Goal: Information Seeking & Learning: Learn about a topic

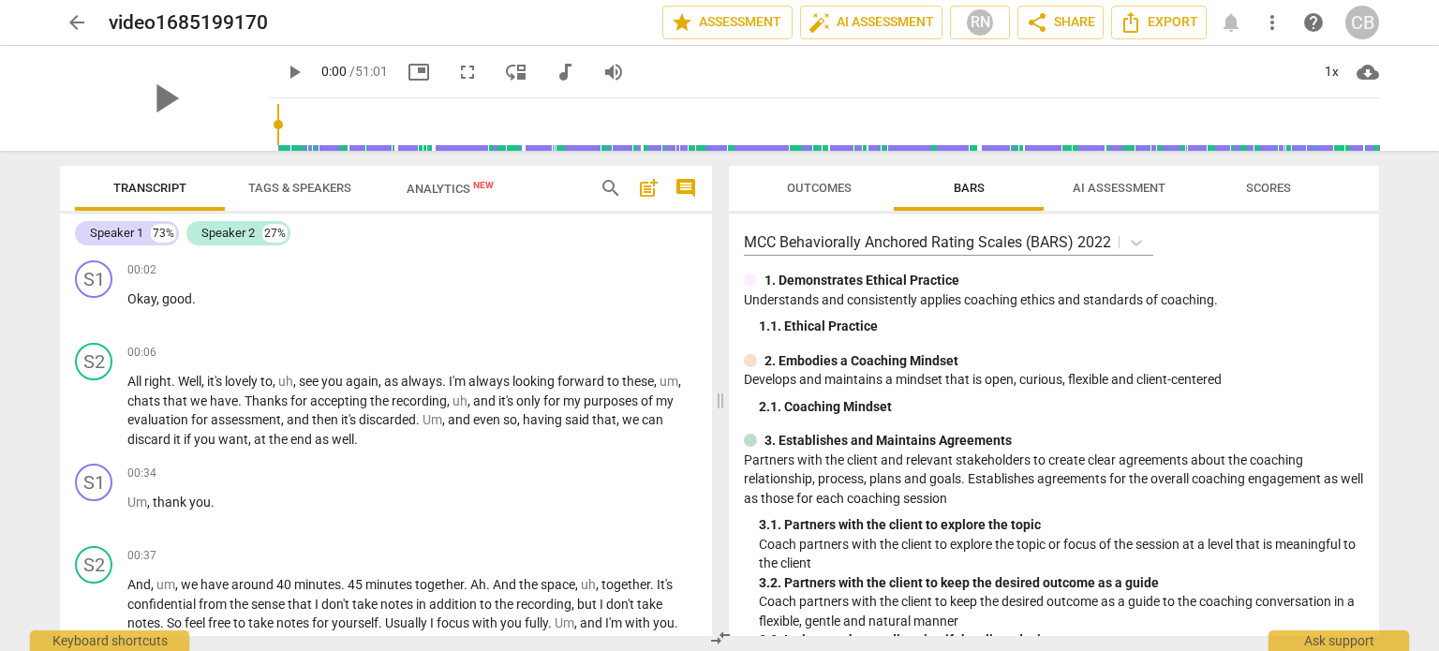
drag, startPoint x: 108, startPoint y: 8, endPoint x: 1279, endPoint y: 55, distance: 1172.1
click at [1279, 55] on div "play_arrow 0:00 / 51:01 picture_in_picture fullscreen move_down audiotrack volu…" at bounding box center [824, 72] width 1109 height 52
click at [1263, 23] on span "more_vert" at bounding box center [1272, 22] width 22 height 22
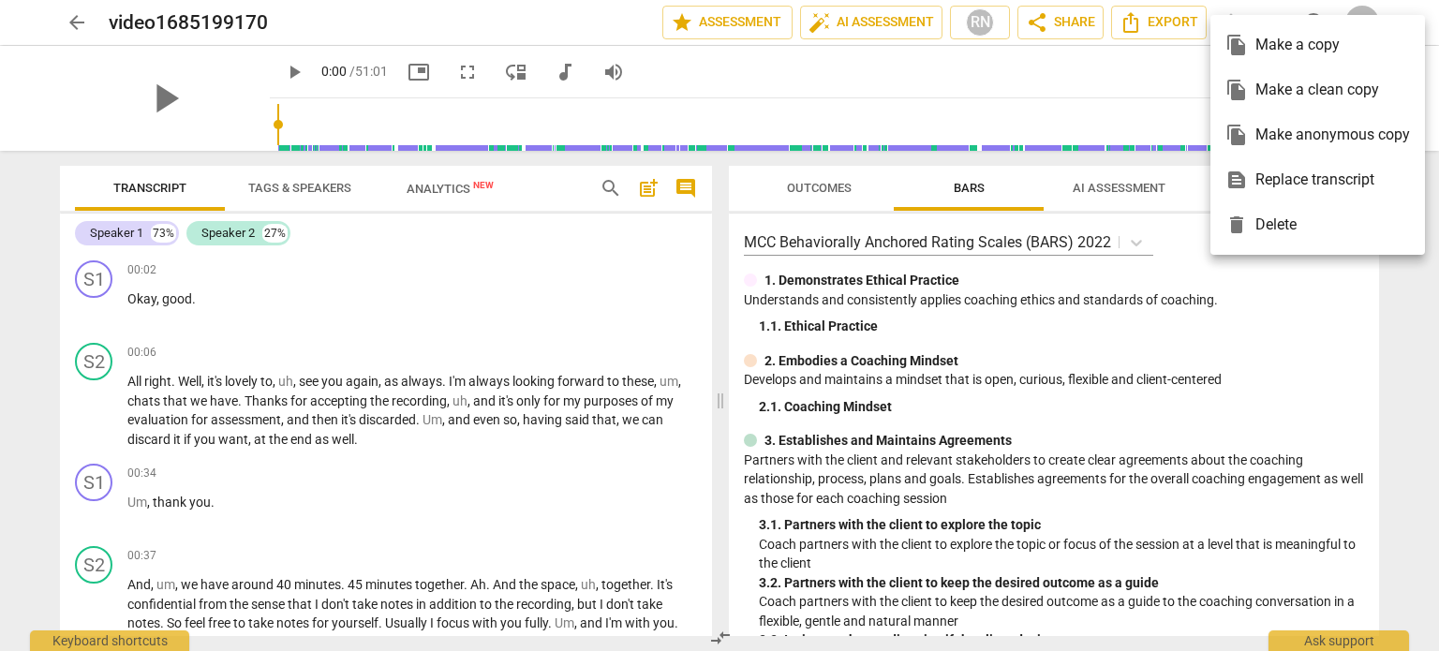
click at [1163, 82] on div at bounding box center [719, 325] width 1439 height 651
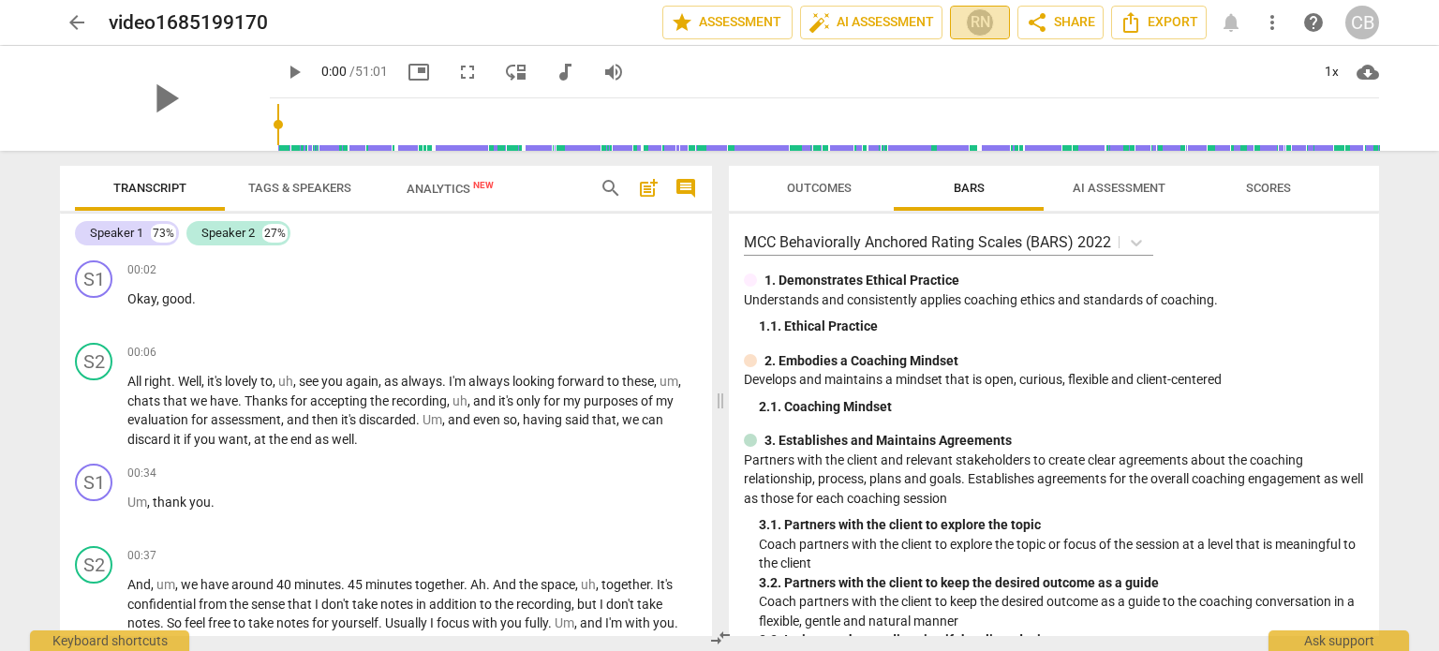
click at [986, 26] on div "RN" at bounding box center [980, 22] width 28 height 28
click at [1202, 81] on div at bounding box center [719, 325] width 1439 height 651
click at [1366, 21] on div "CB" at bounding box center [1362, 23] width 34 height 34
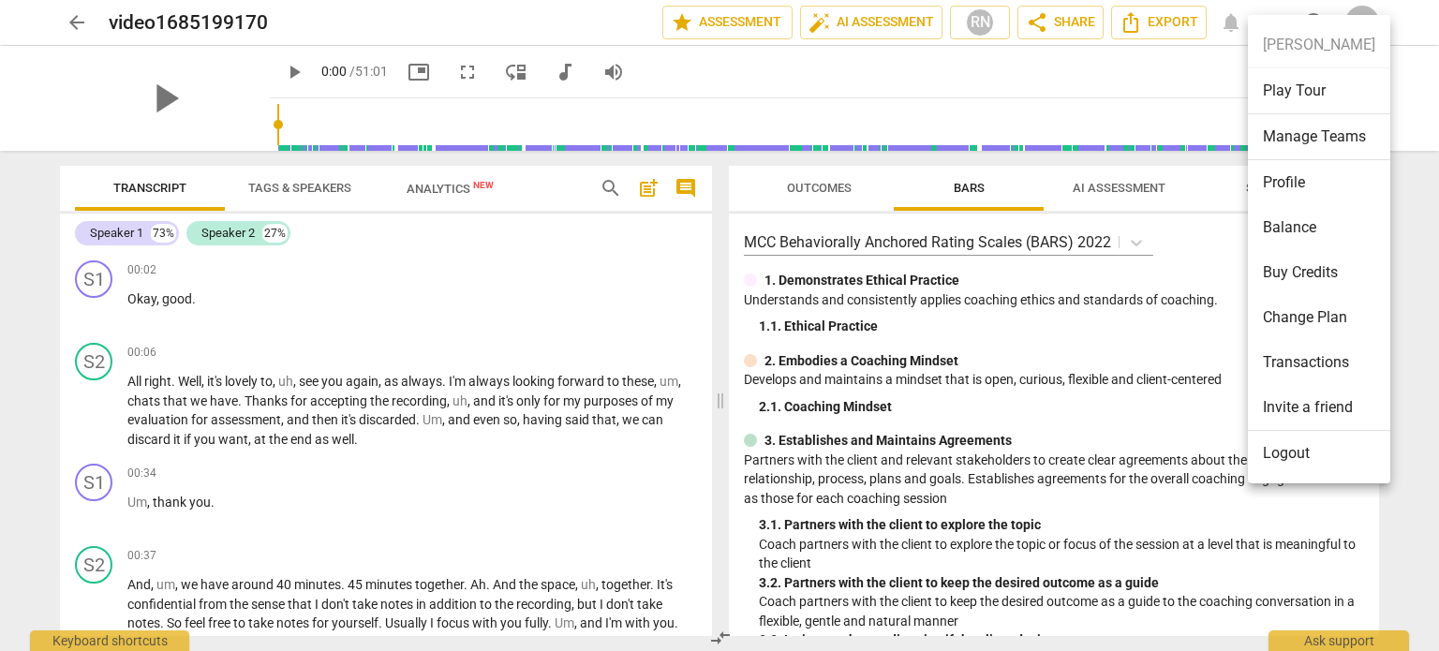
click at [905, 50] on div at bounding box center [719, 325] width 1439 height 651
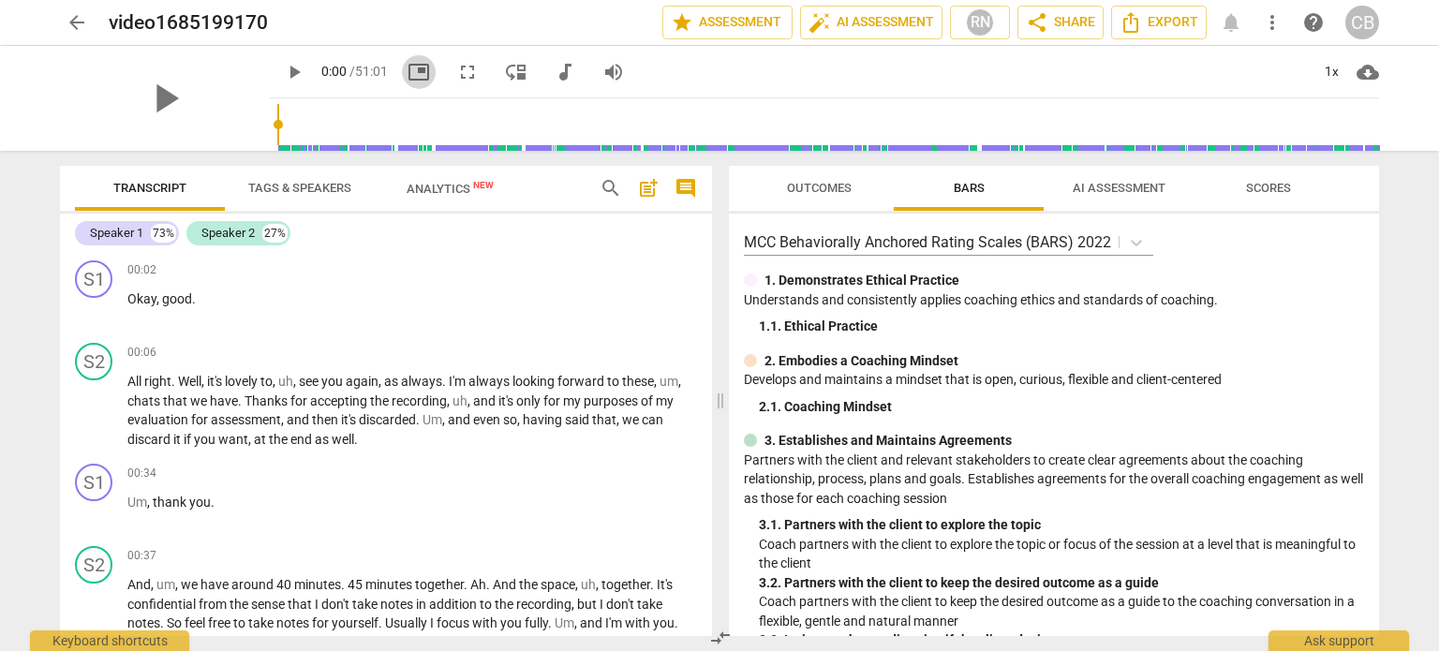
click at [408, 76] on span "picture_in_picture" at bounding box center [419, 72] width 22 height 22
click at [1277, 25] on span "more_vert" at bounding box center [1272, 22] width 22 height 22
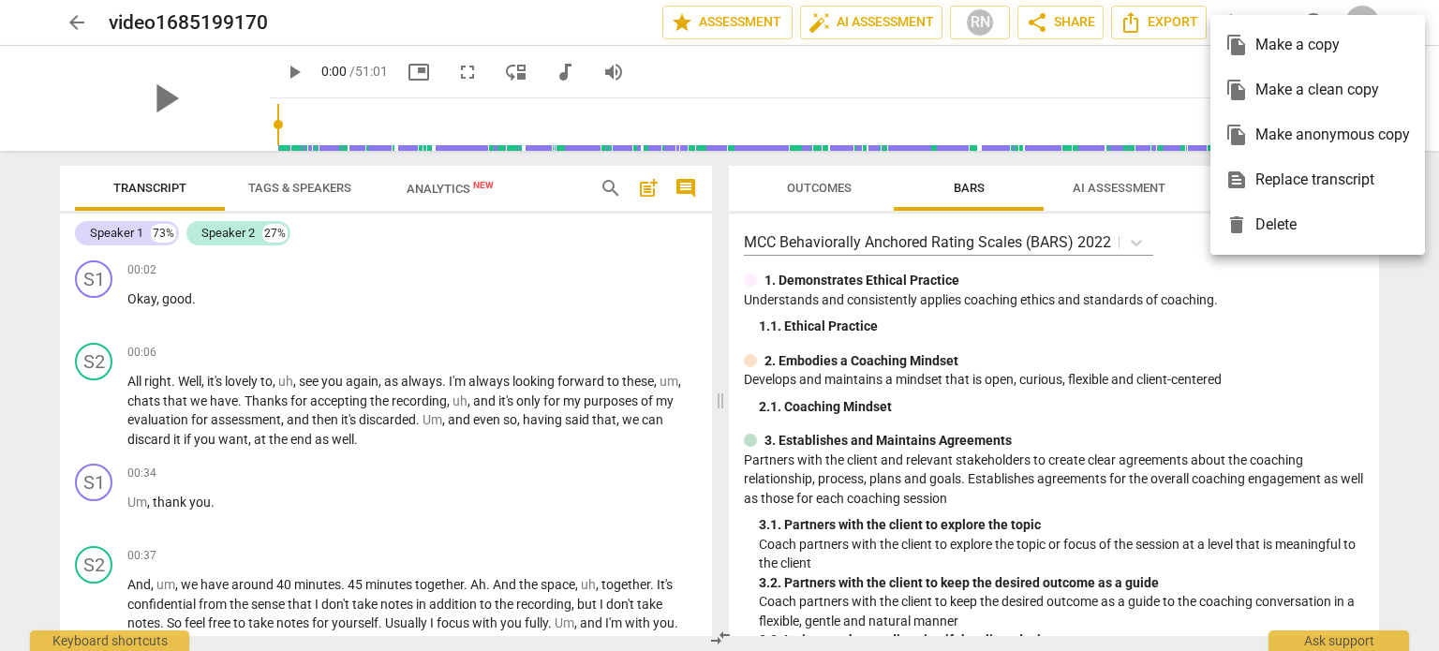
click at [1117, 69] on div at bounding box center [719, 325] width 1439 height 651
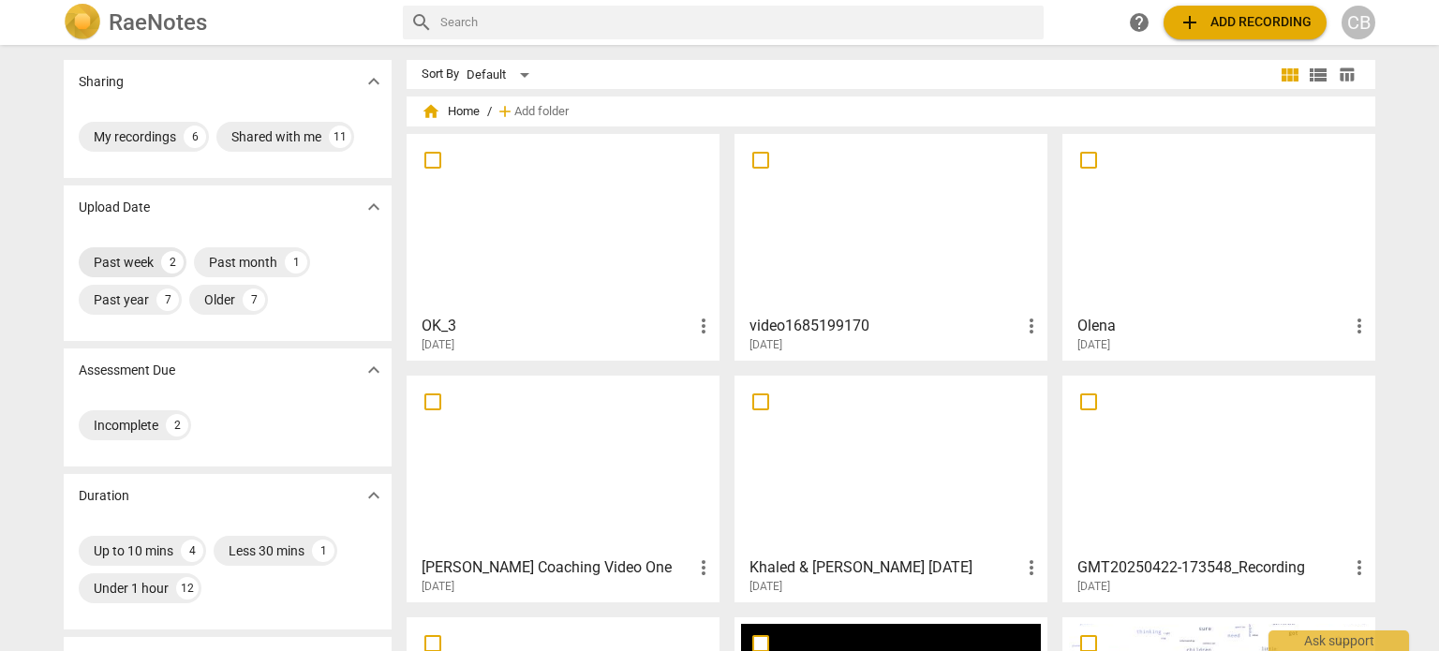
click at [131, 256] on div "Past week" at bounding box center [124, 262] width 60 height 19
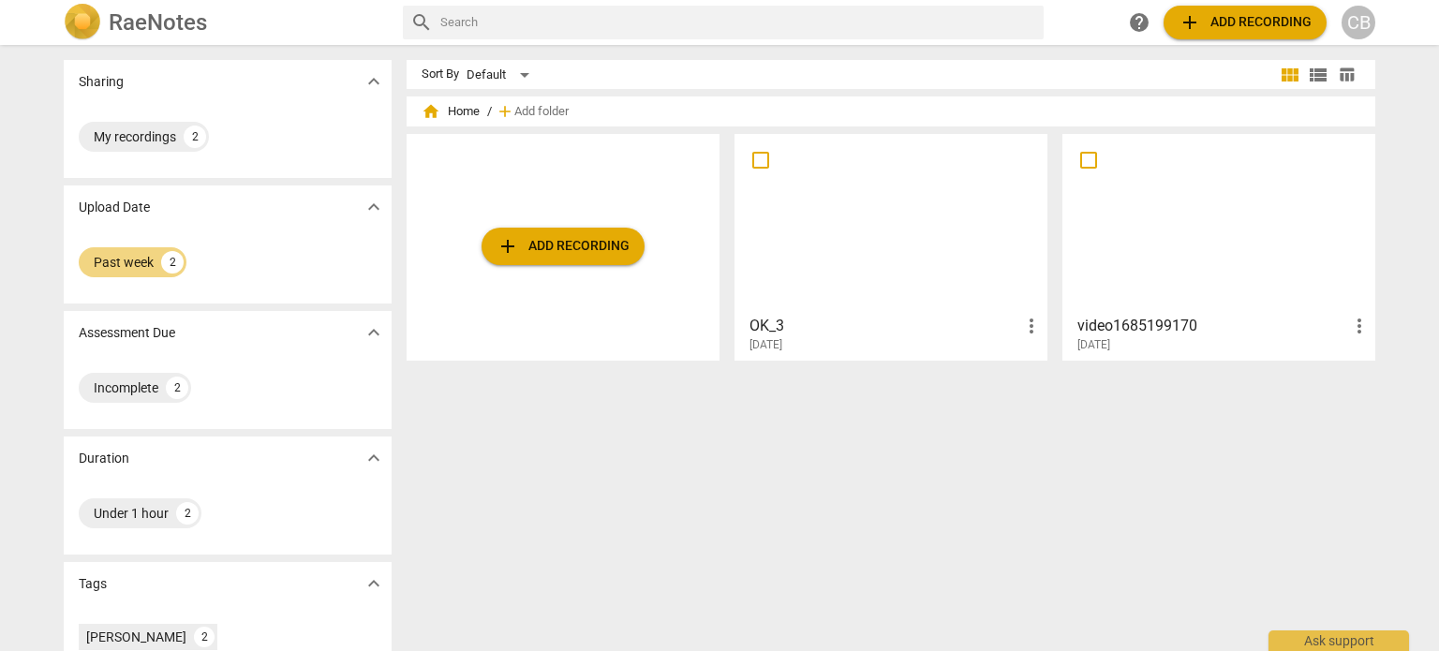
click at [875, 243] on div at bounding box center [891, 224] width 300 height 166
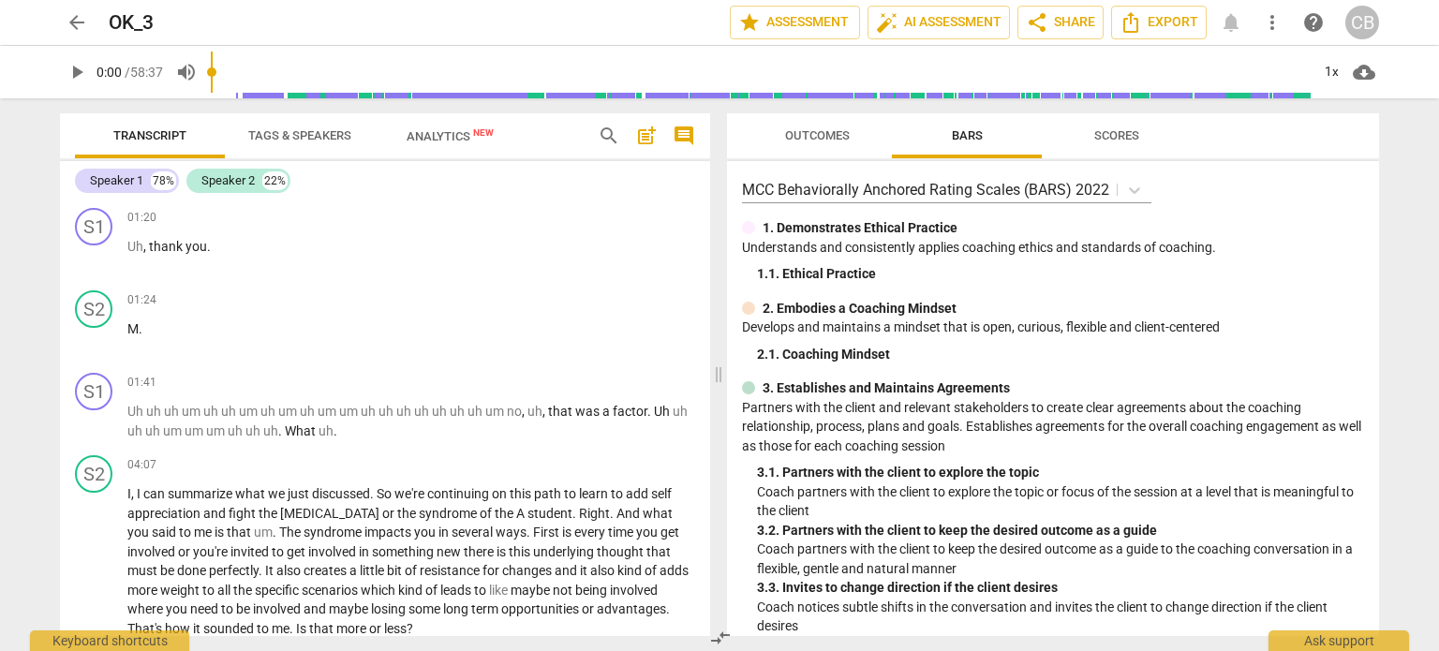
click at [70, 74] on span "play_arrow" at bounding box center [77, 72] width 22 height 22
click at [80, 75] on span "pause" at bounding box center [77, 72] width 22 height 22
type input "36"
click at [950, 15] on span "auto_fix_high AI Assessment" at bounding box center [939, 22] width 126 height 22
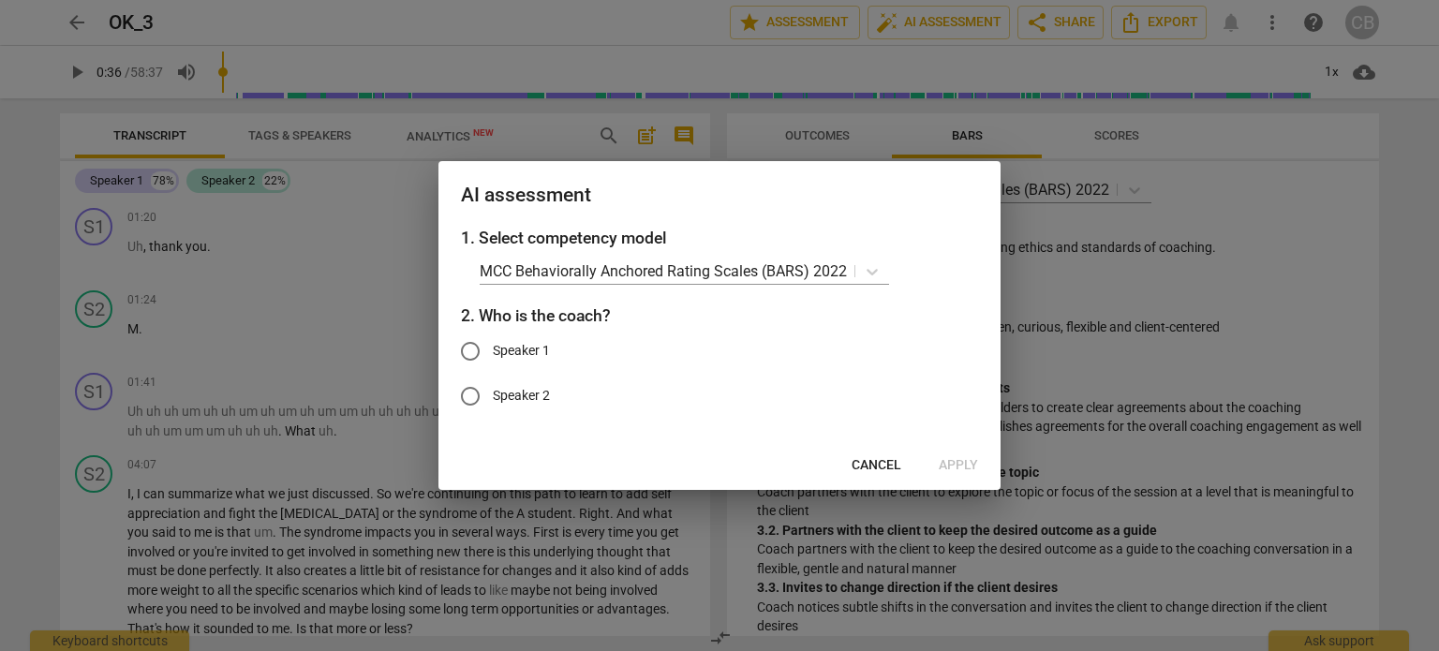
click at [535, 358] on span "Speaker 1" at bounding box center [521, 351] width 57 height 20
click at [493, 358] on input "Speaker 1" at bounding box center [470, 351] width 45 height 45
radio input "true"
click at [963, 459] on span "Apply" at bounding box center [958, 465] width 39 height 19
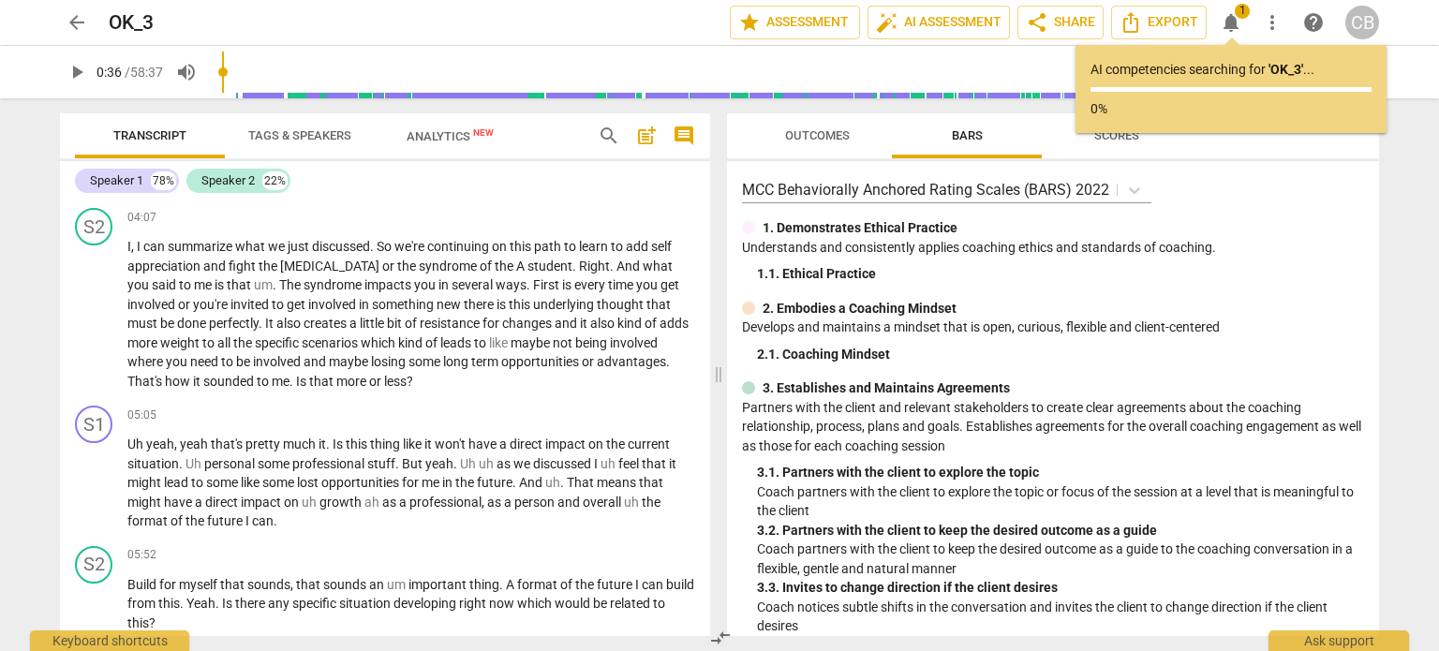
scroll to position [248, 0]
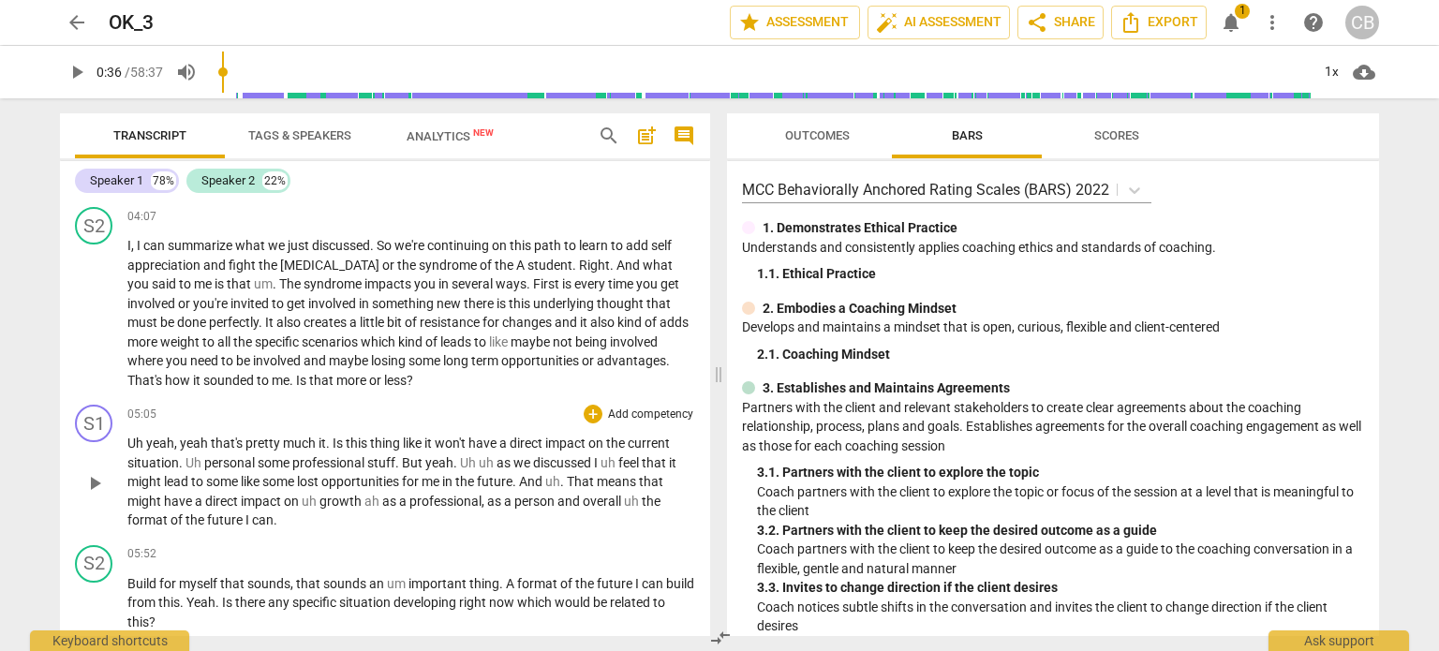
drag, startPoint x: 124, startPoint y: 245, endPoint x: 212, endPoint y: 409, distance: 186.1
click at [212, 409] on div "S1 play_arrow pause 01:20 + Add competency keyboard_arrow_right Uh , thank you …" at bounding box center [385, 419] width 650 height 436
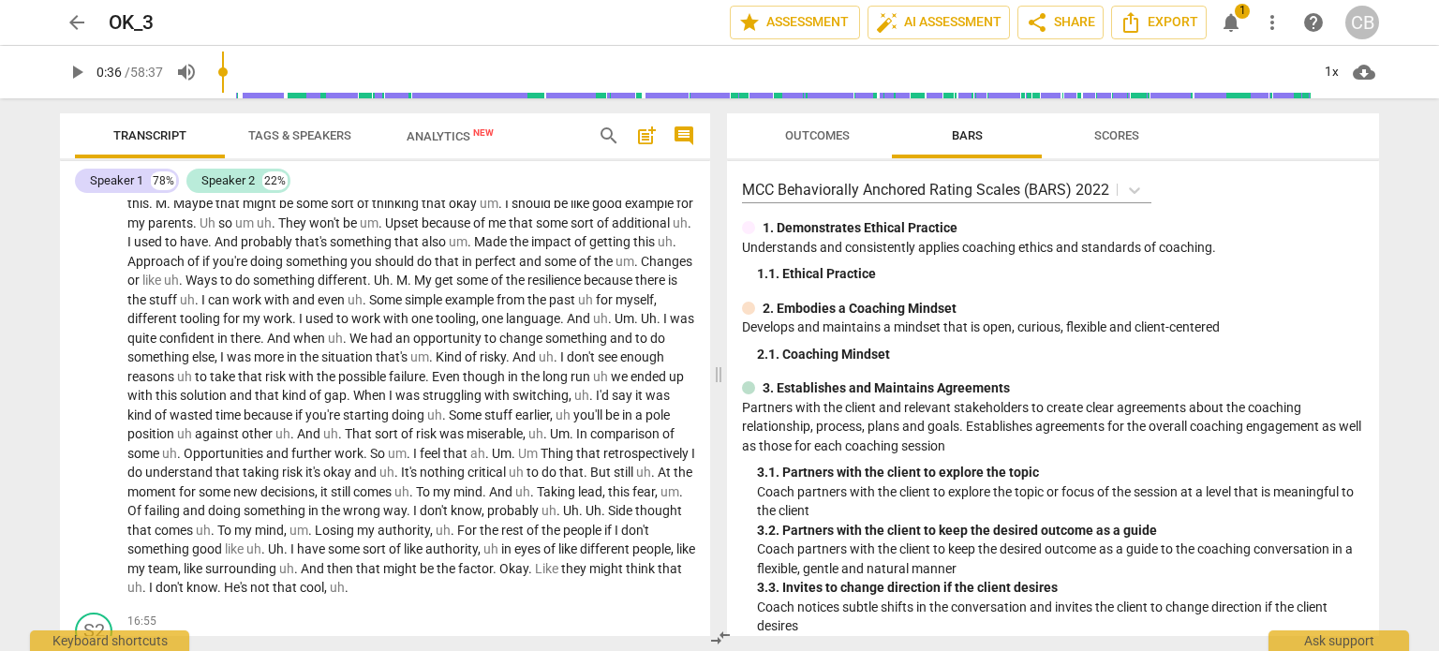
scroll to position [1878, 0]
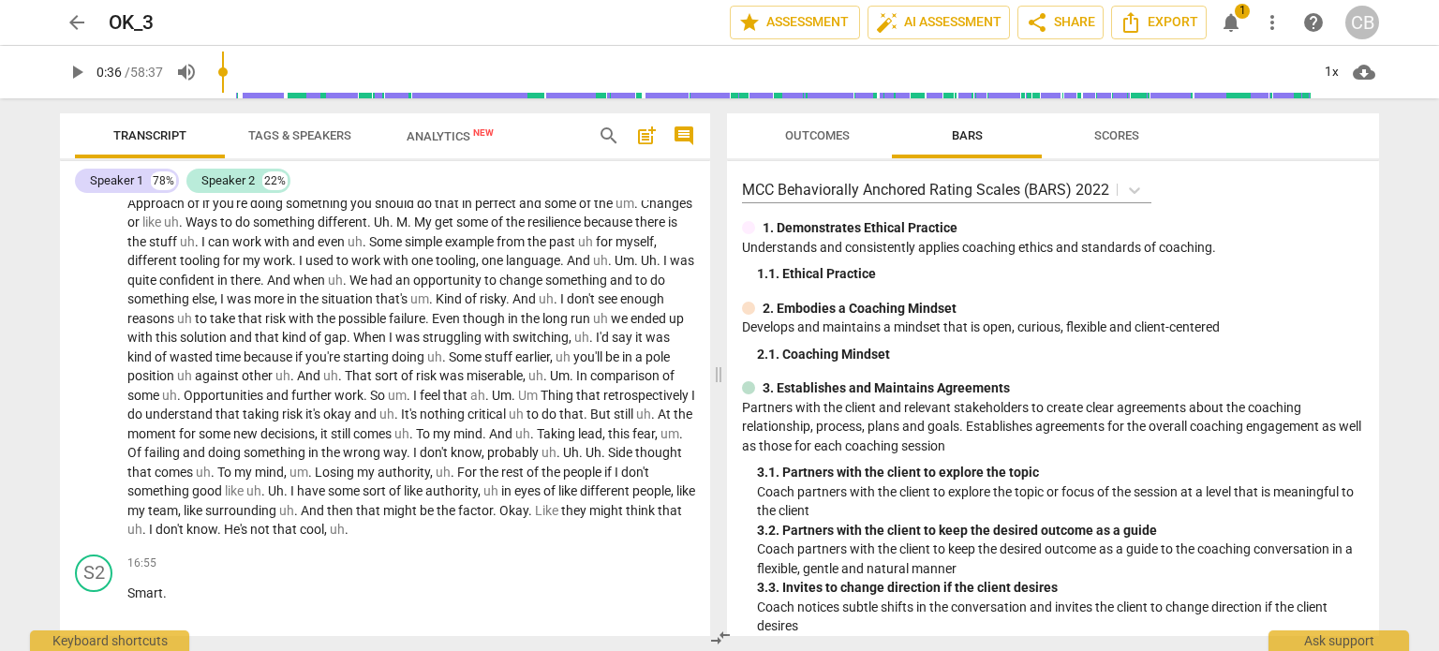
drag, startPoint x: 129, startPoint y: 246, endPoint x: 344, endPoint y: 636, distance: 444.9
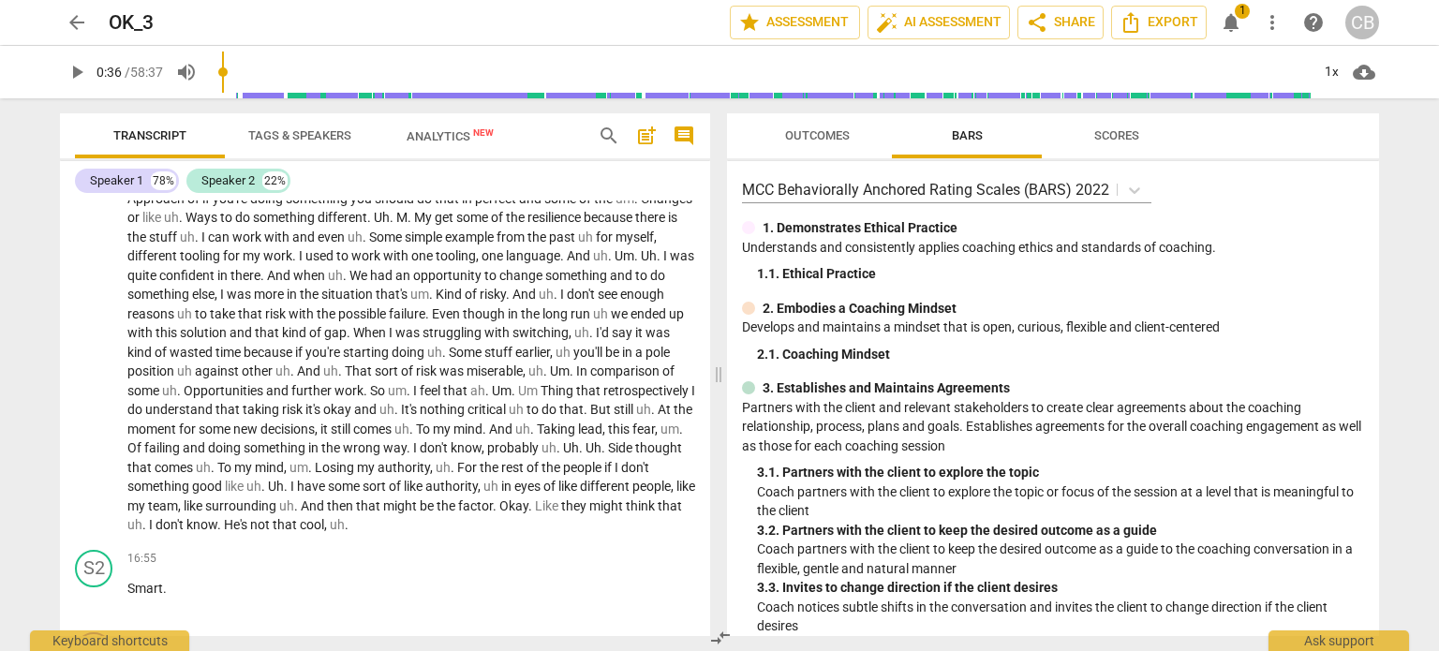
click at [344, 636] on div "Transcript Tags & Speakers Analytics New search post_add comment Speaker 1 78% …" at bounding box center [381, 374] width 673 height 553
click at [1155, 12] on span "Export" at bounding box center [1159, 22] width 79 height 22
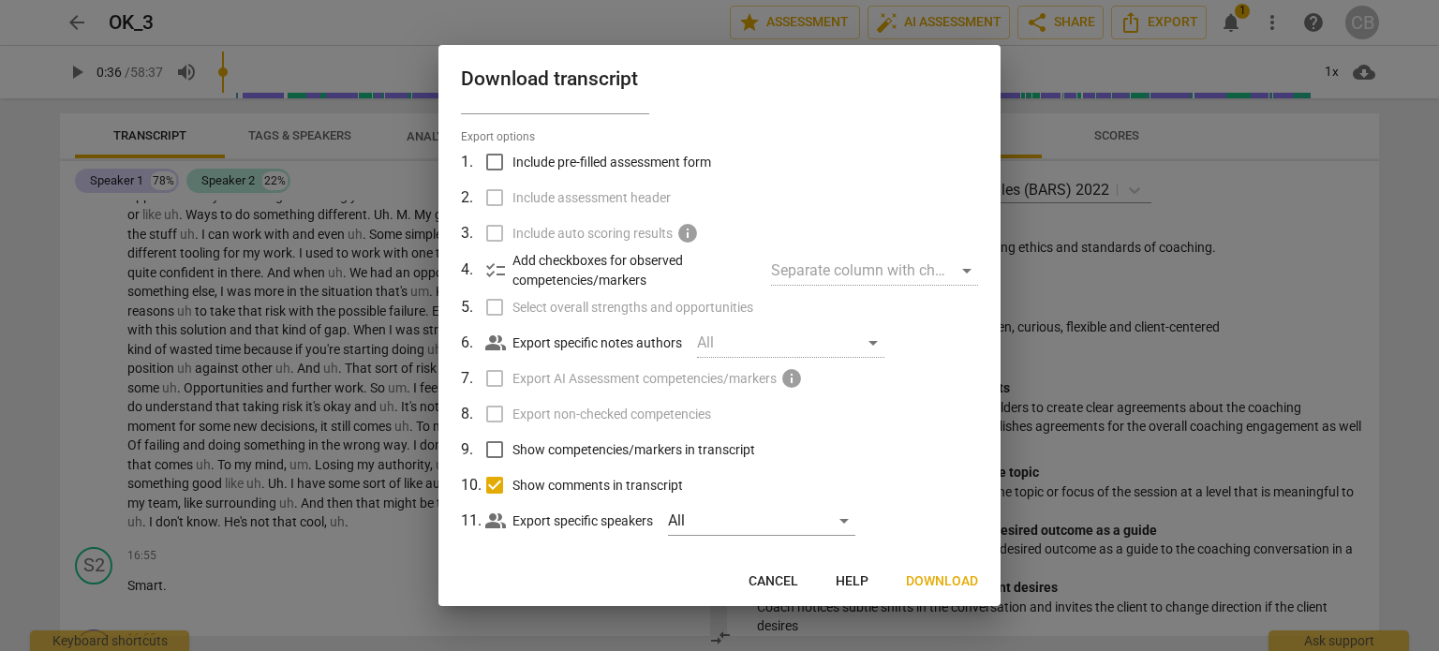
scroll to position [58, 0]
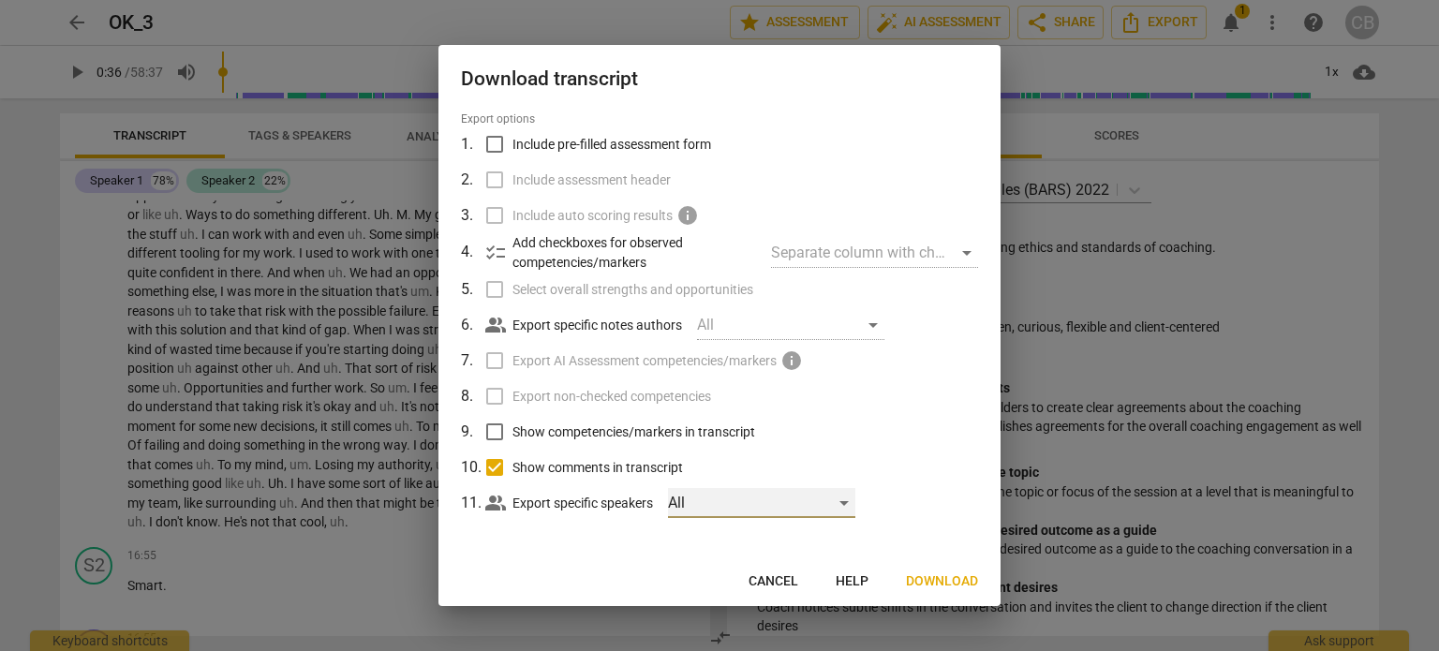
click at [840, 496] on div "All" at bounding box center [761, 503] width 187 height 30
click at [935, 480] on div at bounding box center [719, 325] width 1439 height 651
click at [952, 578] on span "Download" at bounding box center [942, 581] width 72 height 19
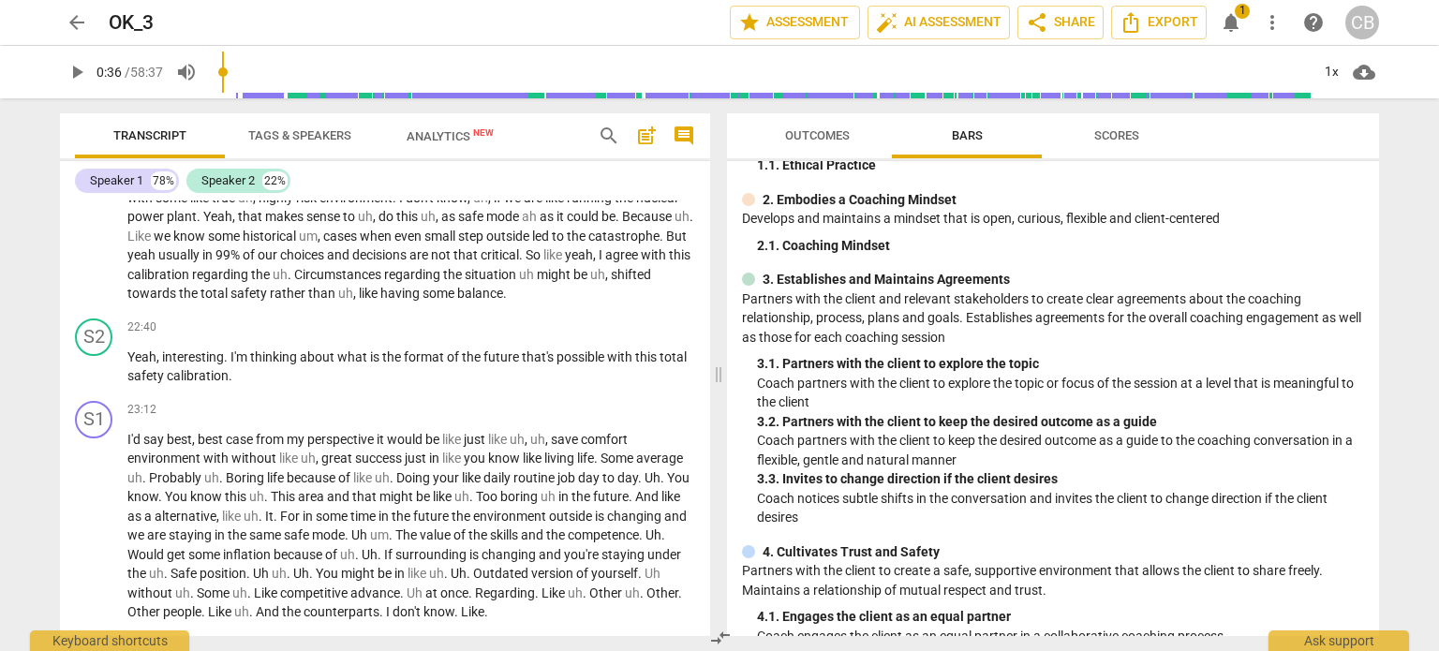
scroll to position [3189, 0]
click at [909, 20] on span "auto_fix_high AI Assessment" at bounding box center [939, 22] width 126 height 22
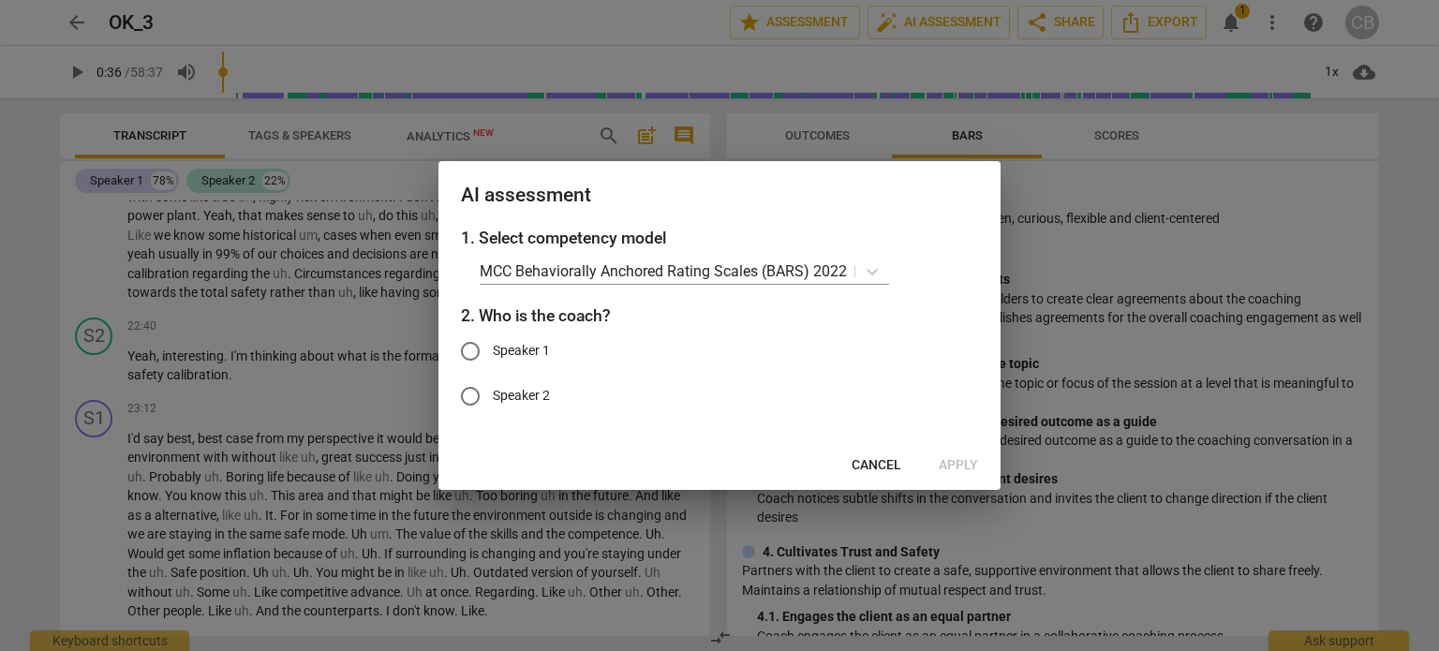
click at [532, 401] on span "Speaker 2" at bounding box center [521, 396] width 57 height 20
click at [493, 401] on input "Speaker 2" at bounding box center [470, 396] width 45 height 45
radio input "true"
click at [970, 464] on span "Apply" at bounding box center [958, 465] width 39 height 19
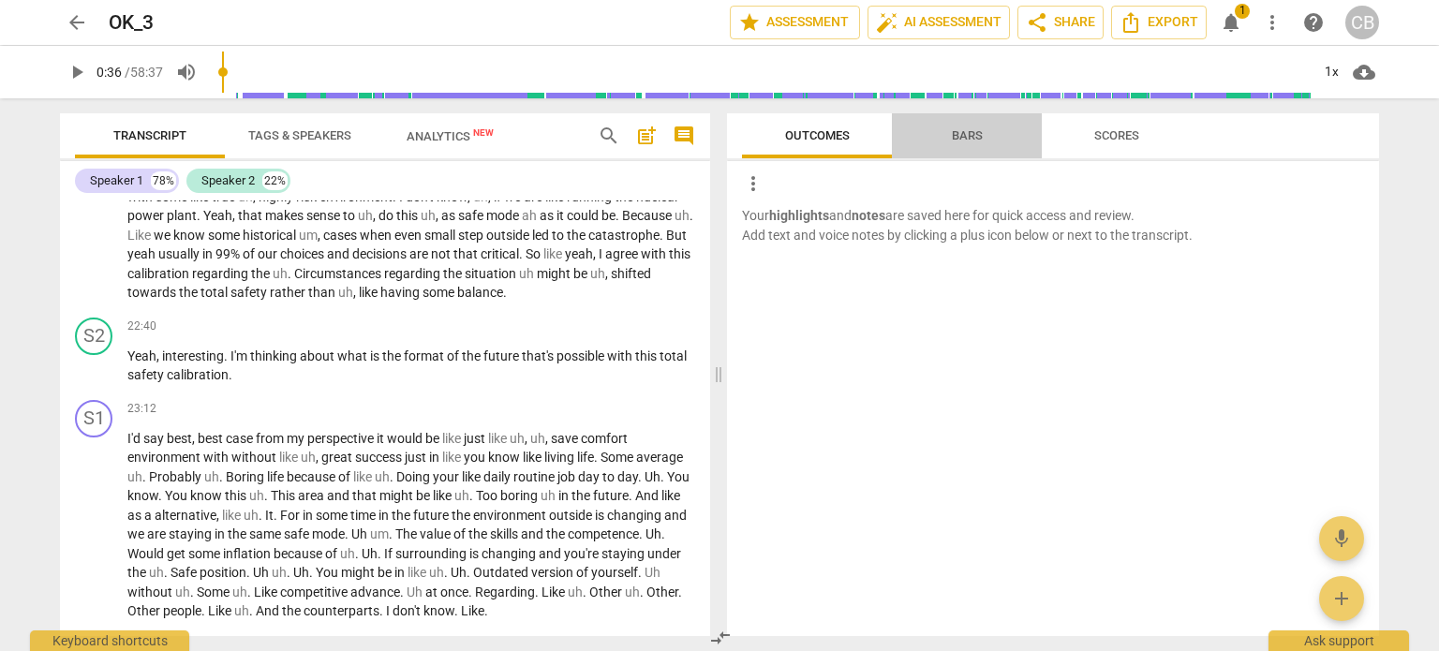
click at [960, 132] on span "Bars" at bounding box center [967, 135] width 31 height 14
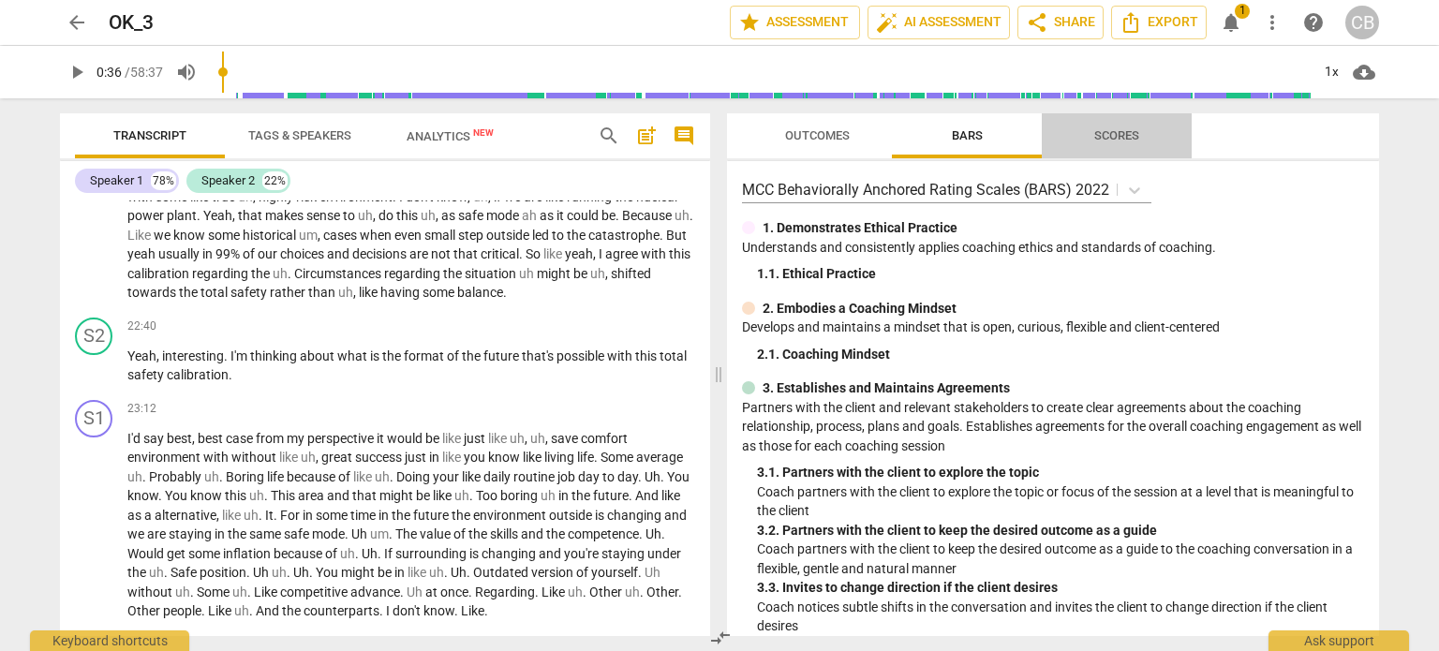
click at [1100, 135] on span "Scores" at bounding box center [1116, 135] width 45 height 14
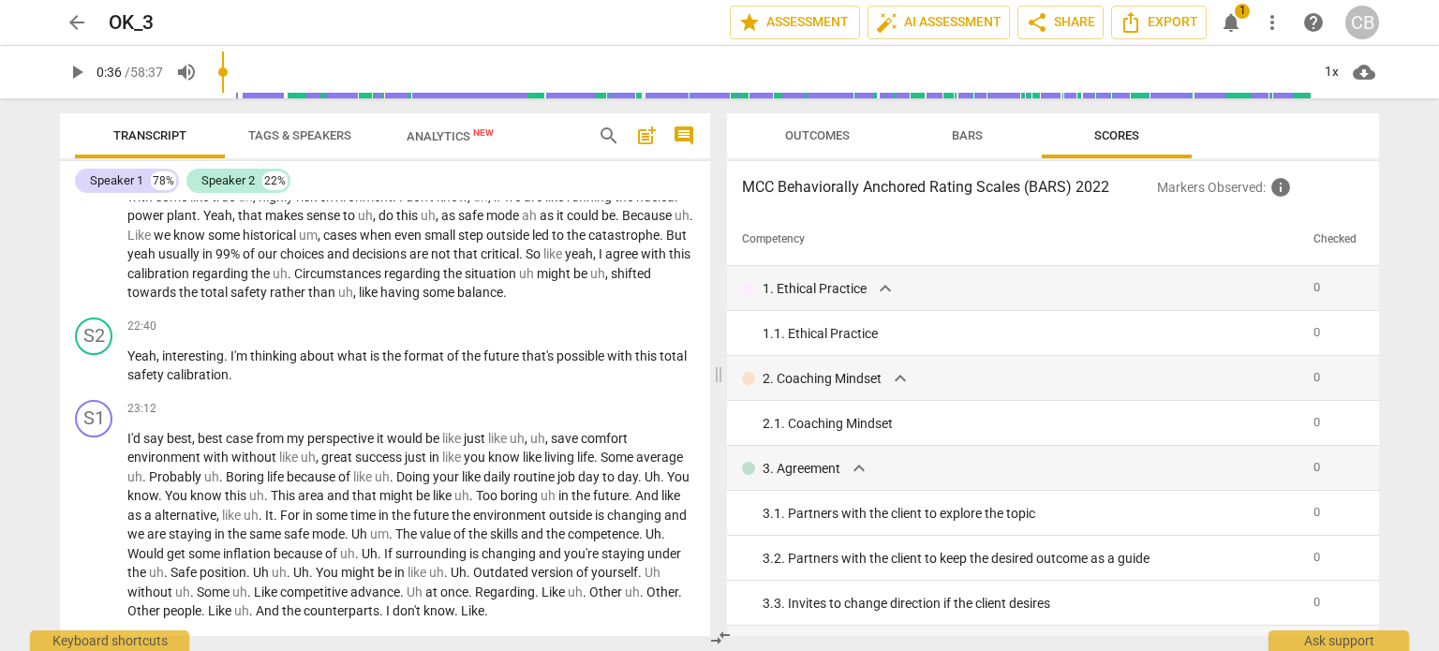
click at [823, 138] on span "Outcomes" at bounding box center [817, 135] width 65 height 14
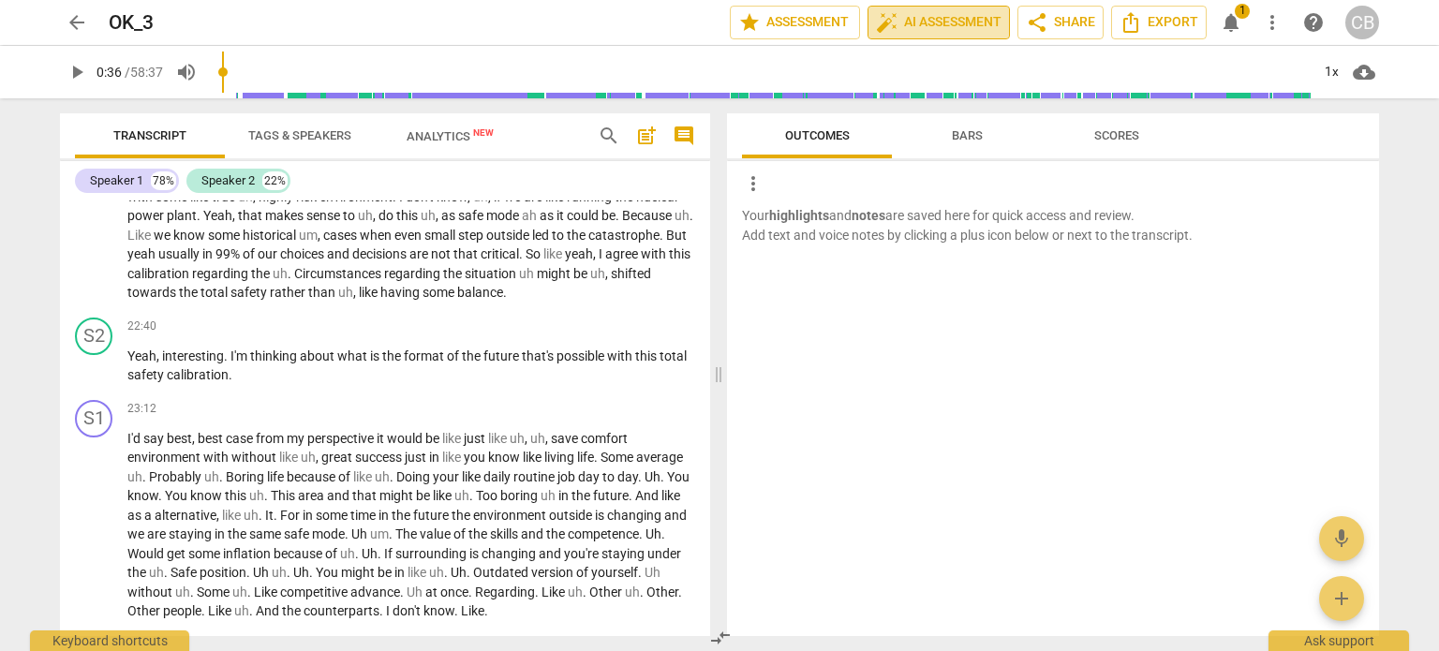
click at [921, 24] on span "auto_fix_high AI Assessment" at bounding box center [939, 22] width 126 height 22
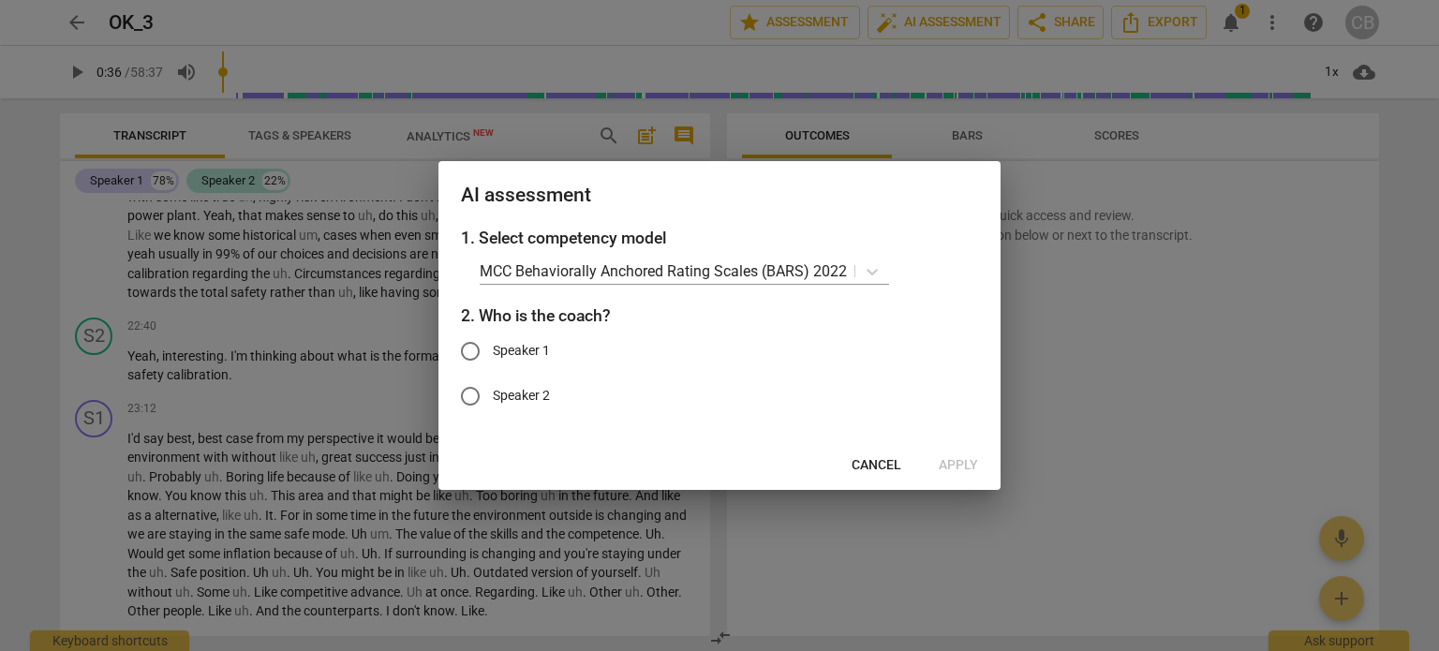
click at [542, 401] on span "Speaker 2" at bounding box center [521, 396] width 57 height 20
click at [493, 401] on input "Speaker 2" at bounding box center [470, 396] width 45 height 45
radio input "true"
click at [977, 461] on span "Apply" at bounding box center [958, 465] width 39 height 19
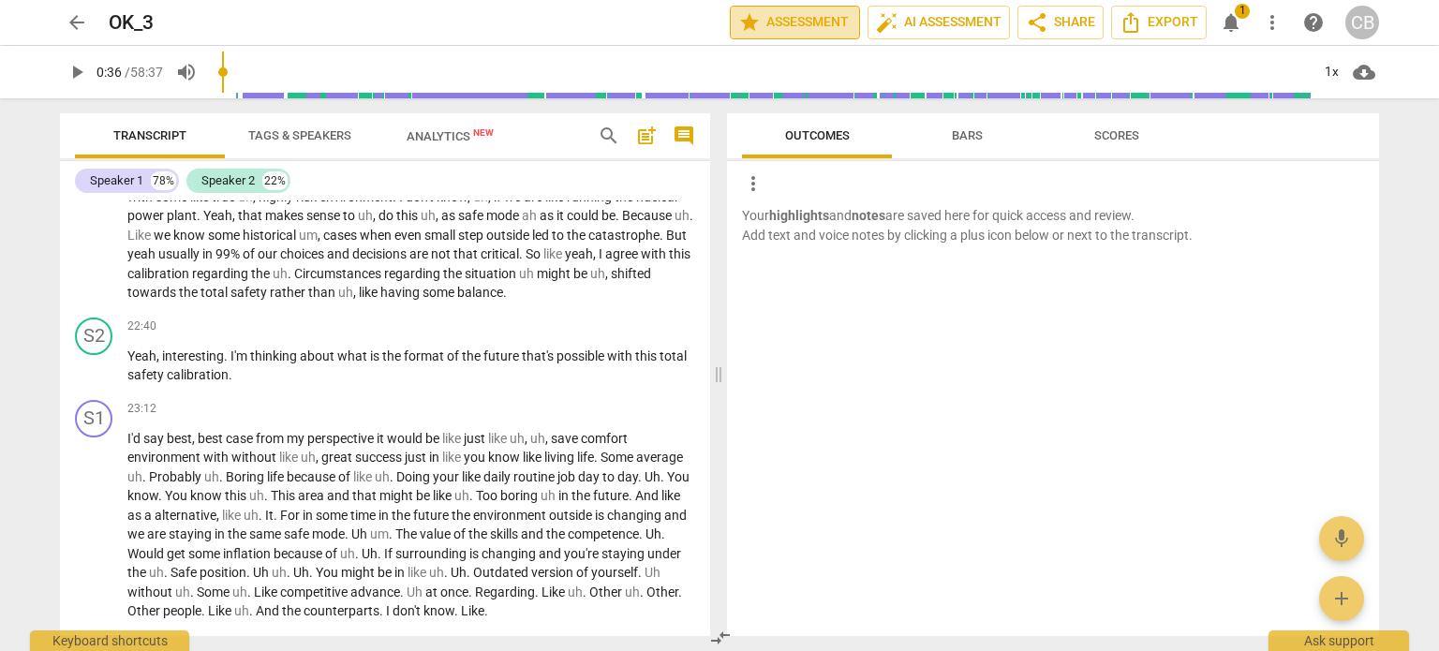
click at [815, 23] on span "star Assessment" at bounding box center [794, 22] width 113 height 22
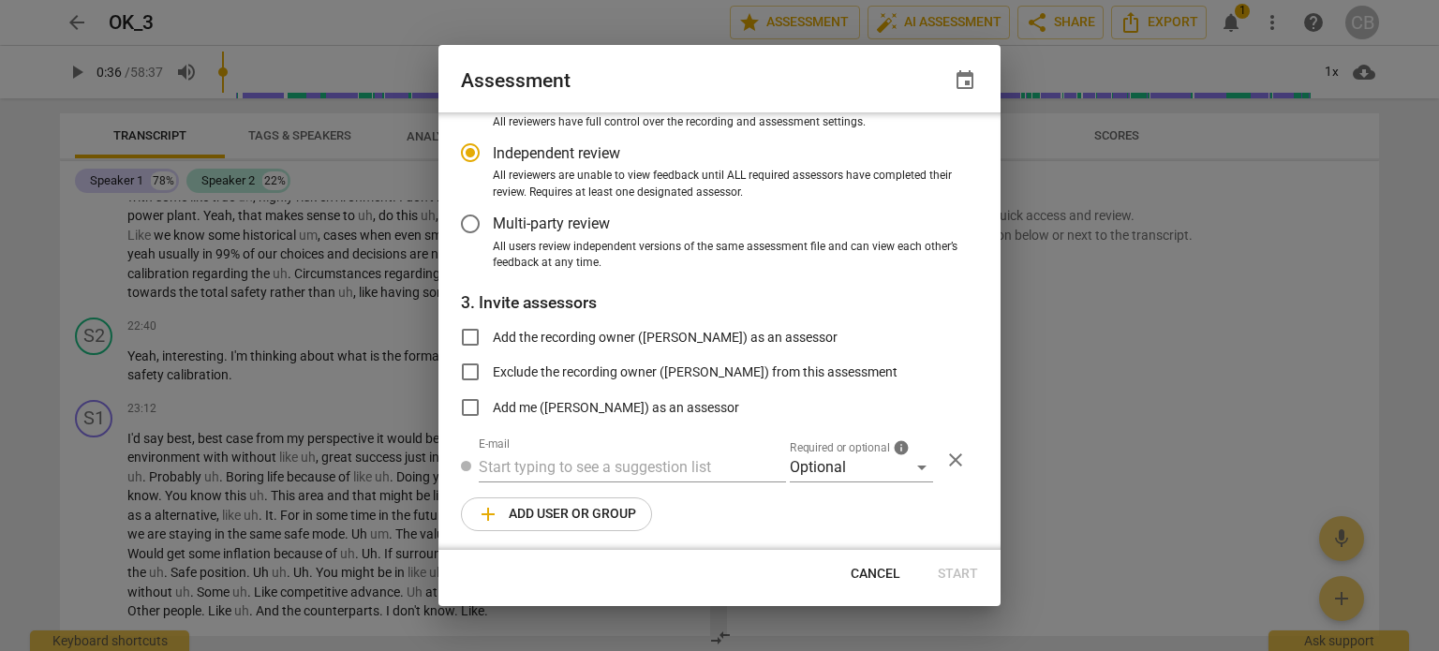
scroll to position [141, 0]
radio input "false"
click at [472, 336] on input "Add the recording owner ([PERSON_NAME]) as an assessor" at bounding box center [470, 334] width 45 height 45
checkbox input "true"
drag, startPoint x: 993, startPoint y: 391, endPoint x: 1003, endPoint y: 313, distance: 78.3
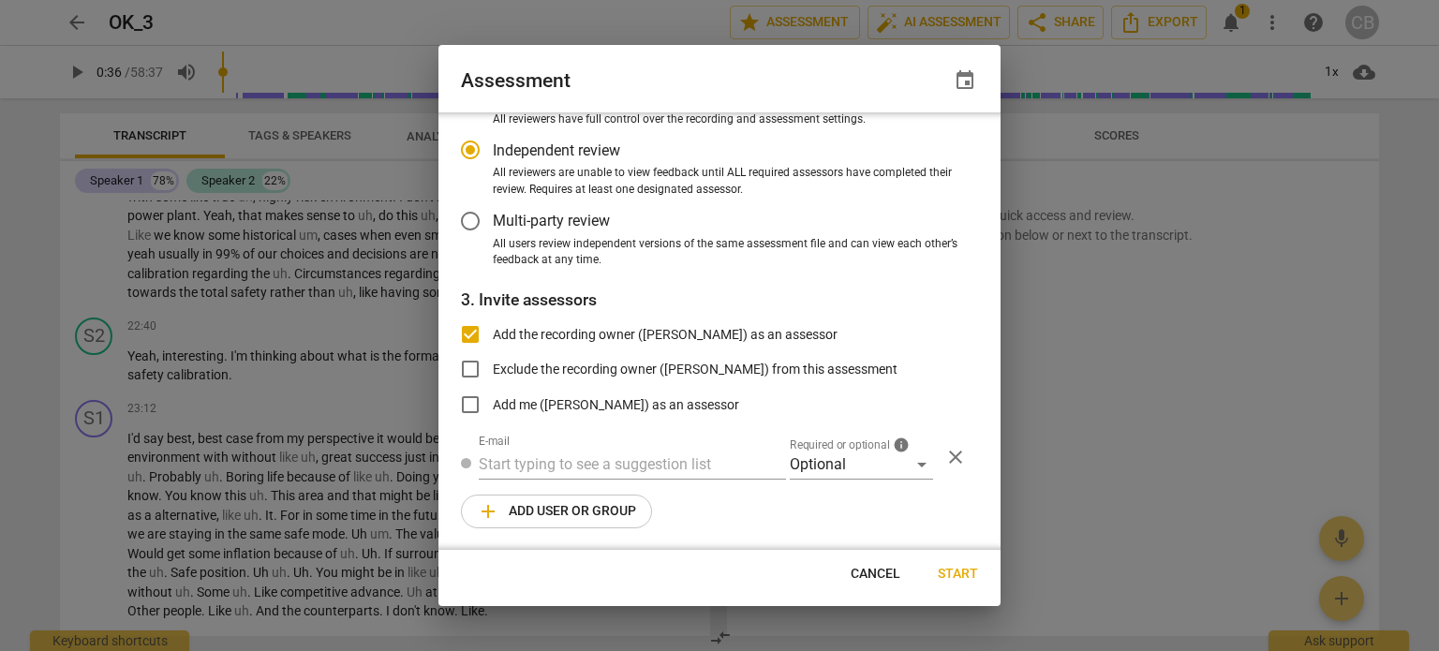
click at [1003, 313] on div "Assessment event 1. Select competency model MCC Behaviorally Anchored Rating Sc…" at bounding box center [719, 325] width 1439 height 651
click at [992, 333] on div "1. Select competency model MCC Behaviorally Anchored Rating Scales (BARS) 2022 …" at bounding box center [719, 331] width 562 height 438
drag, startPoint x: 992, startPoint y: 333, endPoint x: 1002, endPoint y: 295, distance: 38.6
click at [998, 275] on div "1. Select competency model MCC Behaviorally Anchored Rating Scales (BARS) 2022 …" at bounding box center [719, 331] width 562 height 438
click at [904, 460] on div "Optional" at bounding box center [861, 465] width 143 height 30
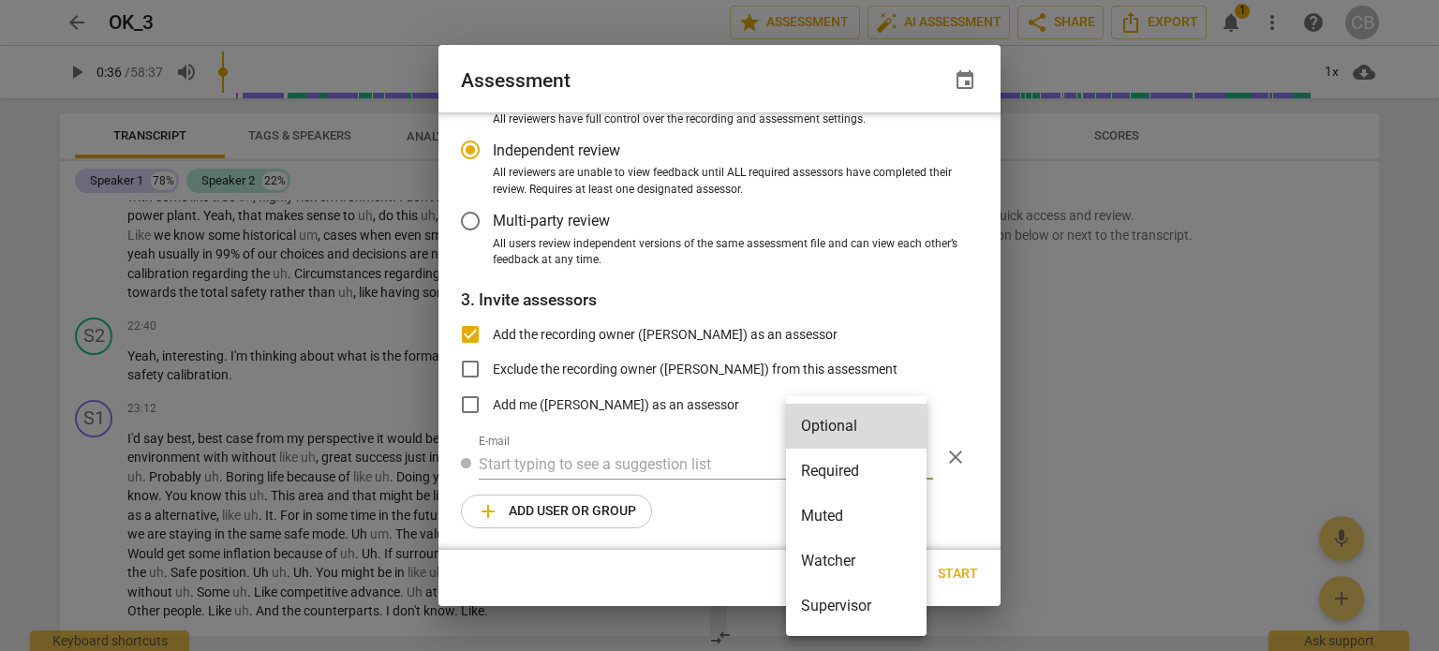
click at [470, 375] on div at bounding box center [719, 325] width 1439 height 651
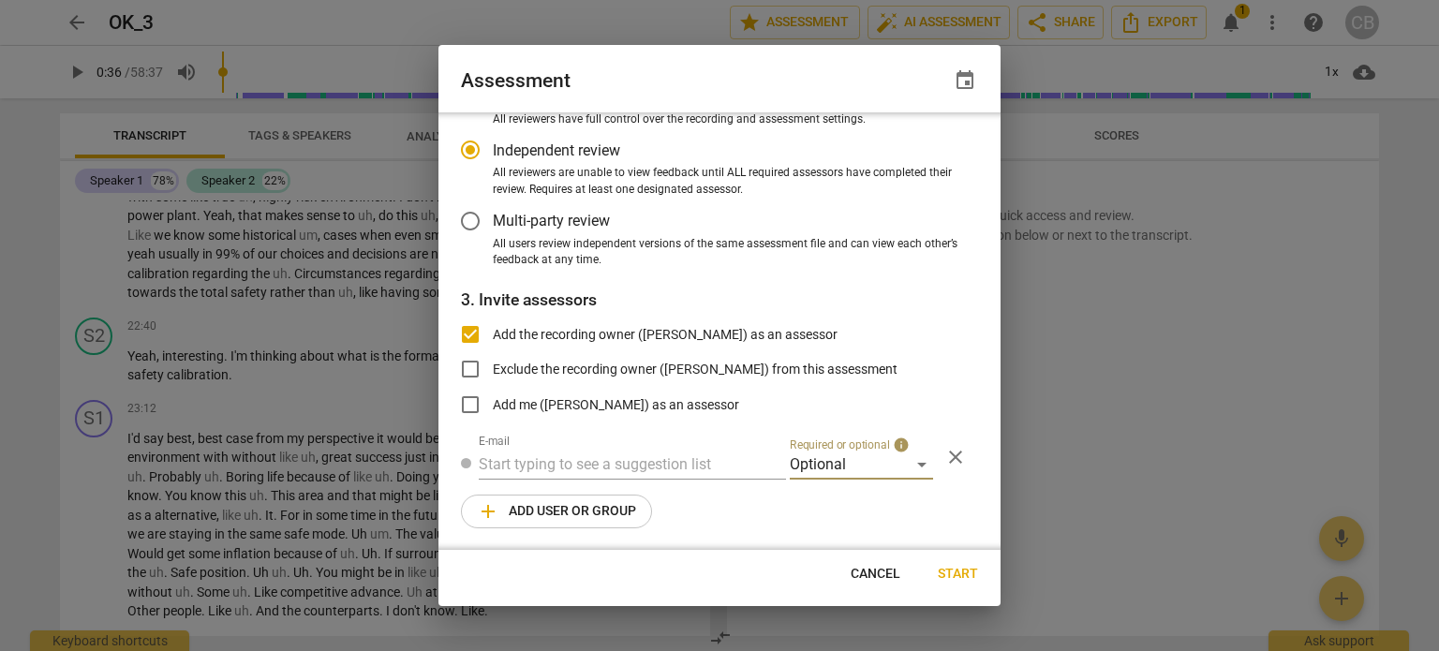
radio input "false"
click at [470, 375] on input "Exclude the recording owner ([PERSON_NAME]) from this assessment" at bounding box center [470, 369] width 45 height 45
checkbox input "true"
radio input "false"
checkbox input "false"
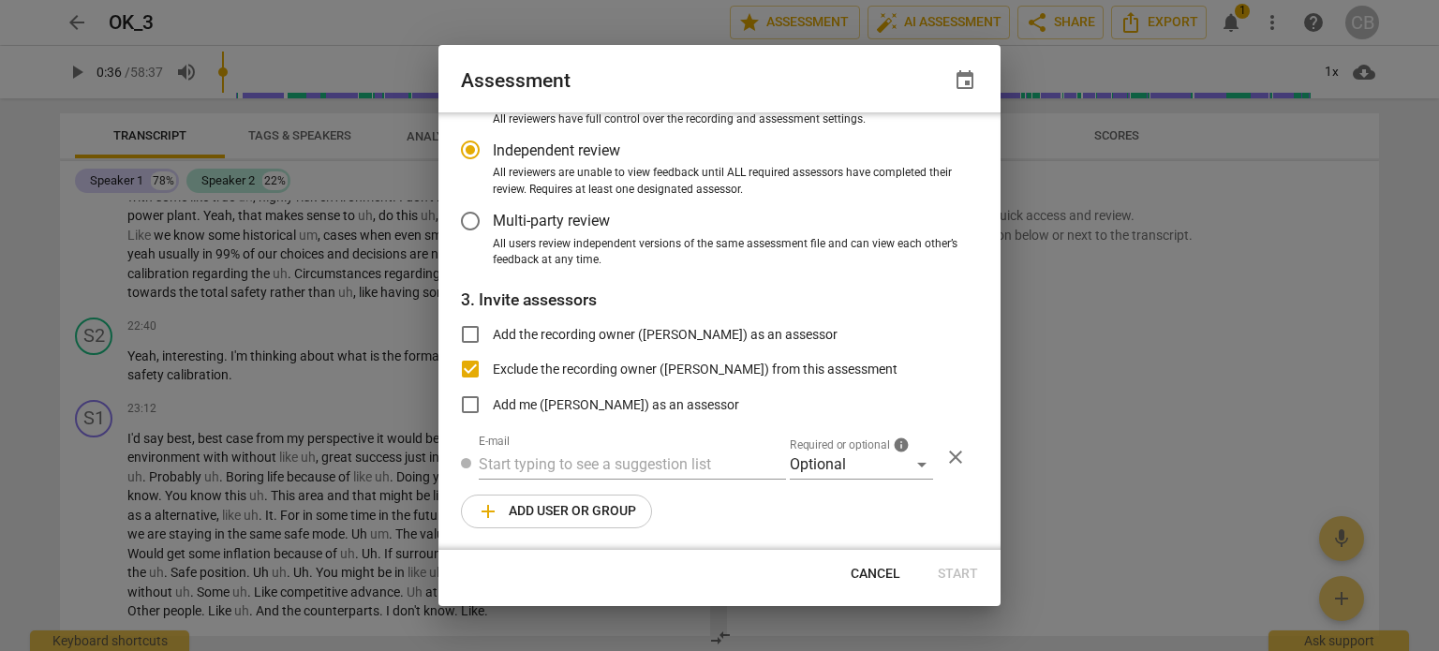
radio input "false"
click at [736, 404] on span "Add me ([PERSON_NAME]) as an assessor" at bounding box center [616, 405] width 246 height 20
click at [493, 404] on input "Add me ([PERSON_NAME]) as an assessor" at bounding box center [470, 404] width 45 height 45
checkbox input "true"
radio input "false"
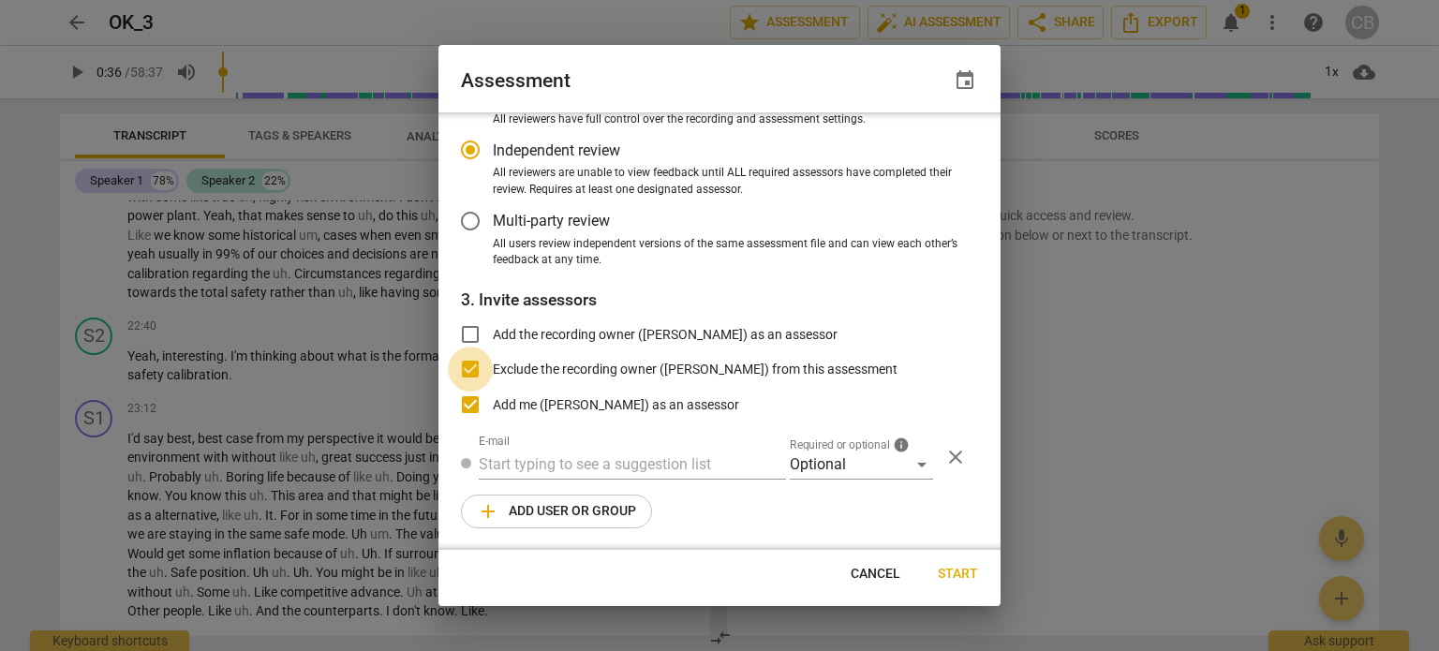
click at [473, 369] on input "Exclude the recording owner ([PERSON_NAME]) from this assessment" at bounding box center [470, 369] width 45 height 45
checkbox input "false"
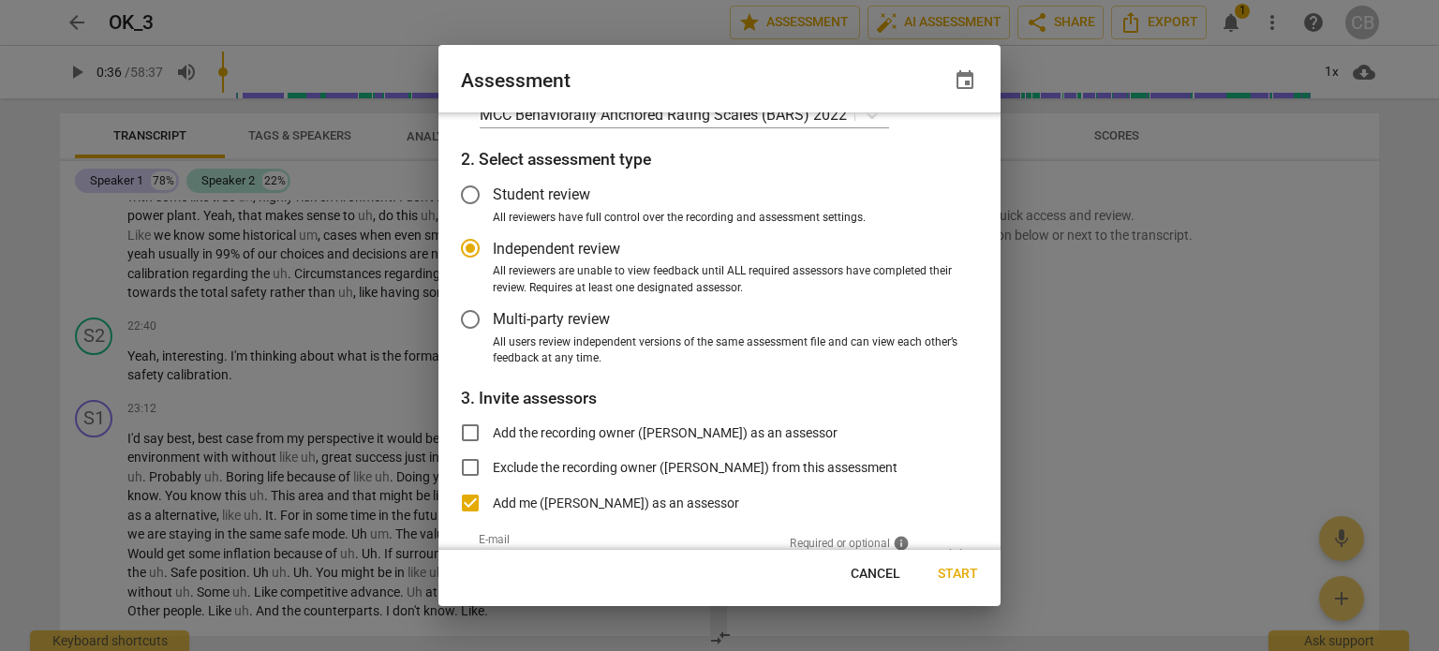
radio input "false"
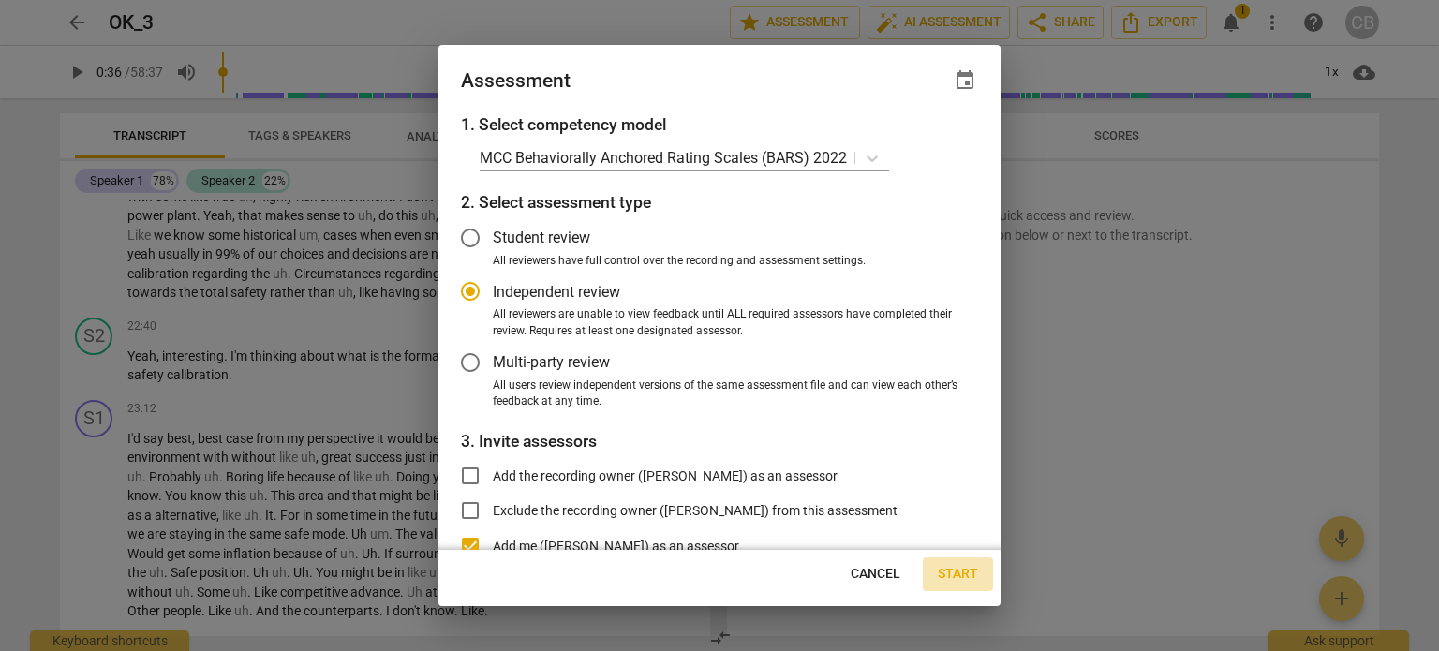
click at [958, 572] on span "Start" at bounding box center [958, 574] width 40 height 19
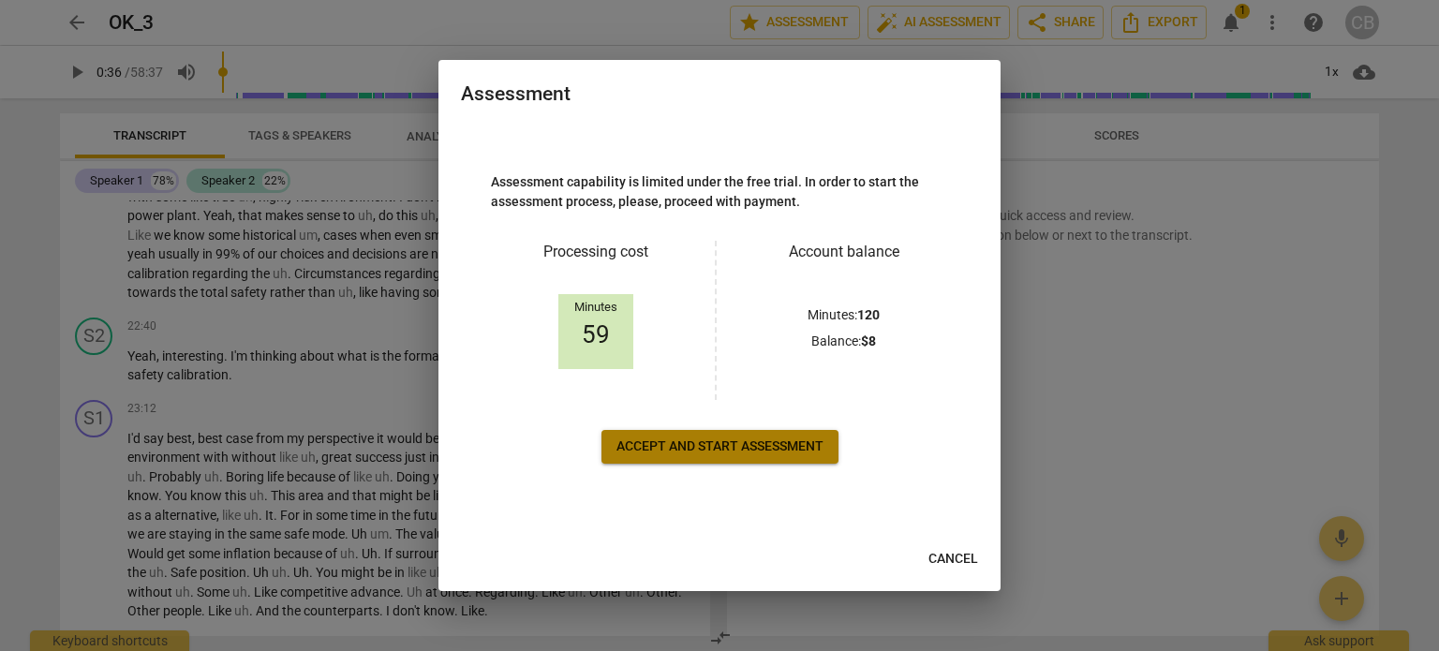
click at [791, 449] on span "Accept and start assessment" at bounding box center [720, 447] width 207 height 19
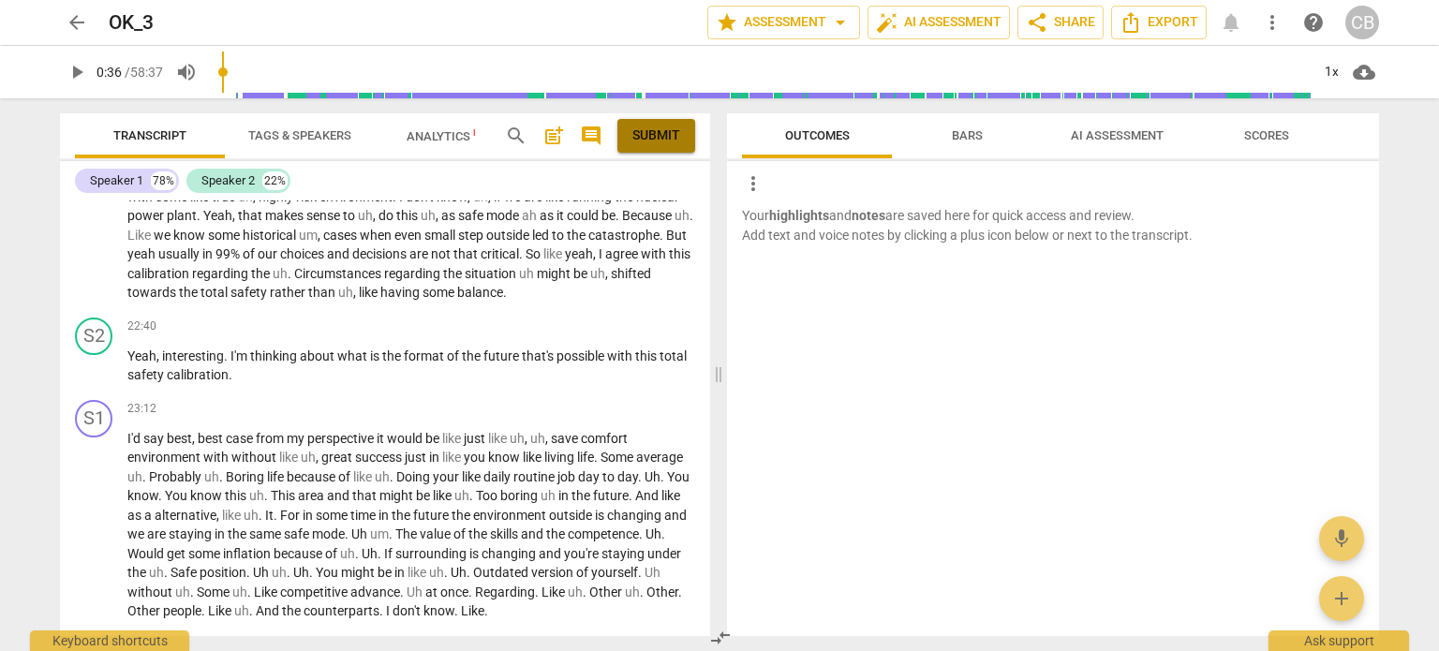
click at [660, 136] on span "Submit" at bounding box center [656, 135] width 48 height 19
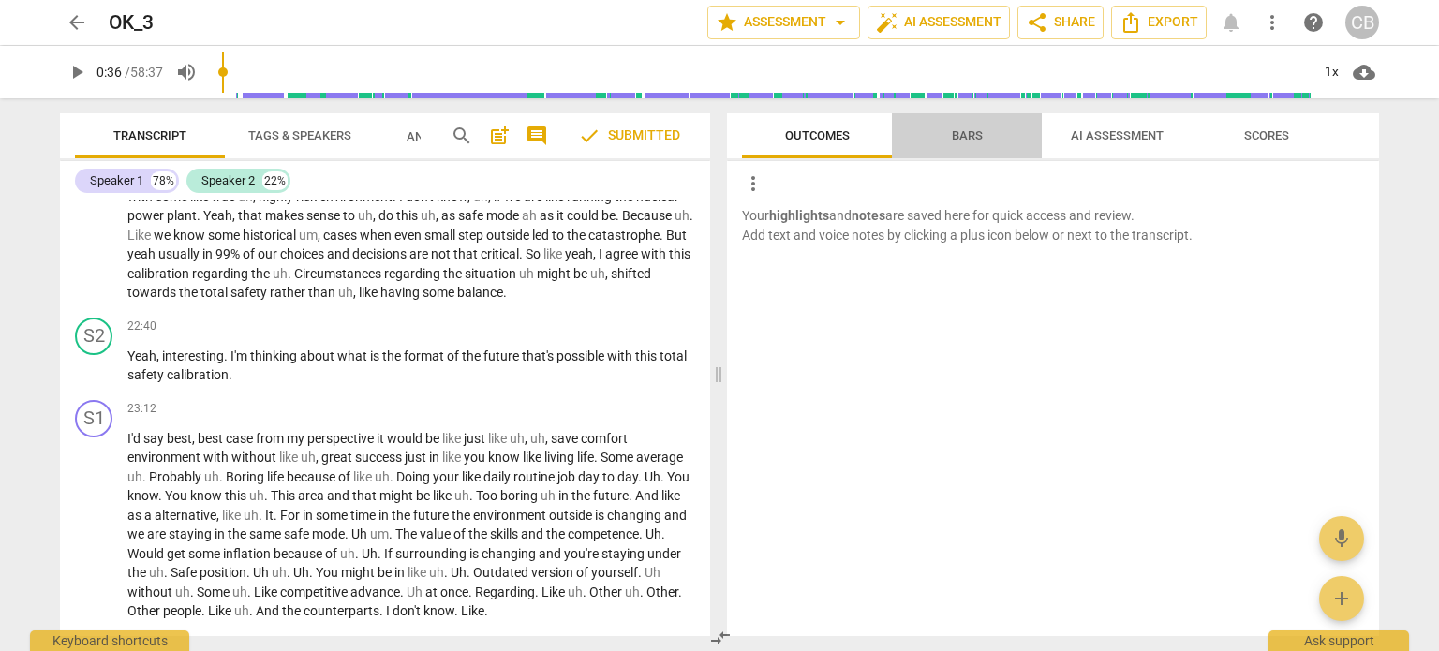
click at [966, 137] on span "Bars" at bounding box center [967, 135] width 31 height 14
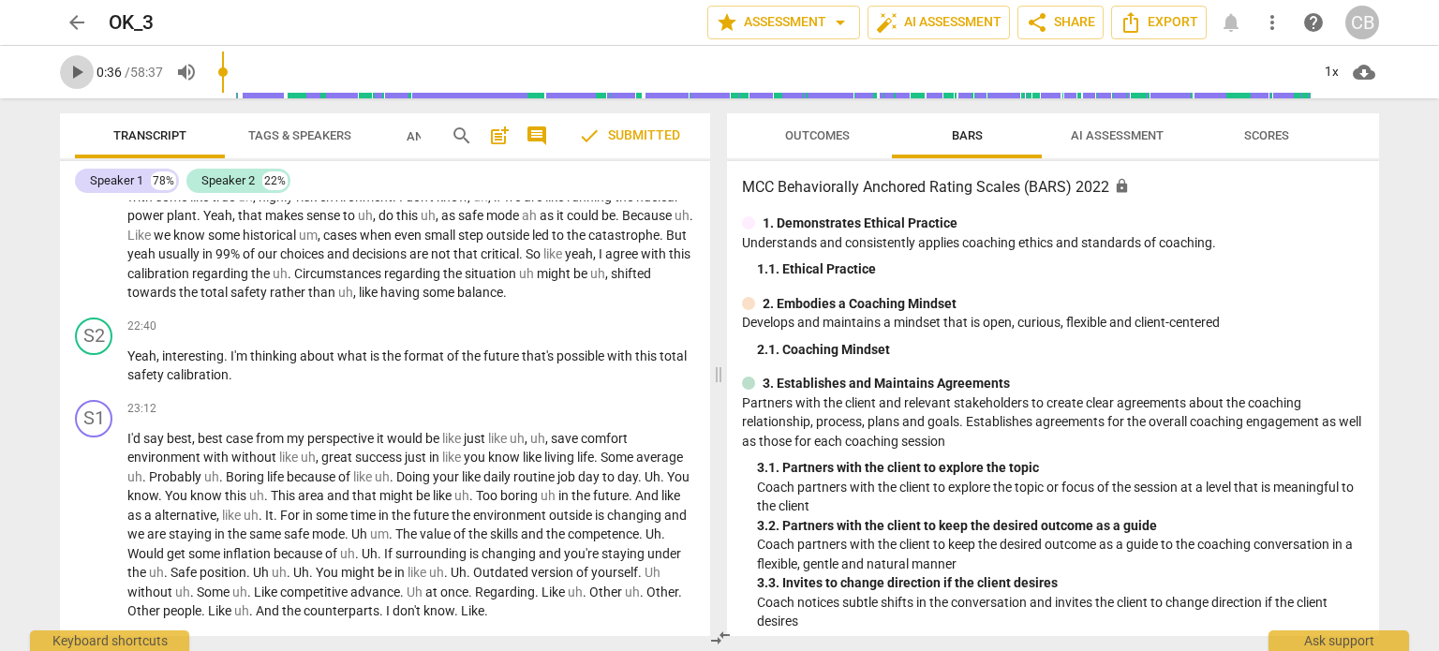
click at [71, 68] on span "play_arrow" at bounding box center [77, 72] width 22 height 22
click at [719, 376] on span at bounding box center [718, 374] width 11 height 553
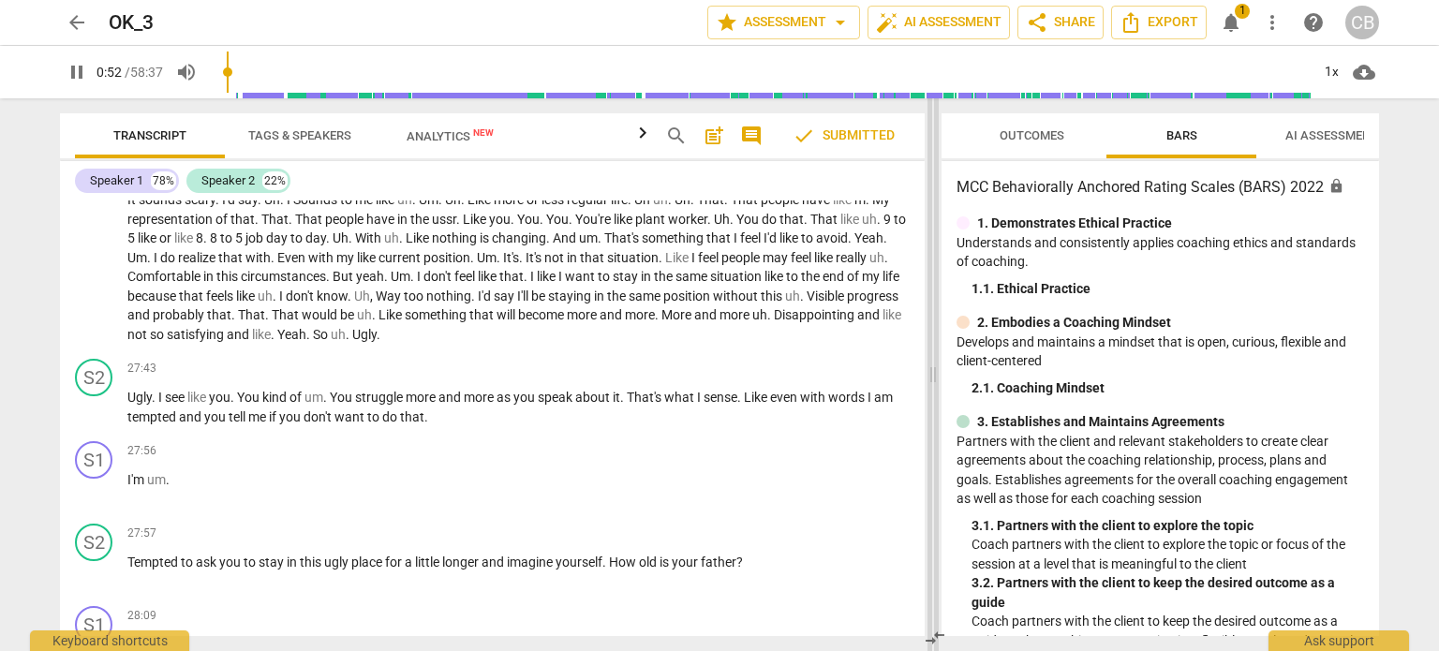
scroll to position [2728, 0]
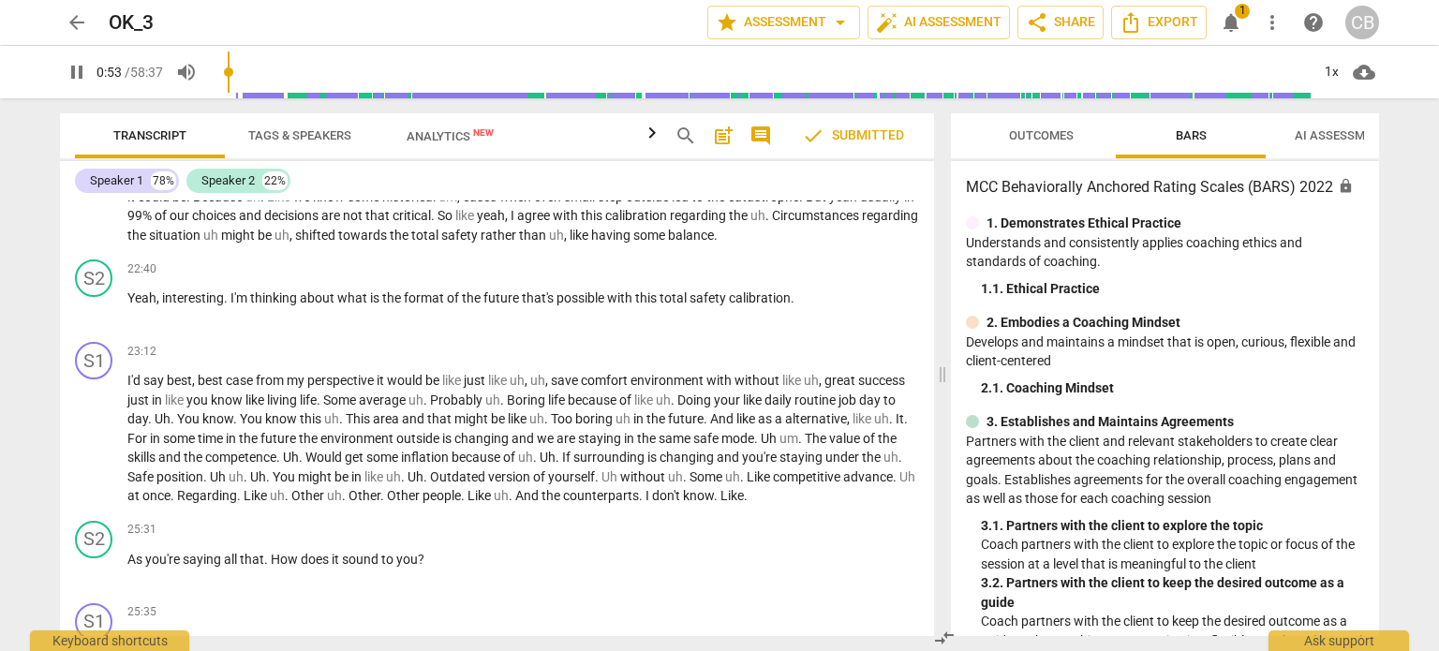
drag, startPoint x: 719, startPoint y: 376, endPoint x: 943, endPoint y: 366, distance: 224.1
click at [943, 366] on span at bounding box center [942, 374] width 11 height 553
click at [70, 72] on span "pause" at bounding box center [77, 72] width 22 height 22
type input "60"
click at [462, 138] on span "Analytics New" at bounding box center [450, 136] width 87 height 14
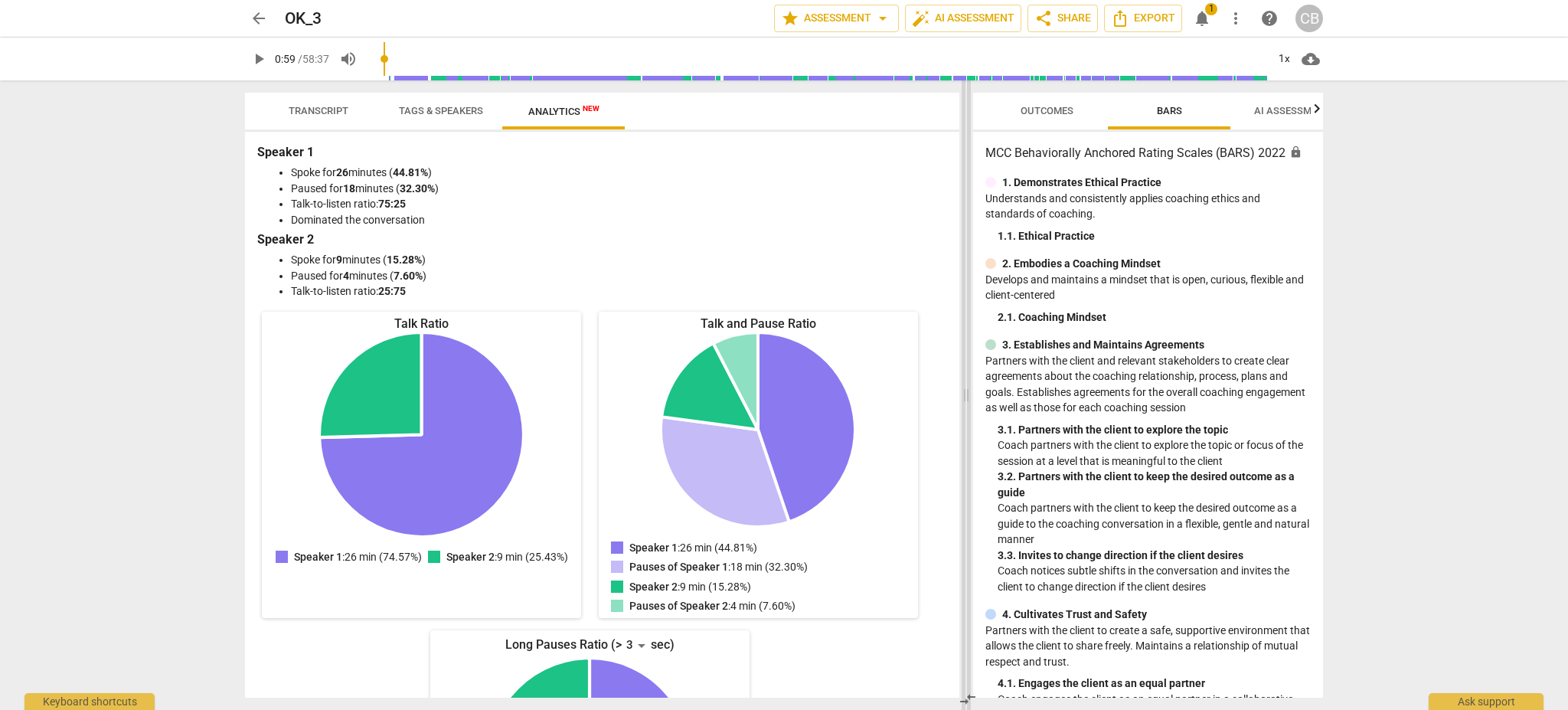
scroll to position [6, 0]
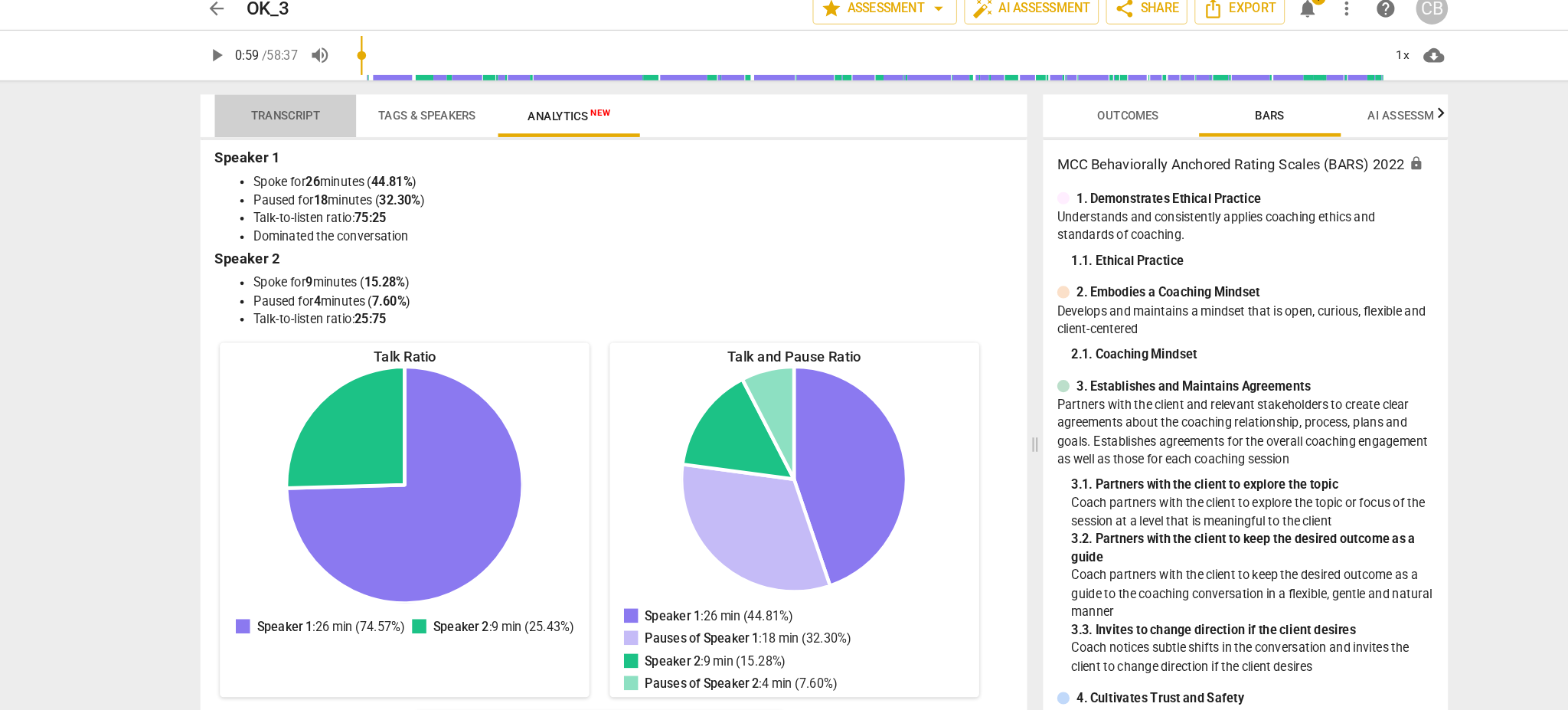
click at [318, 109] on span "Transcript" at bounding box center [318, 110] width 60 height 11
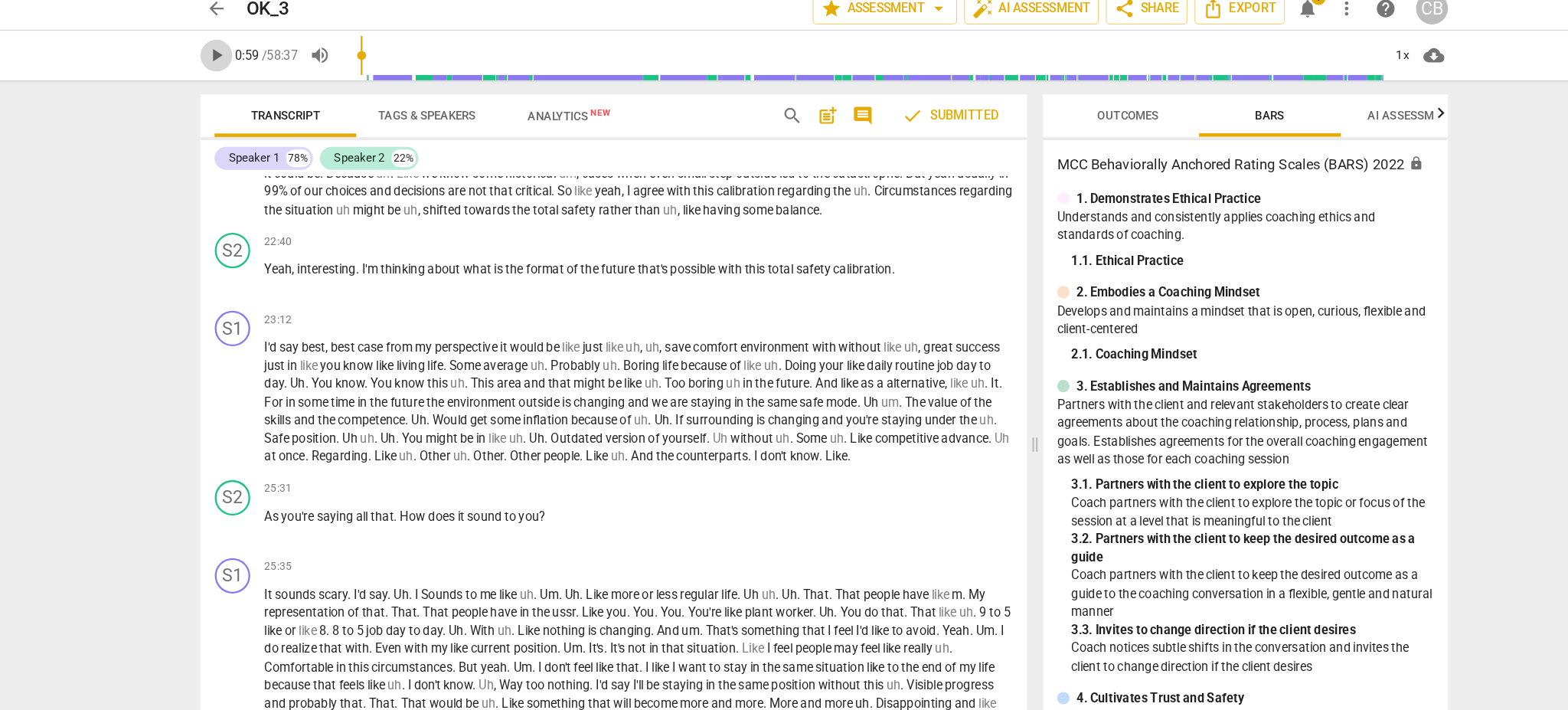
click at [254, 64] on span "play_arrow" at bounding box center [258, 59] width 18 height 18
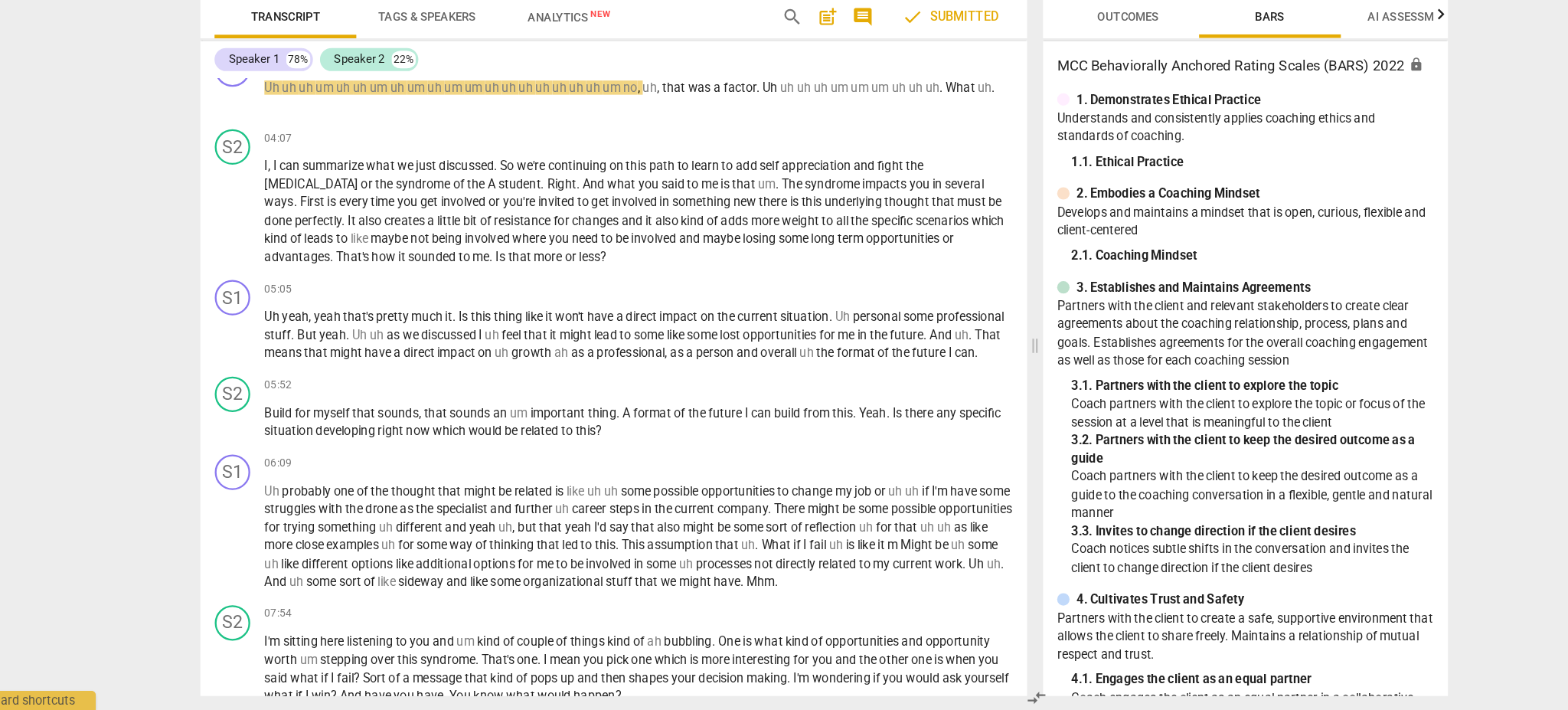
drag, startPoint x: 406, startPoint y: 60, endPoint x: 406, endPoint y: 145, distance: 85.0
click at [406, 83] on input "range" at bounding box center [817, 59] width 898 height 49
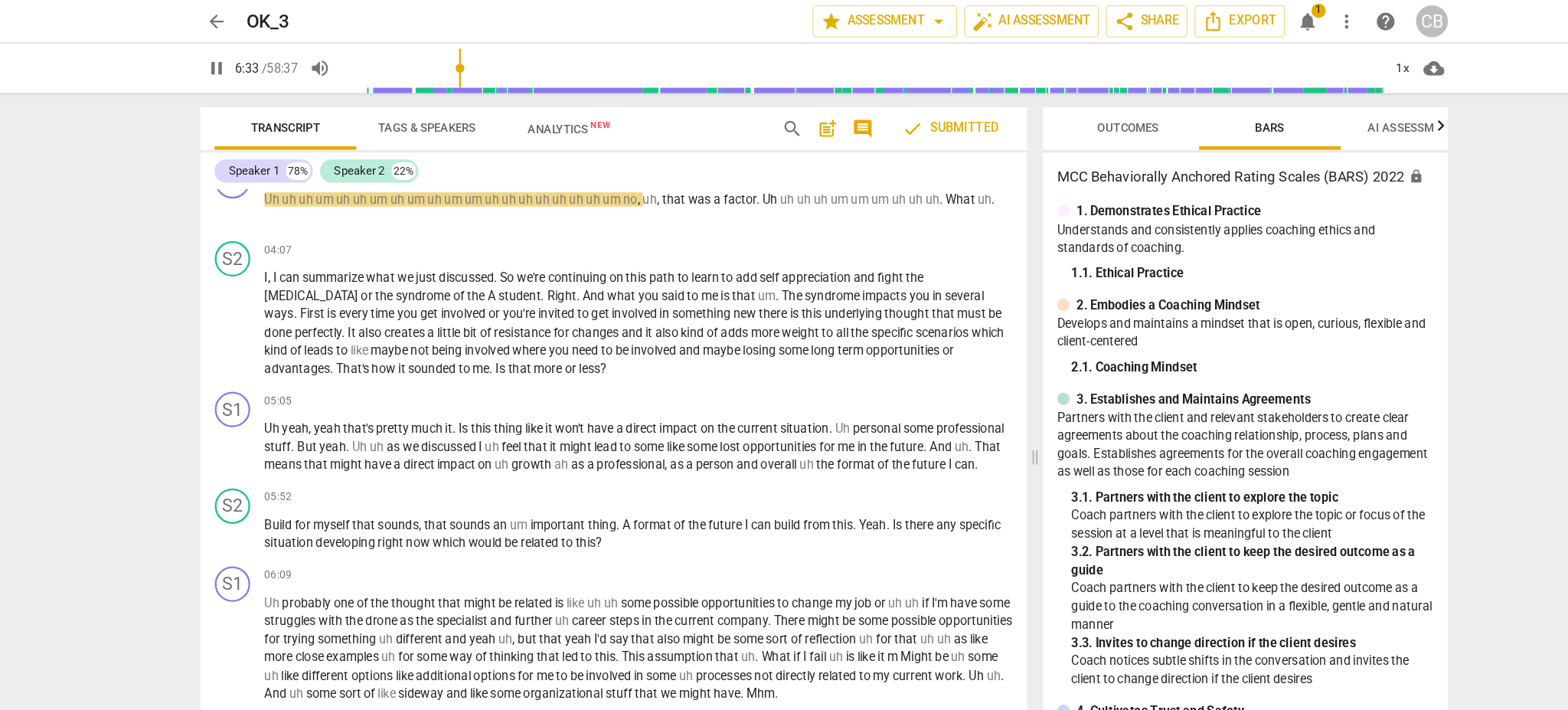
click at [471, 58] on input "range" at bounding box center [817, 59] width 898 height 49
click at [372, 66] on input "range" at bounding box center [817, 59] width 898 height 49
click at [260, 61] on span "pause" at bounding box center [258, 59] width 18 height 18
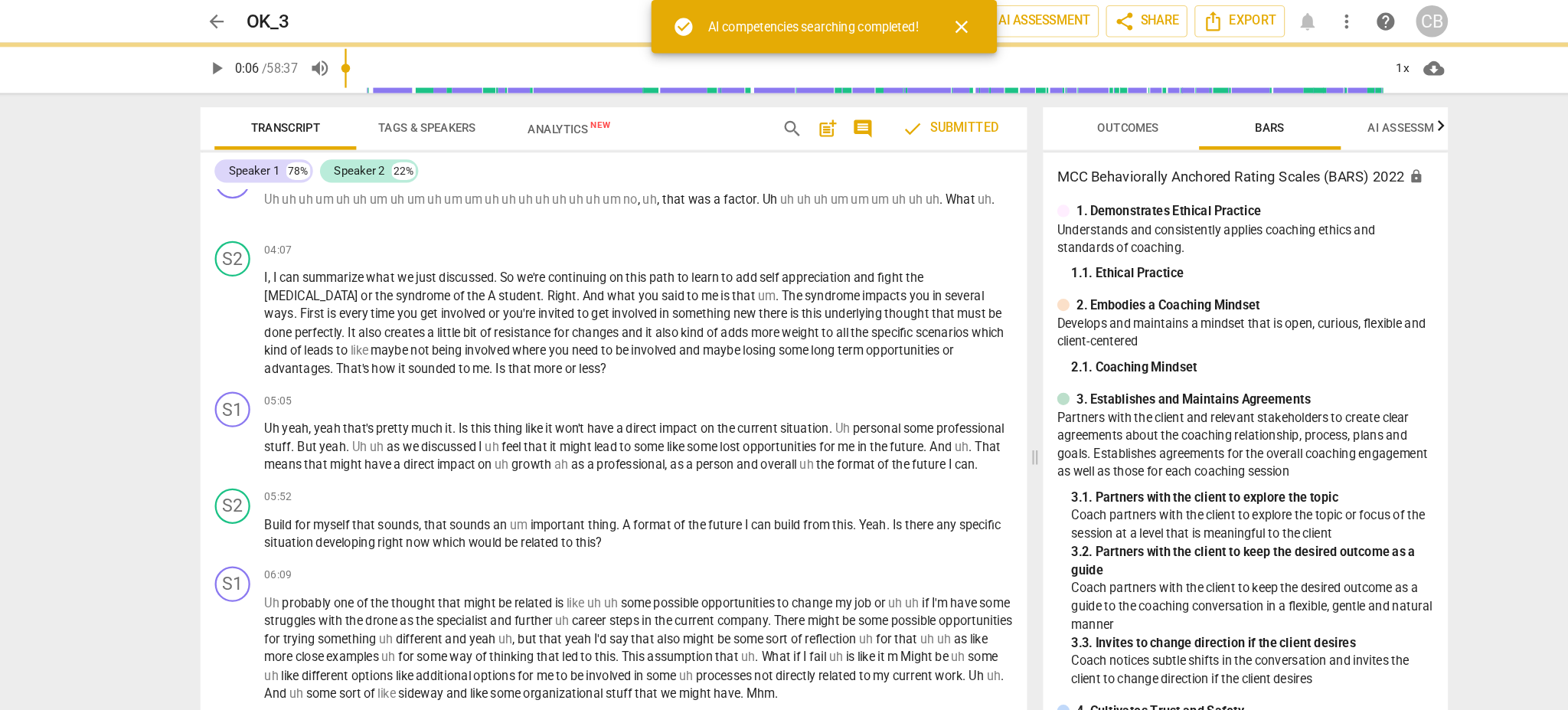
type input "6"
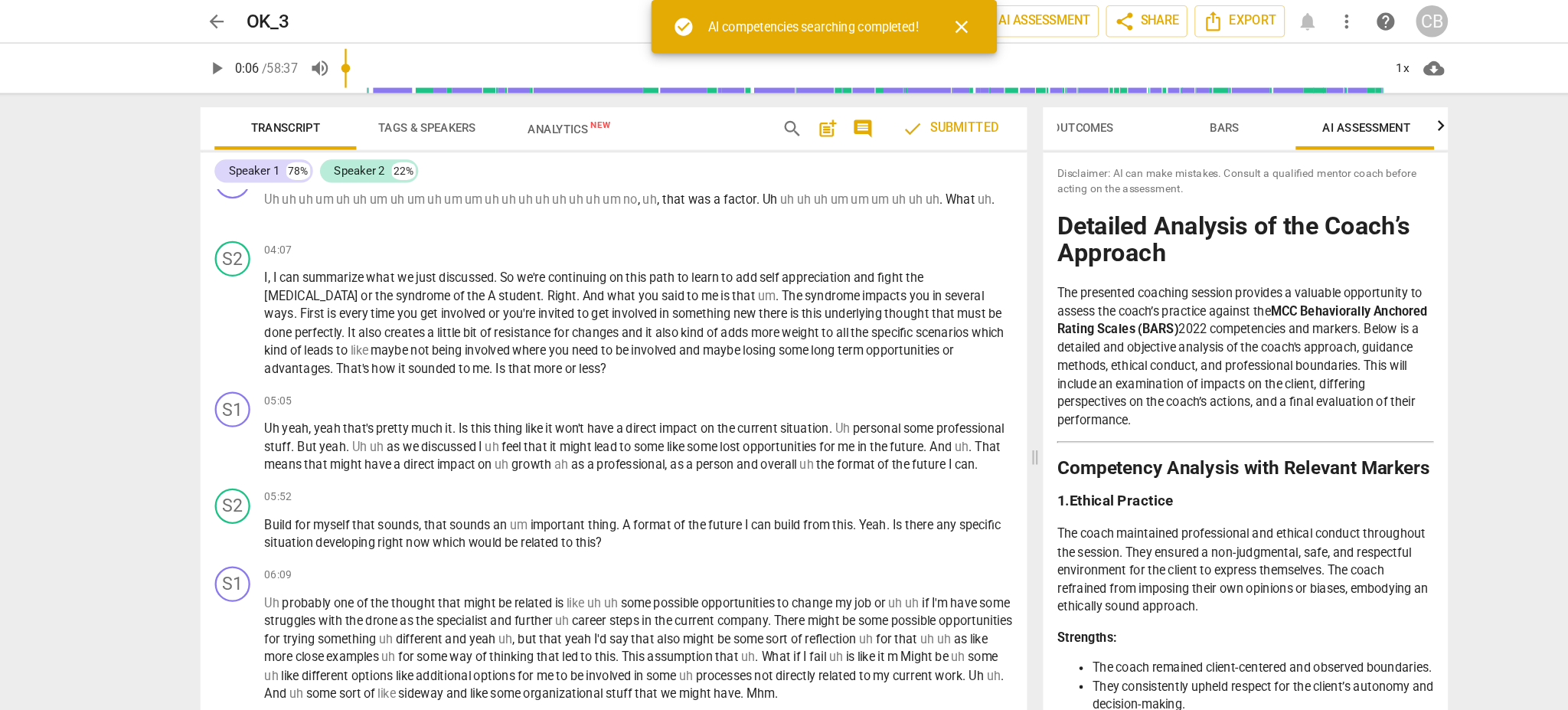
scroll to position [0, 42]
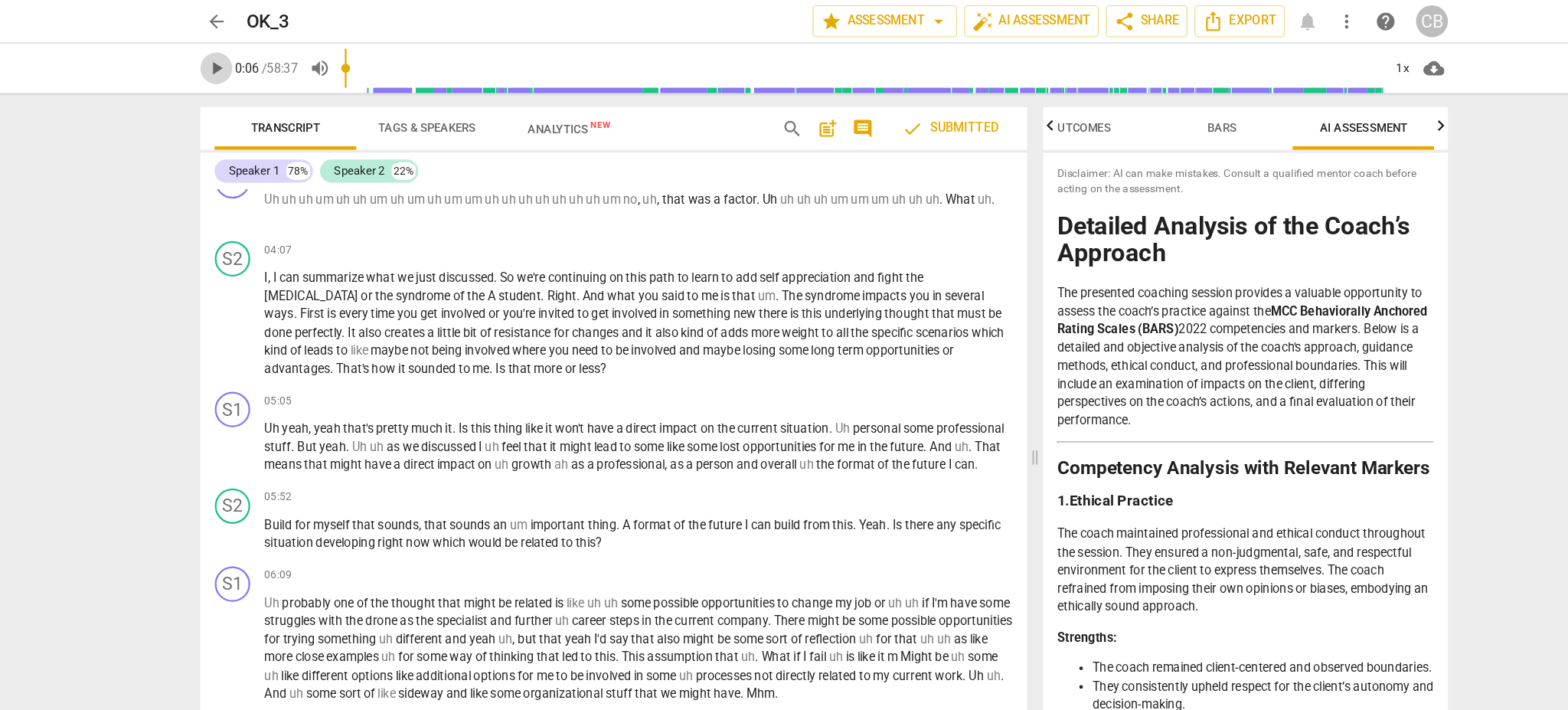
click at [261, 56] on span "play_arrow" at bounding box center [258, 59] width 18 height 18
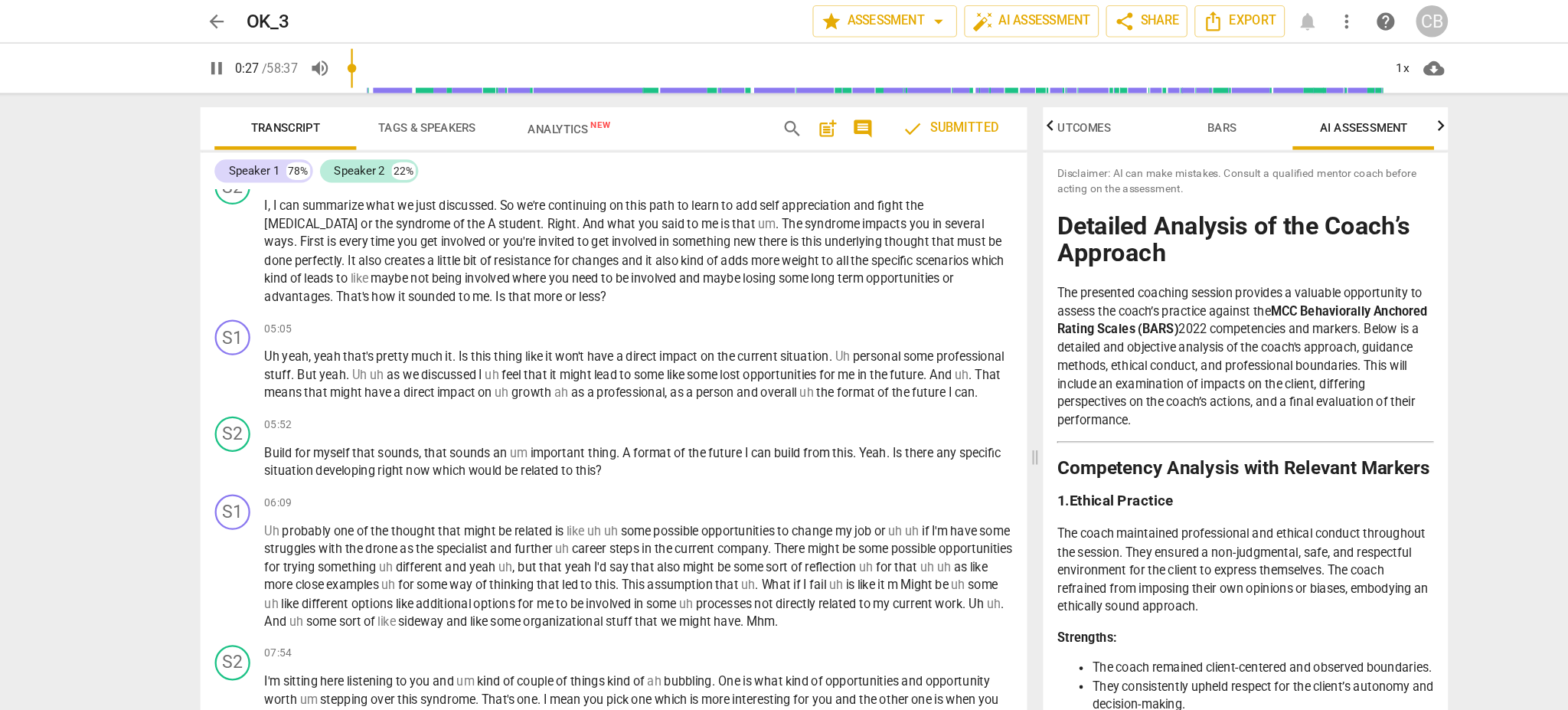
scroll to position [231, 0]
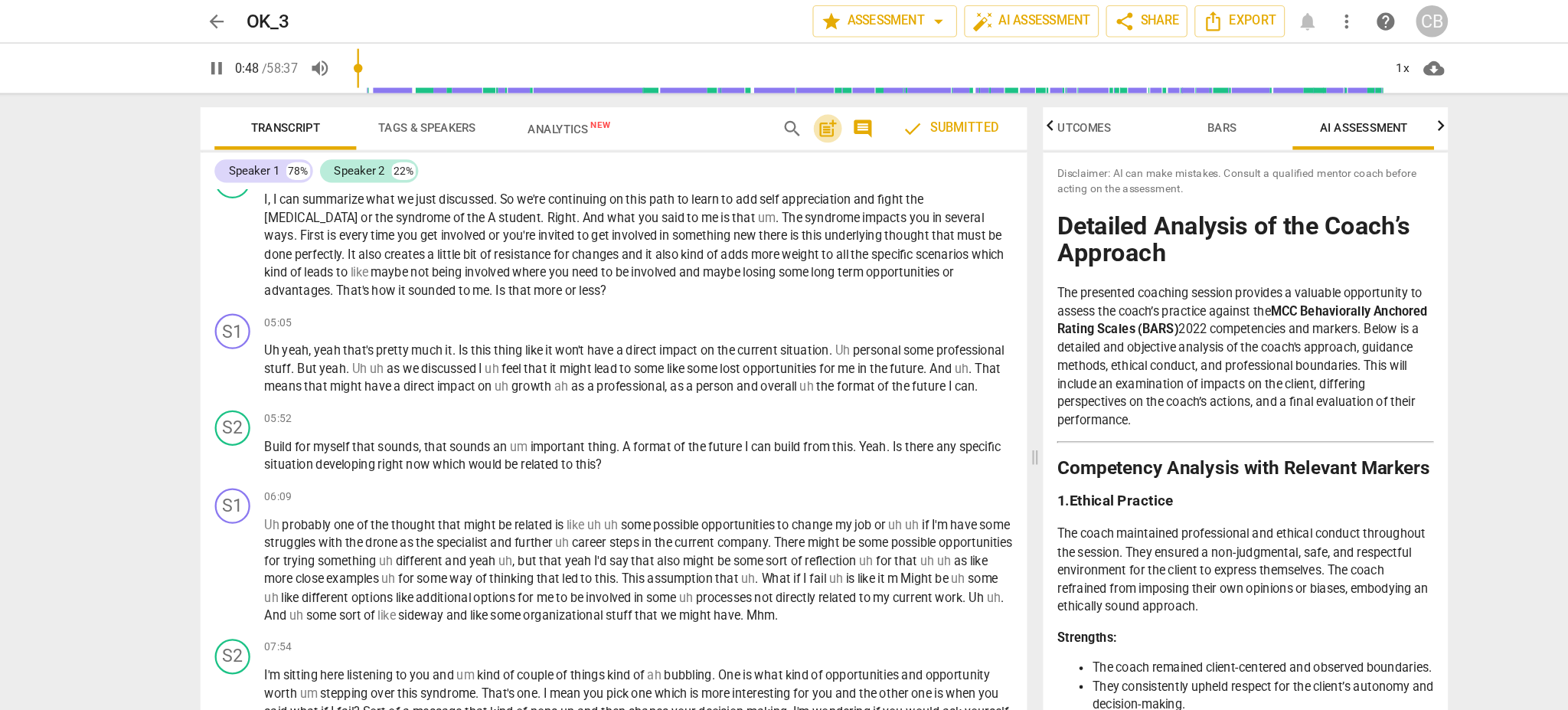
click at [784, 111] on span "post_add" at bounding box center [787, 111] width 18 height 18
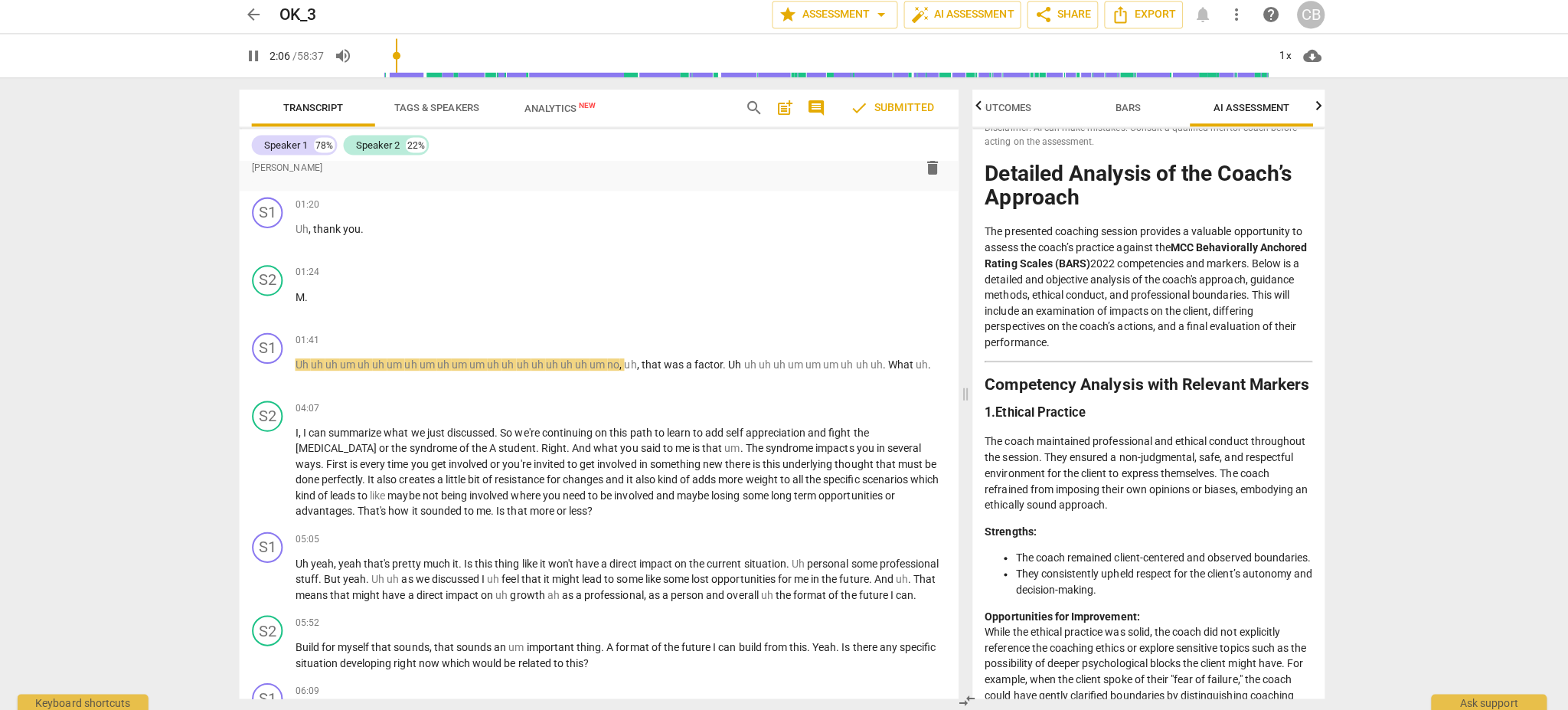
scroll to position [0, 0]
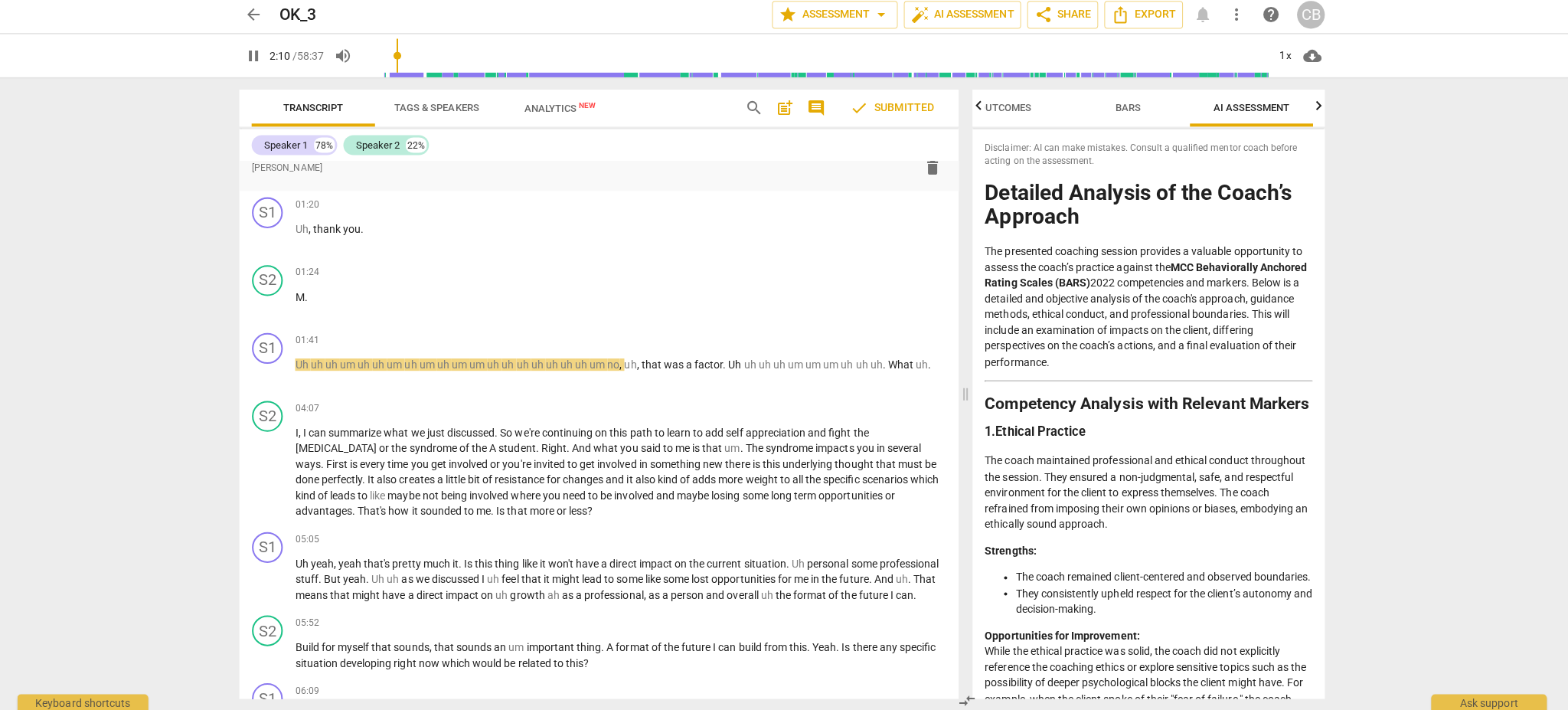
drag, startPoint x: 1299, startPoint y: 674, endPoint x: 978, endPoint y: 199, distance: 573.3
click at [978, 199] on div "Disclaimer: AI can make mistakes. Consult a qualified mentor coach before actin…" at bounding box center [1148, 414] width 350 height 565
copy div "Loremips Dolorsit am con Adipi’e Seddoeiu Tem incididun utlabore etdolor magnaa…"
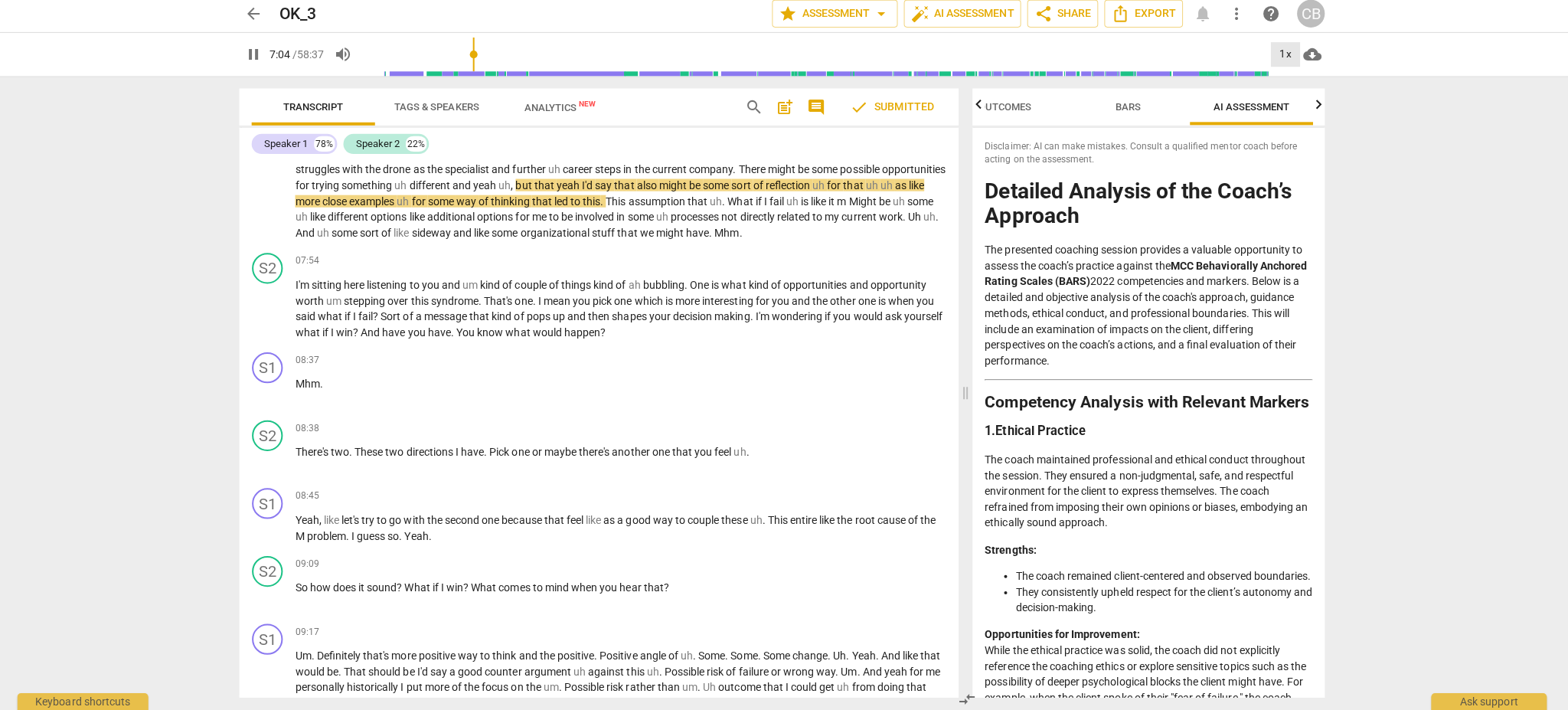
click at [1175, 65] on div "1x" at bounding box center [1284, 59] width 29 height 25
click at [1175, 118] on li "1.25x" at bounding box center [1294, 119] width 51 height 29
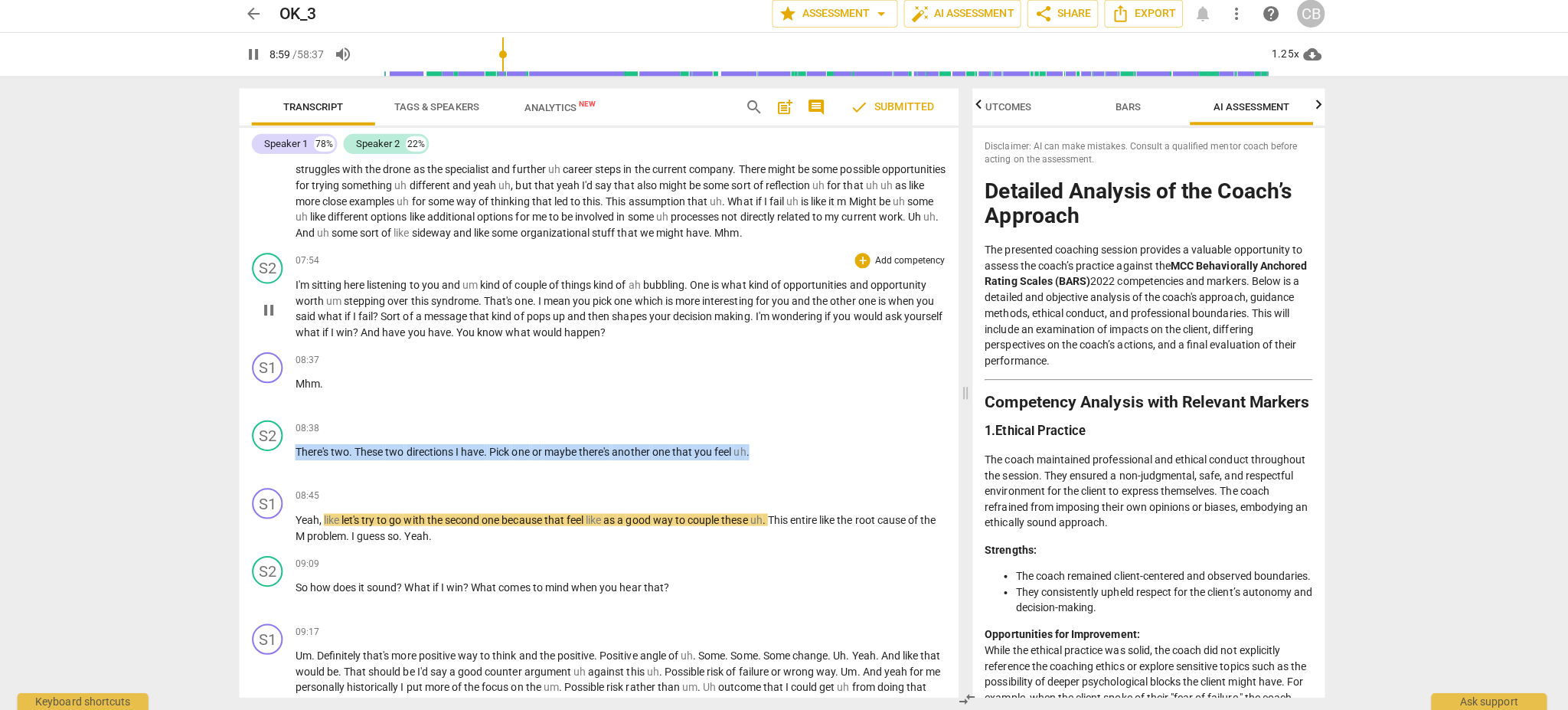
drag, startPoint x: 775, startPoint y: 473, endPoint x: 295, endPoint y: 306, distance: 508.2
click at [295, 306] on div "format_bold format_list_bulleted [PERSON_NAME] delete Summary: S1 play_arrow pa…" at bounding box center [602, 431] width 714 height 534
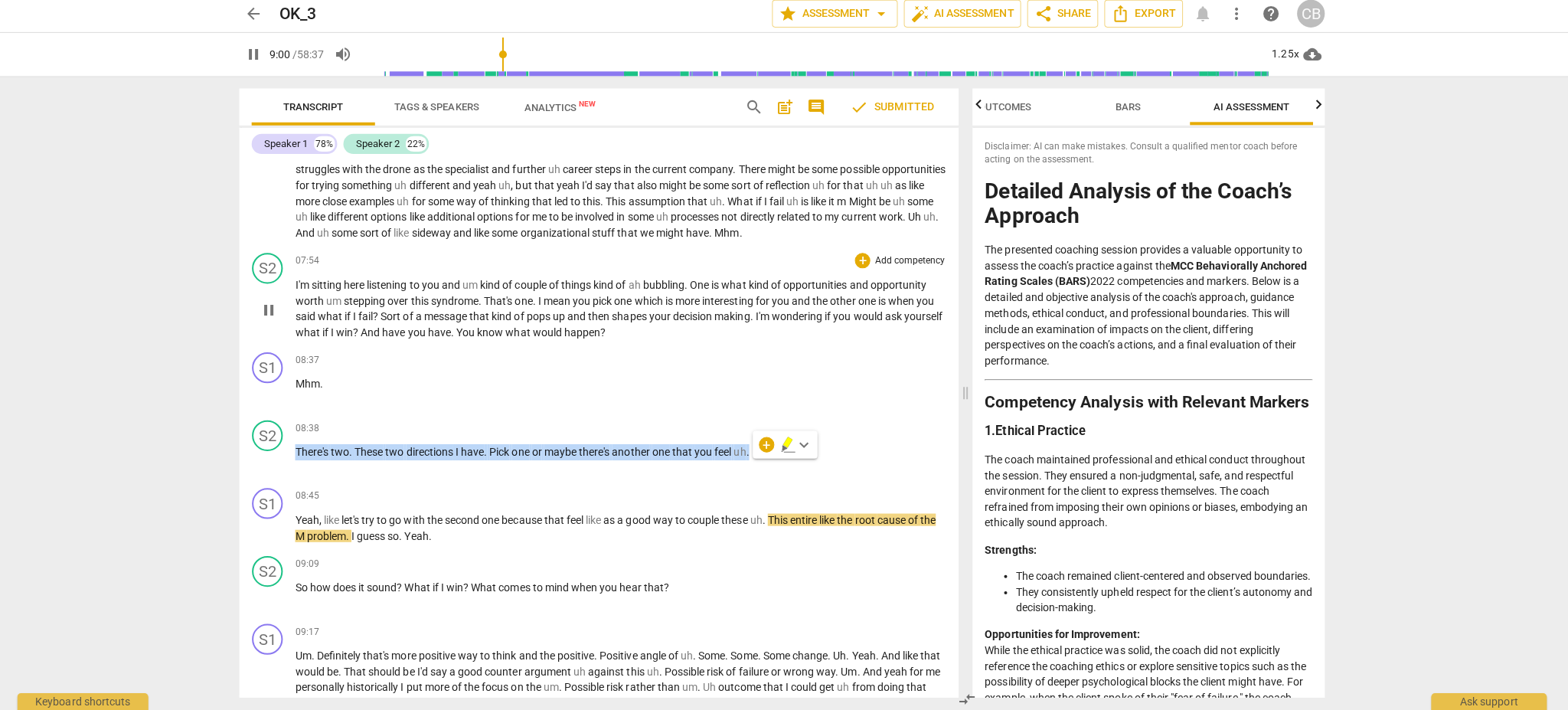
copy p "There's two . These two directions I have . Pick one or maybe there's another o…"
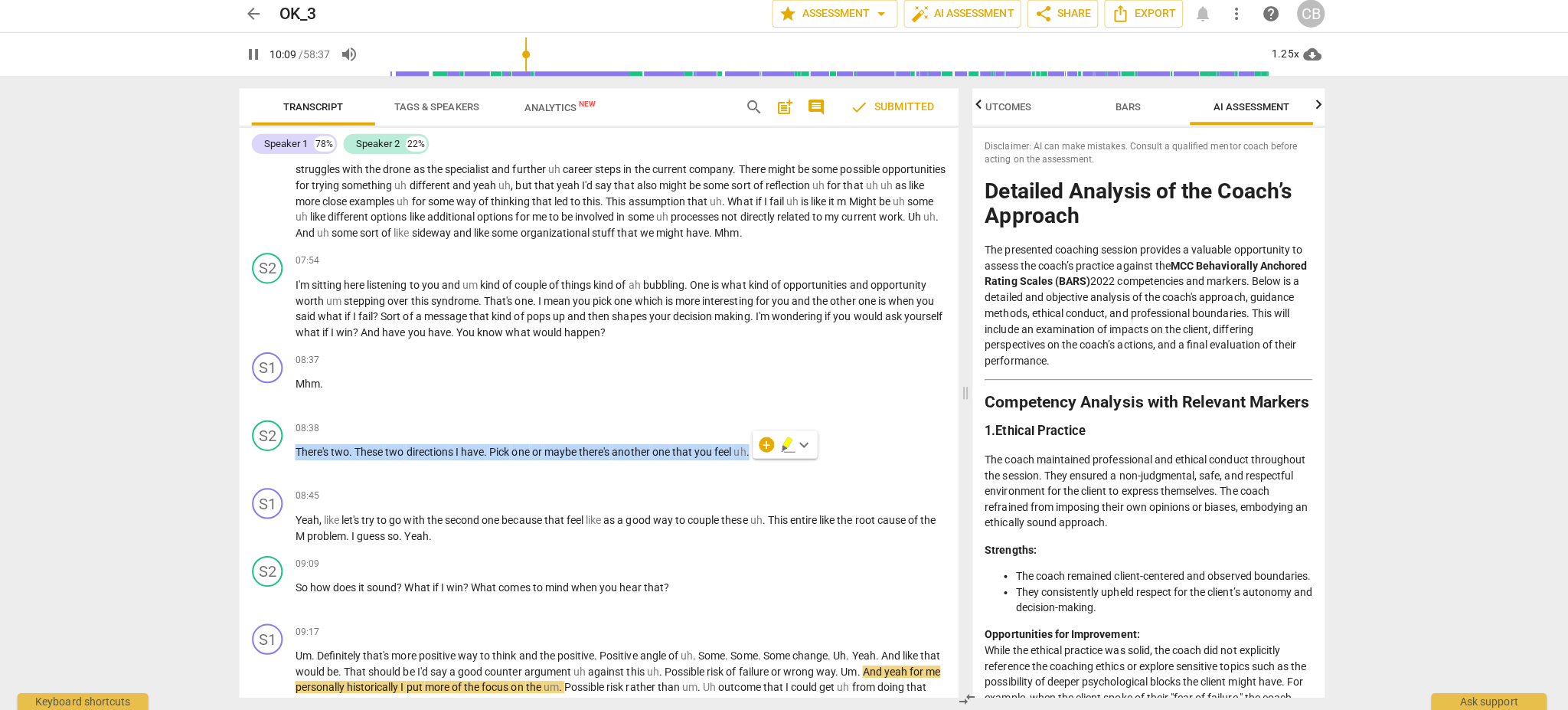
click at [1175, 108] on icon "button" at bounding box center [1317, 107] width 6 height 9
click at [1175, 115] on span "Scores" at bounding box center [1250, 110] width 37 height 11
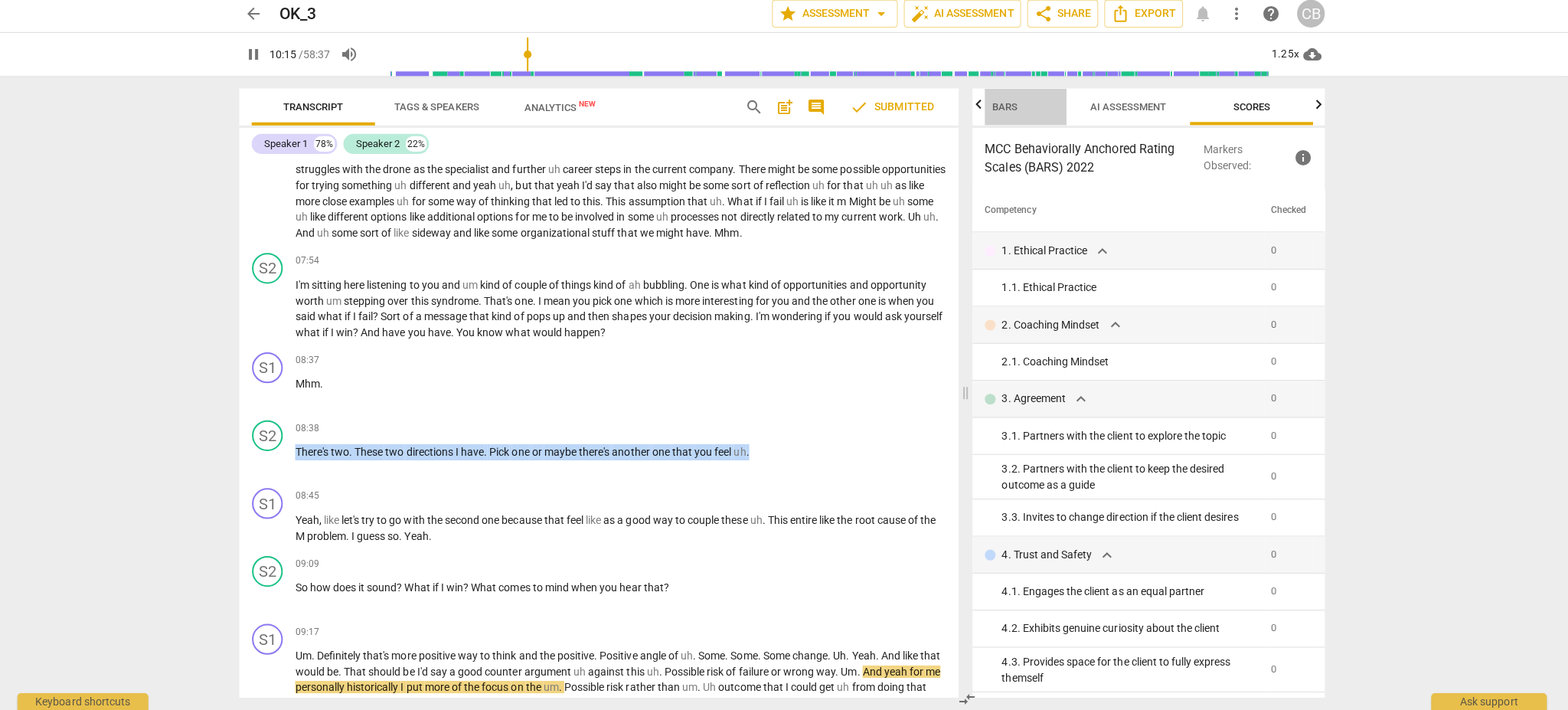
click at [989, 107] on span "Bars" at bounding box center [1006, 111] width 62 height 20
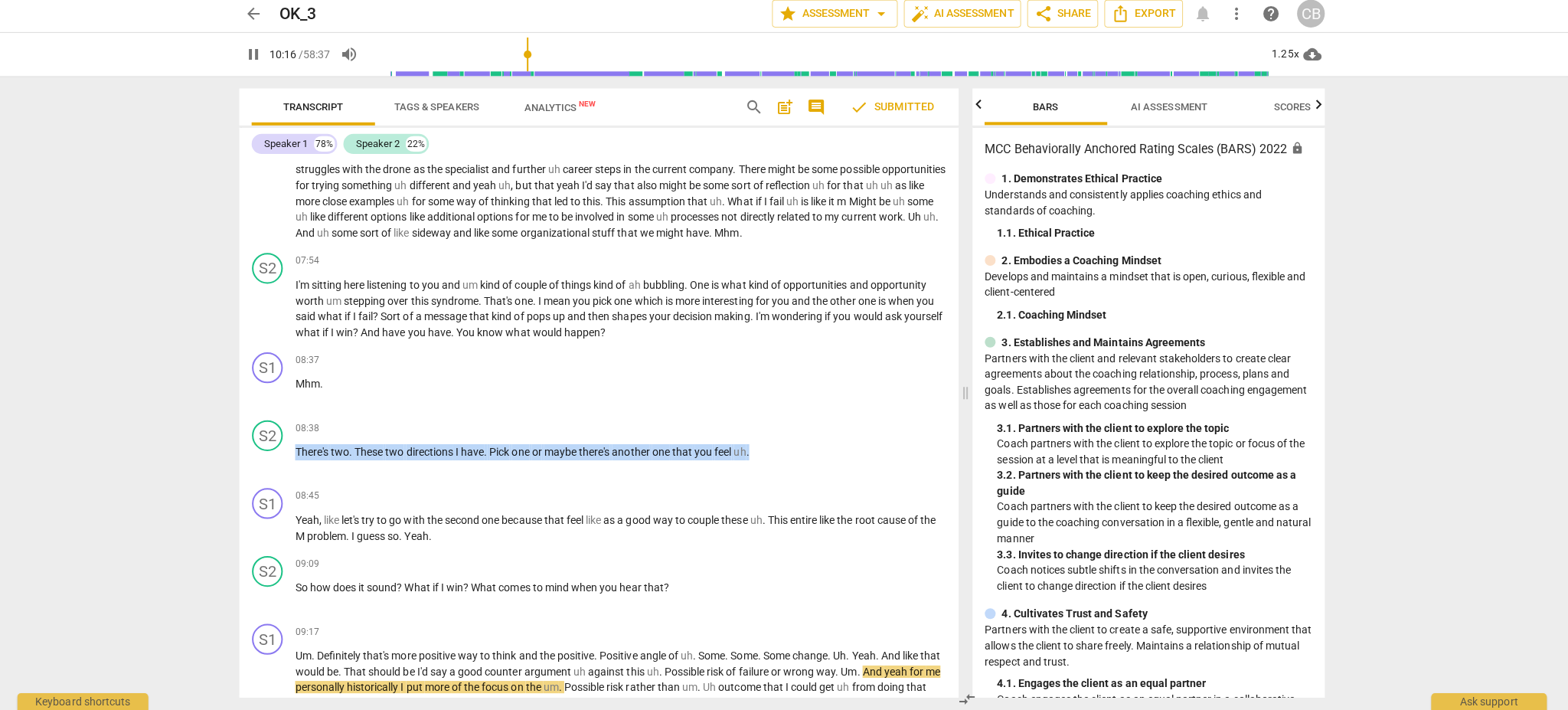
scroll to position [0, 123]
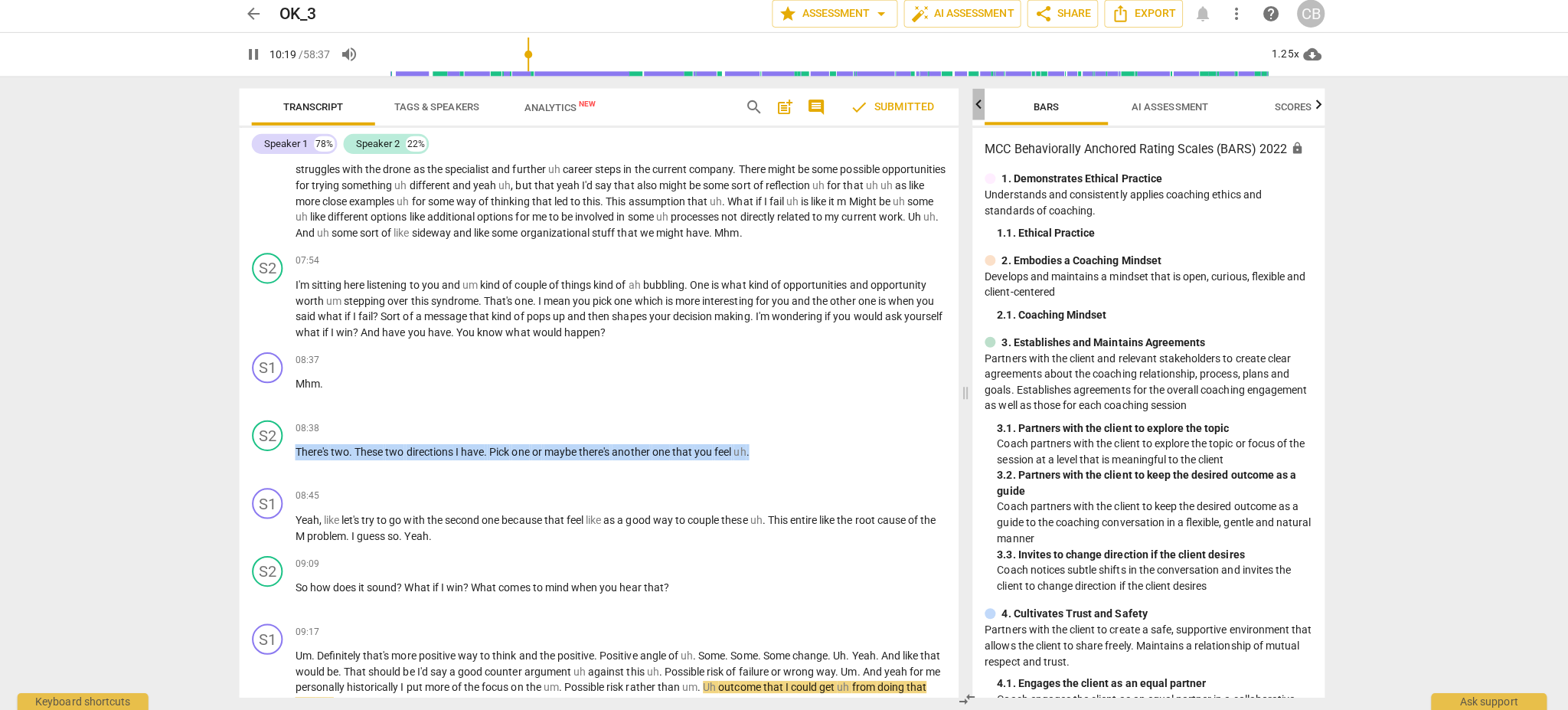
click at [985, 108] on icon "button" at bounding box center [979, 109] width 18 height 18
click at [1048, 109] on span "Outcomes" at bounding box center [1047, 110] width 53 height 11
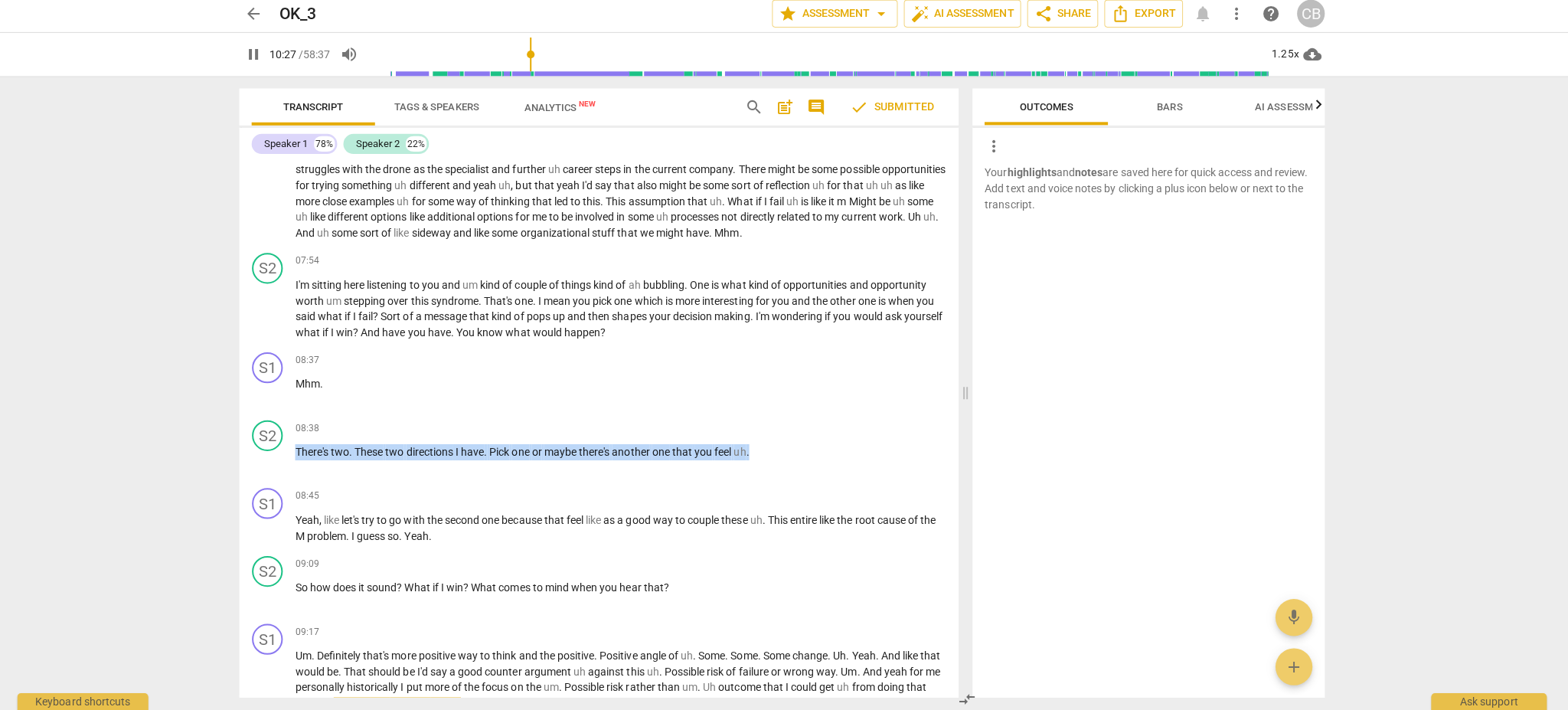
scroll to position [1133, 0]
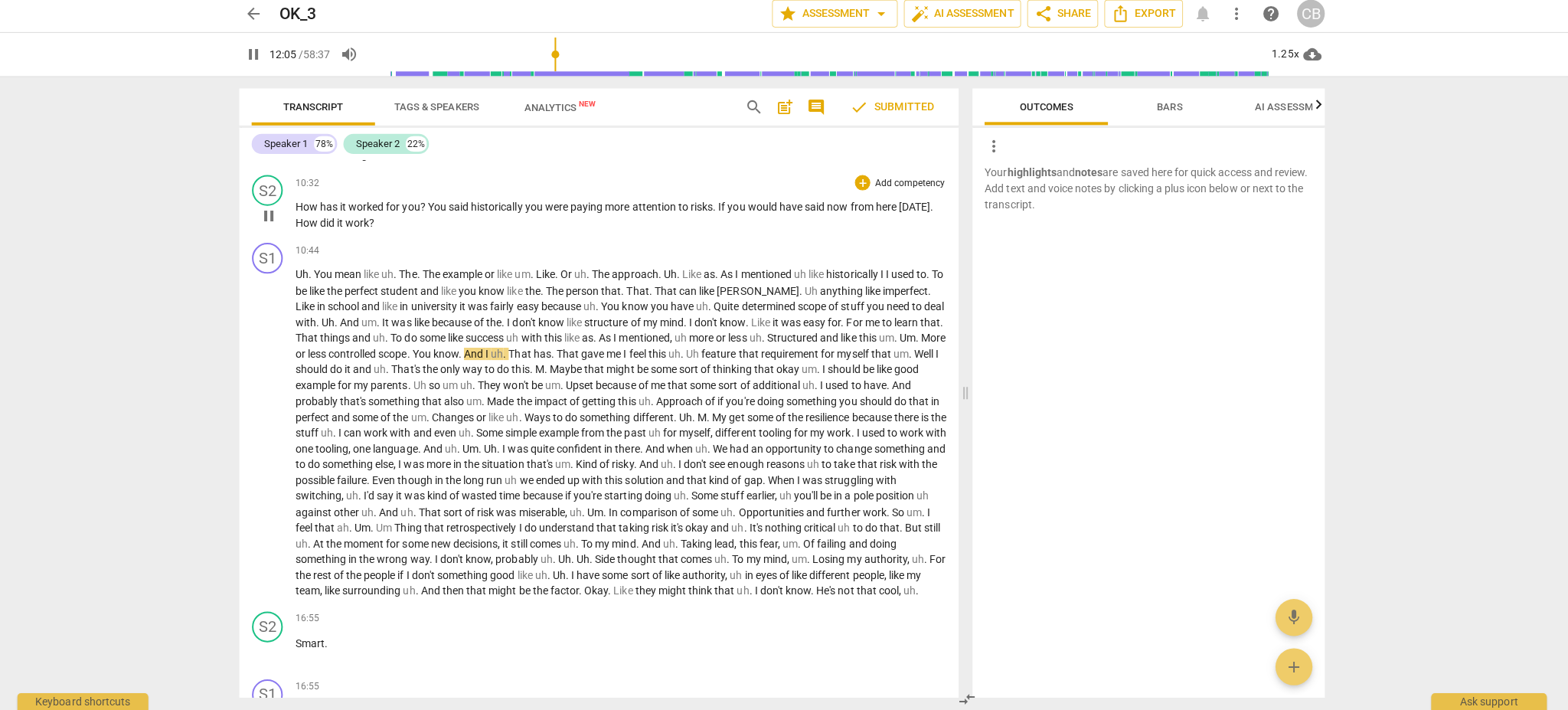
click at [295, 227] on div "S2 play_arrow pause 10:32 + Add competency keyboard_arrow_right How has it work…" at bounding box center [602, 206] width 714 height 67
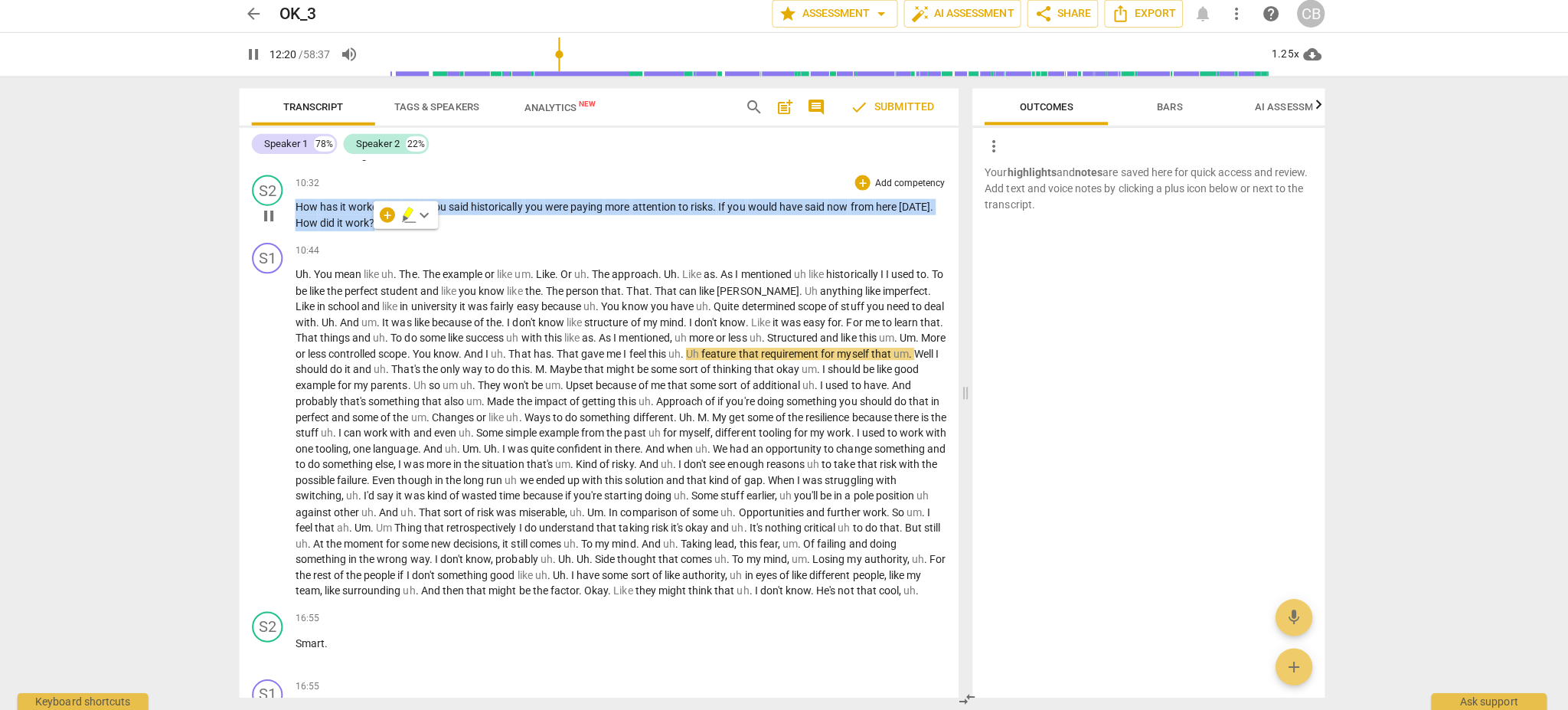
click at [490, 216] on span "historically" at bounding box center [502, 209] width 54 height 12
copy p "How has it worked for you ? You said historically you were paying more attentio…"
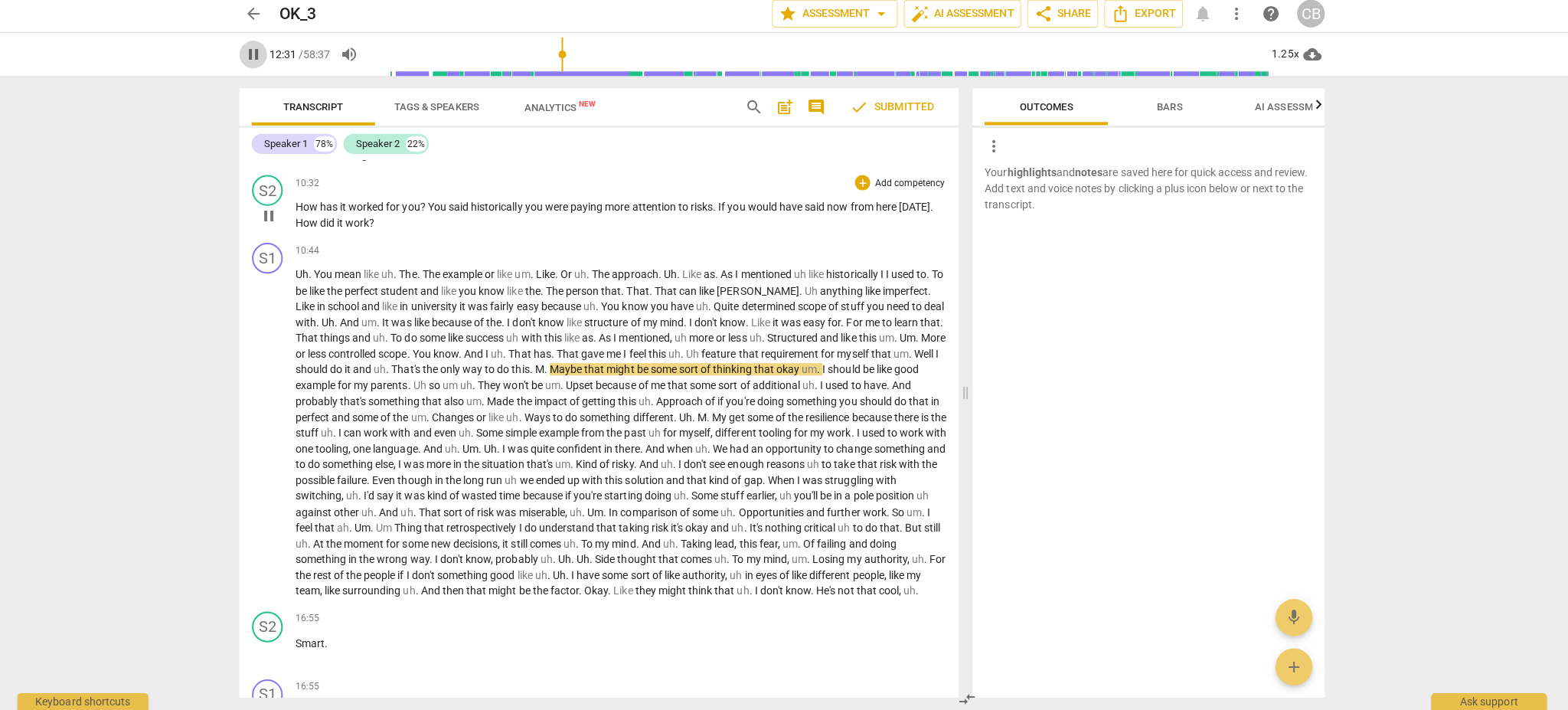
click at [253, 64] on span "pause" at bounding box center [258, 59] width 18 height 18
click at [581, 216] on span "paying" at bounding box center [591, 209] width 34 height 12
click at [534, 394] on span "won't" at bounding box center [520, 387] width 28 height 12
click at [175, 419] on div "arrow_back OK_3 edit star Assessment arrow_drop_down auto_fix_high AI Assessmen…" at bounding box center [784, 355] width 1568 height 710
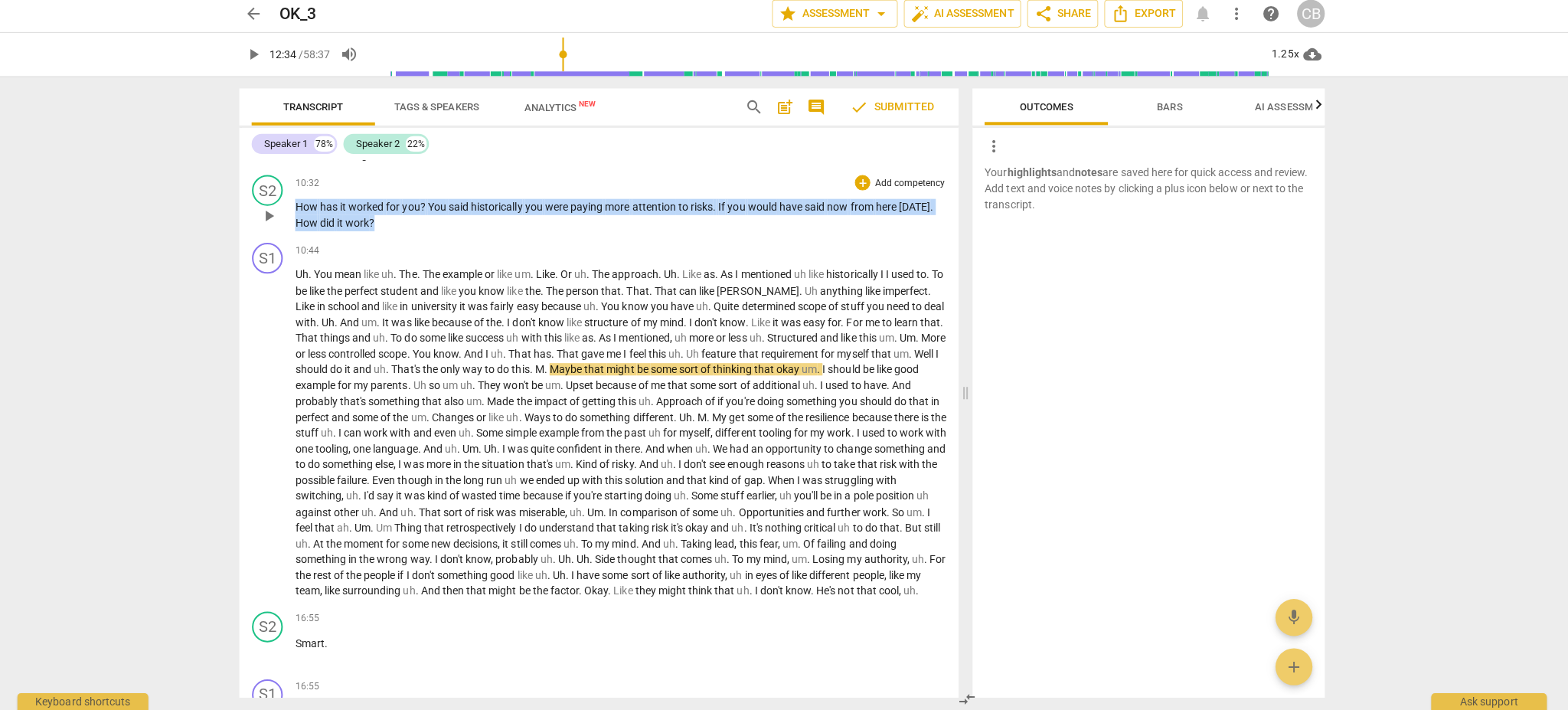
drag, startPoint x: 396, startPoint y: 241, endPoint x: 303, endPoint y: 219, distance: 95.6
click at [303, 219] on p "How has it worked for you ? You said historically you were paying more attentio…" at bounding box center [623, 217] width 647 height 31
copy p "How has it worked for you ? You said historically you were paying more attentio…"
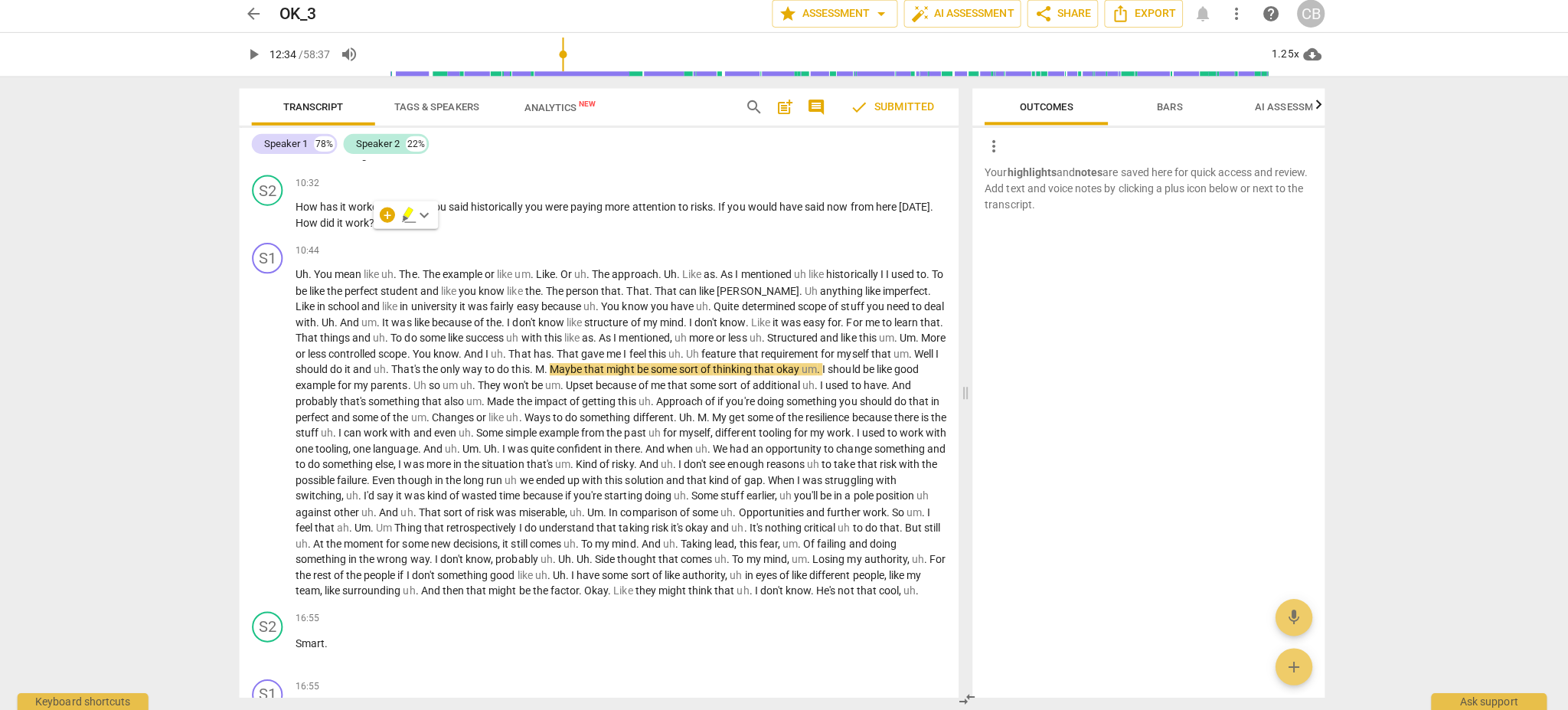
click at [1175, 100] on div "arrow_back OK_3 edit star Assessment arrow_drop_down auto_fix_high AI Assessmen…" at bounding box center [784, 355] width 1568 height 710
click at [265, 56] on span "play_arrow" at bounding box center [258, 59] width 18 height 18
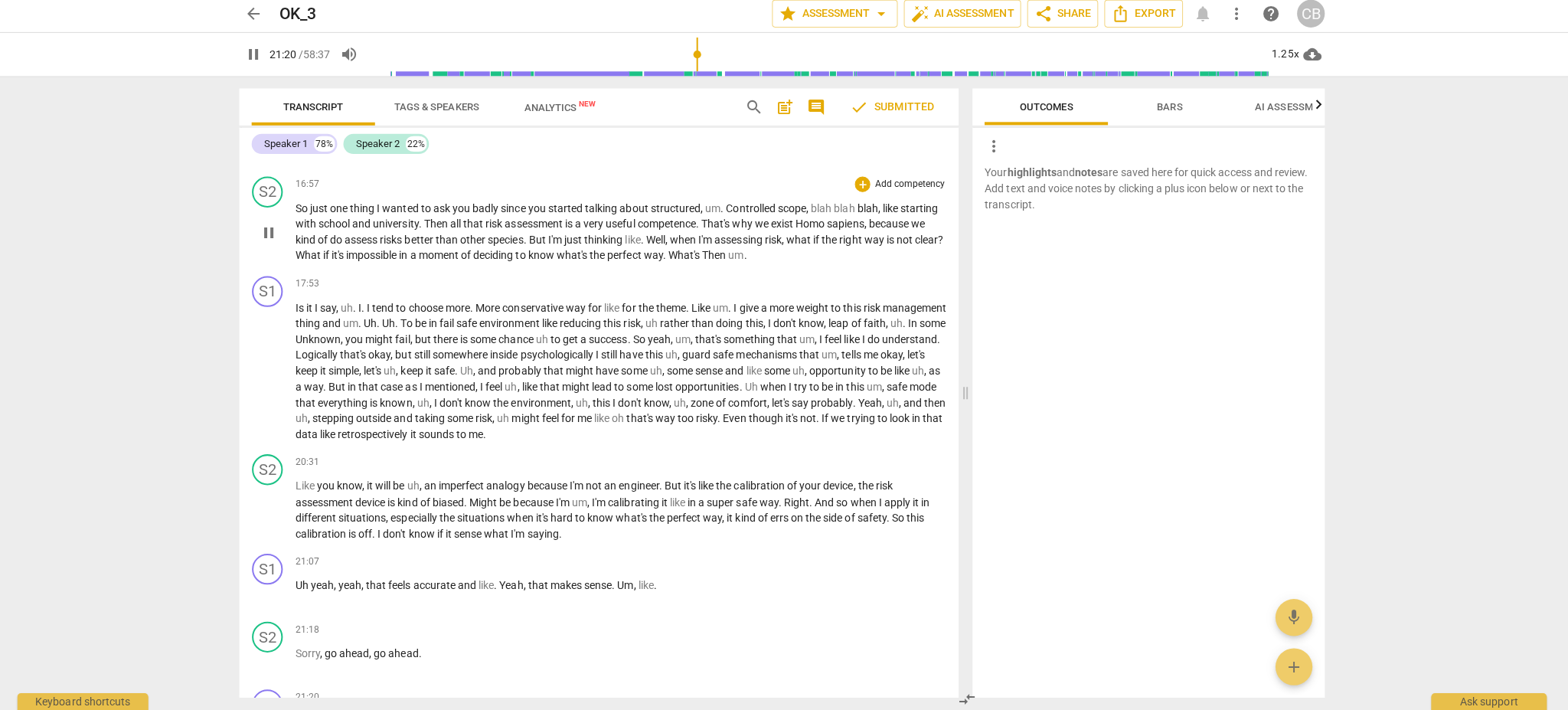
scroll to position [2275, 0]
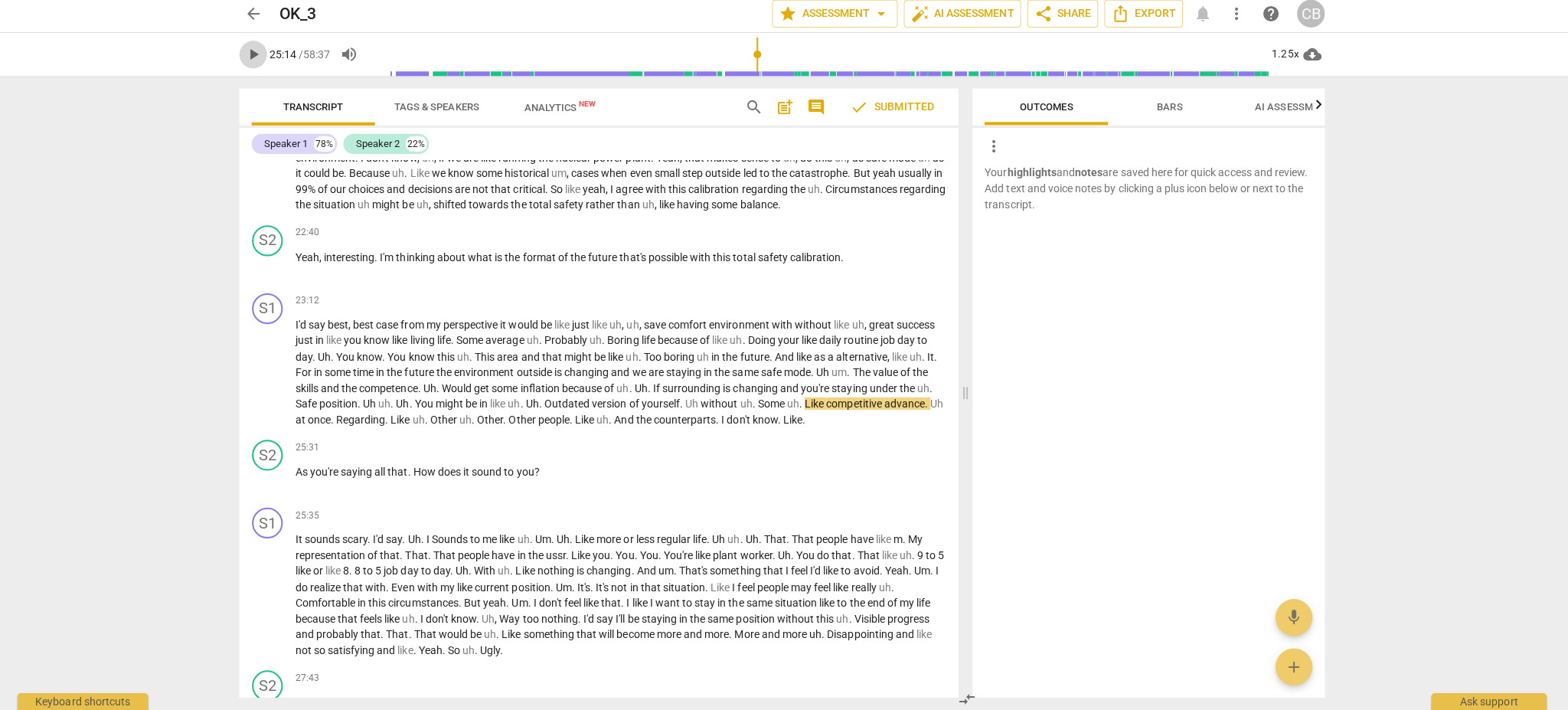
click at [264, 60] on span "play_arrow" at bounding box center [258, 59] width 18 height 18
drag, startPoint x: 7, startPoint y: 251, endPoint x: 359, endPoint y: 182, distance: 358.7
click at [7, 251] on div "arrow_back OK_3 edit star Assessment arrow_drop_down auto_fix_high AI Assessmen…" at bounding box center [784, 355] width 1568 height 710
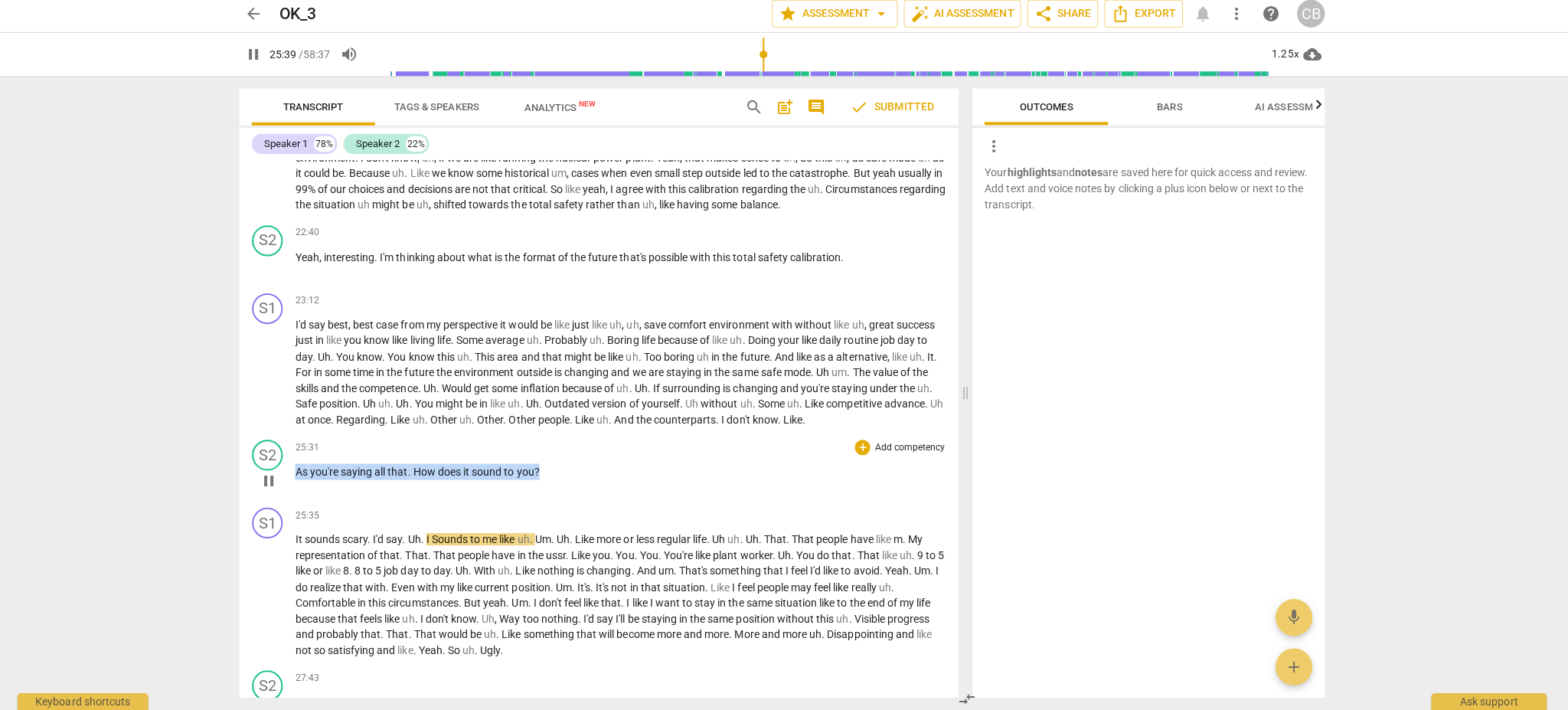
drag, startPoint x: 576, startPoint y: 497, endPoint x: 300, endPoint y: 498, distance: 276.0
click at [300, 481] on p "As you're saying all that . How does it sound to you ?" at bounding box center [623, 474] width 647 height 16
copy p "As you're saying all that . How does it sound to you ?"
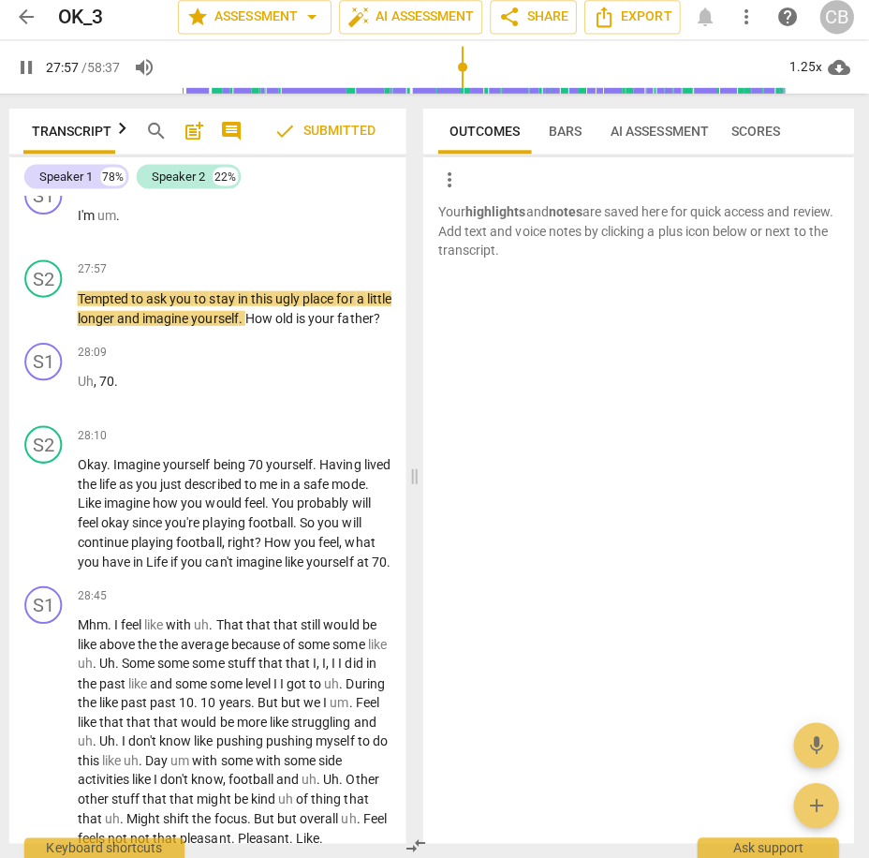
scroll to position [0, 11]
click at [256, 331] on p "Tempted to ask you to stay in this ugly place for a little longer and imagine y…" at bounding box center [238, 311] width 312 height 38
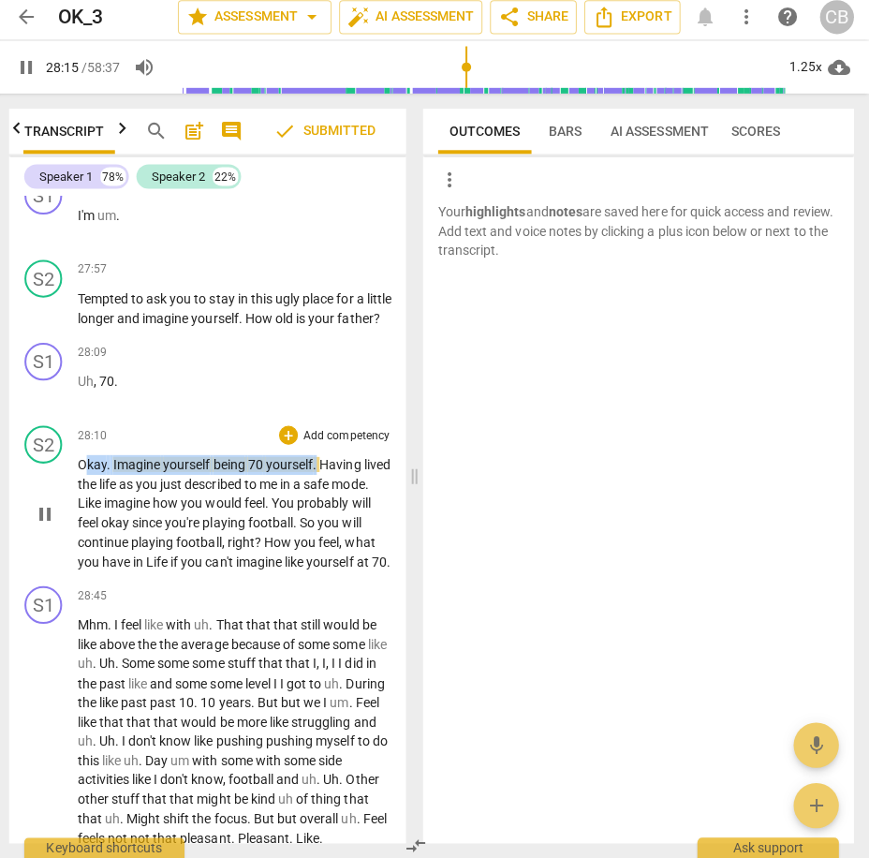
drag, startPoint x: 319, startPoint y: 599, endPoint x: 90, endPoint y: 601, distance: 229.6
click at [90, 572] on p "Okay . Imagine yourself being 70 yourself . Having lived the life as you just d…" at bounding box center [238, 514] width 312 height 115
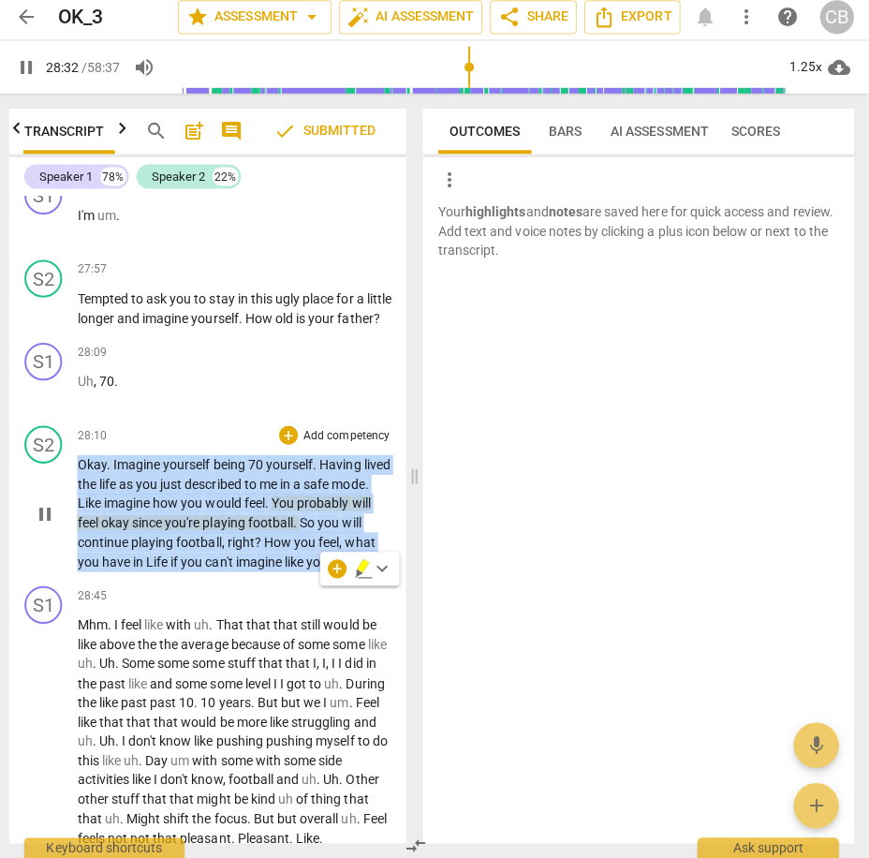
drag, startPoint x: 217, startPoint y: 711, endPoint x: 83, endPoint y: 600, distance: 174.3
click at [83, 572] on p "Okay . Imagine yourself being 70 yourself . Having lived the life as you just d…" at bounding box center [238, 514] width 312 height 115
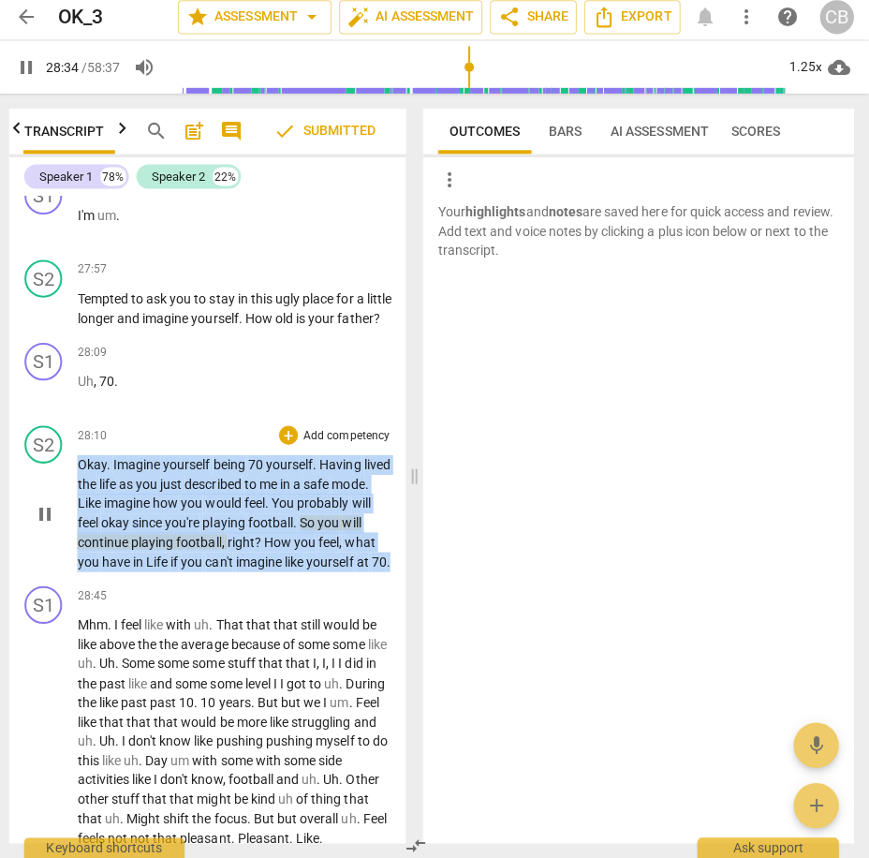
copy p "Okay . Imagine yourself being 70 yourself . Having lived the life as you just d…"
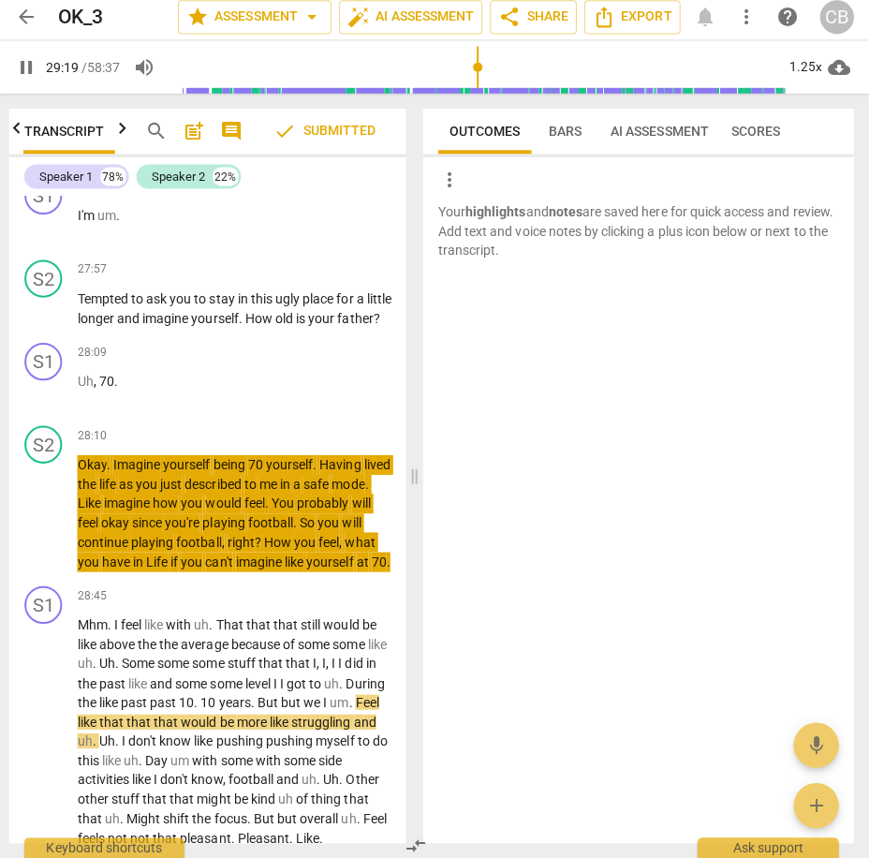
scroll to position [6702, 0]
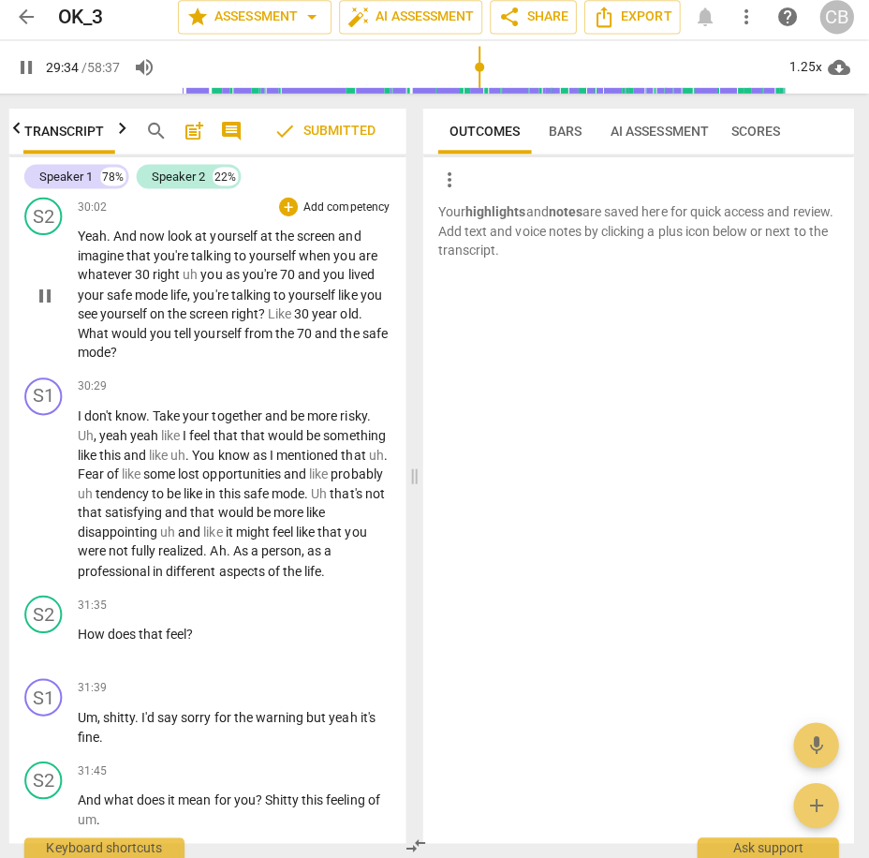
click at [293, 344] on span "the" at bounding box center [290, 336] width 22 height 15
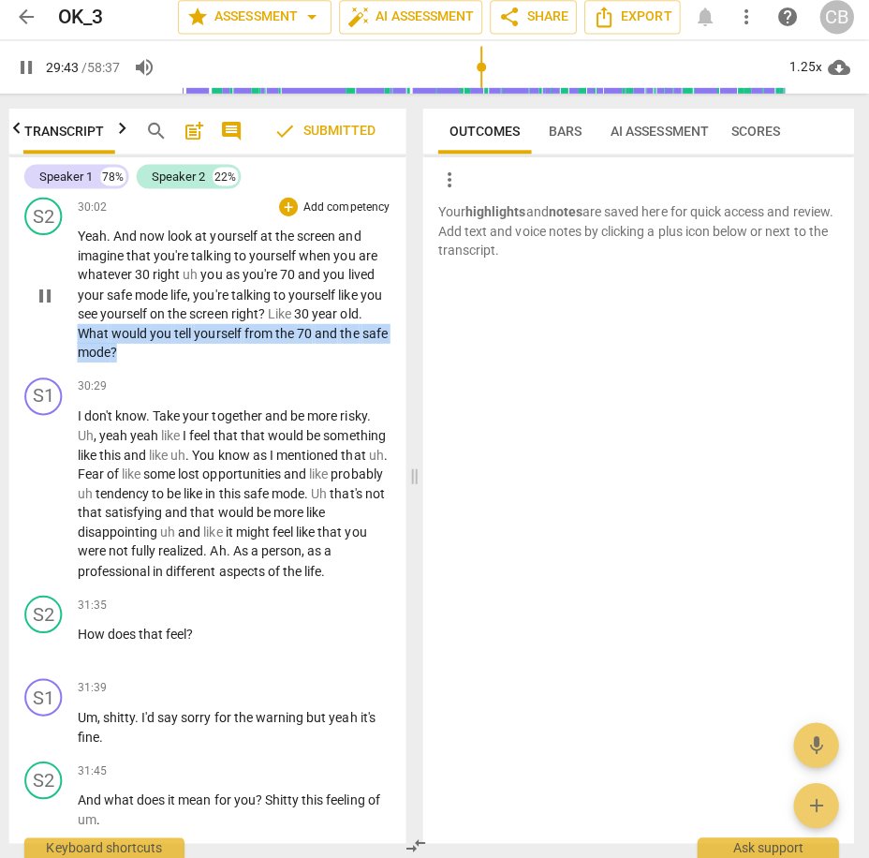
drag, startPoint x: 168, startPoint y: 526, endPoint x: 77, endPoint y: 506, distance: 93.0
click at [77, 373] on div "S2 play_arrow pause 30:02 + Add competency keyboard_arrow_right Yeah . And now …" at bounding box center [212, 283] width 394 height 179
copy p "What would you tell yourself from the 70 and the safe mode ?"
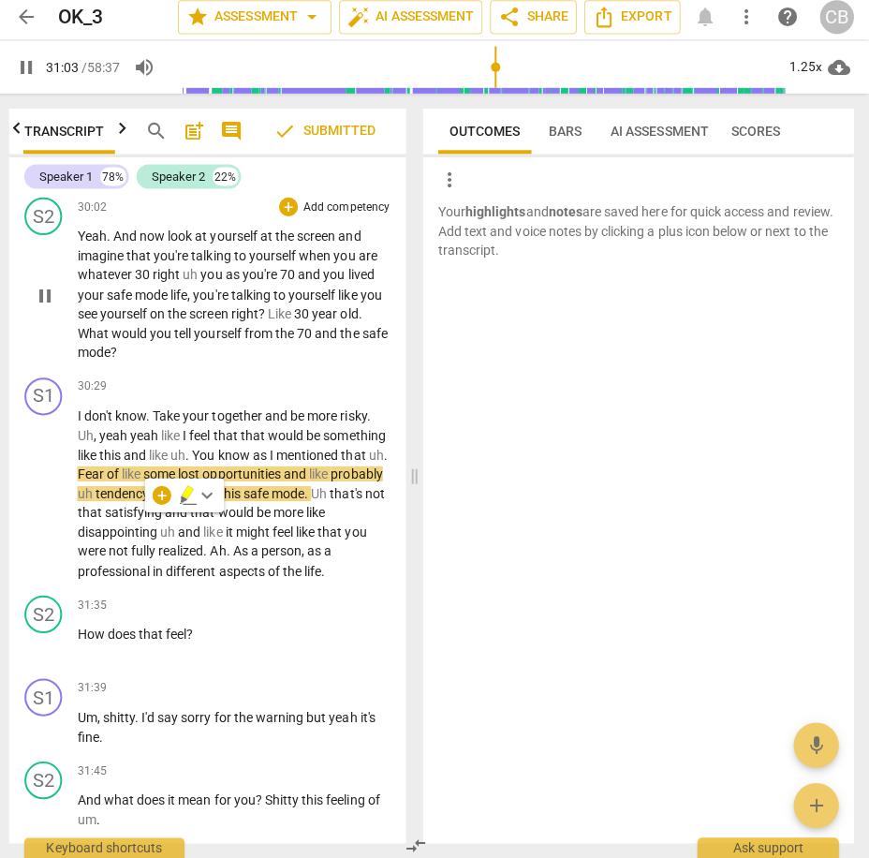
drag, startPoint x: 402, startPoint y: 482, endPoint x: 402, endPoint y: 506, distance: 24.4
click at [402, 373] on div "S2 play_arrow pause 30:02 + Add competency keyboard_arrow_right Yeah . And now …" at bounding box center [212, 283] width 394 height 179
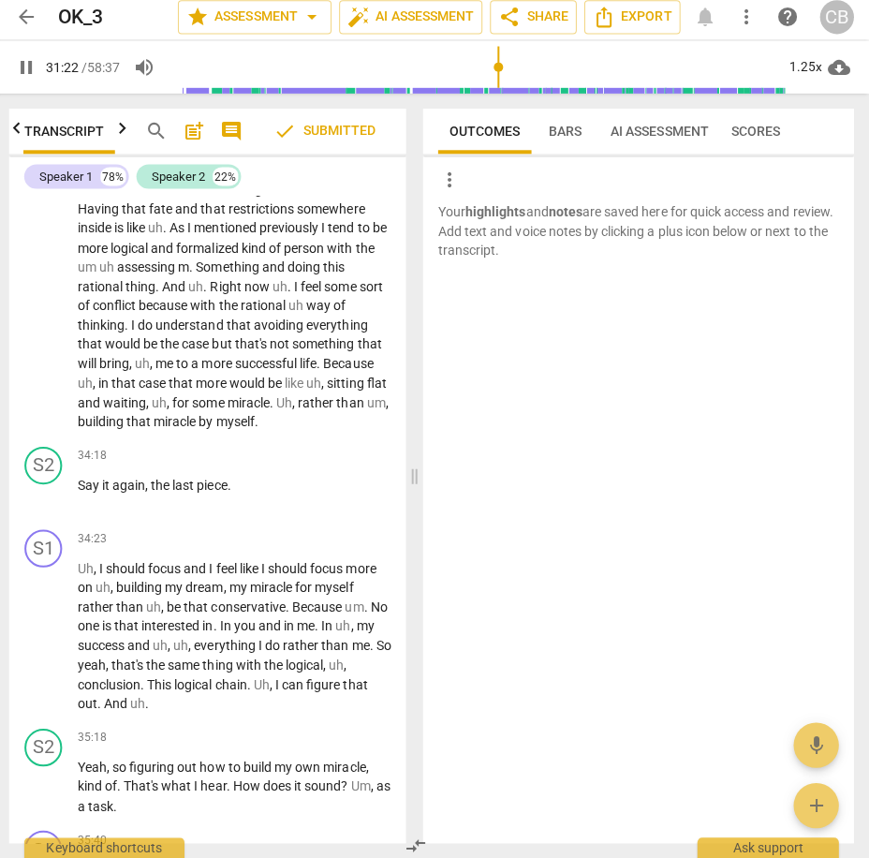
scroll to position [7609, 0]
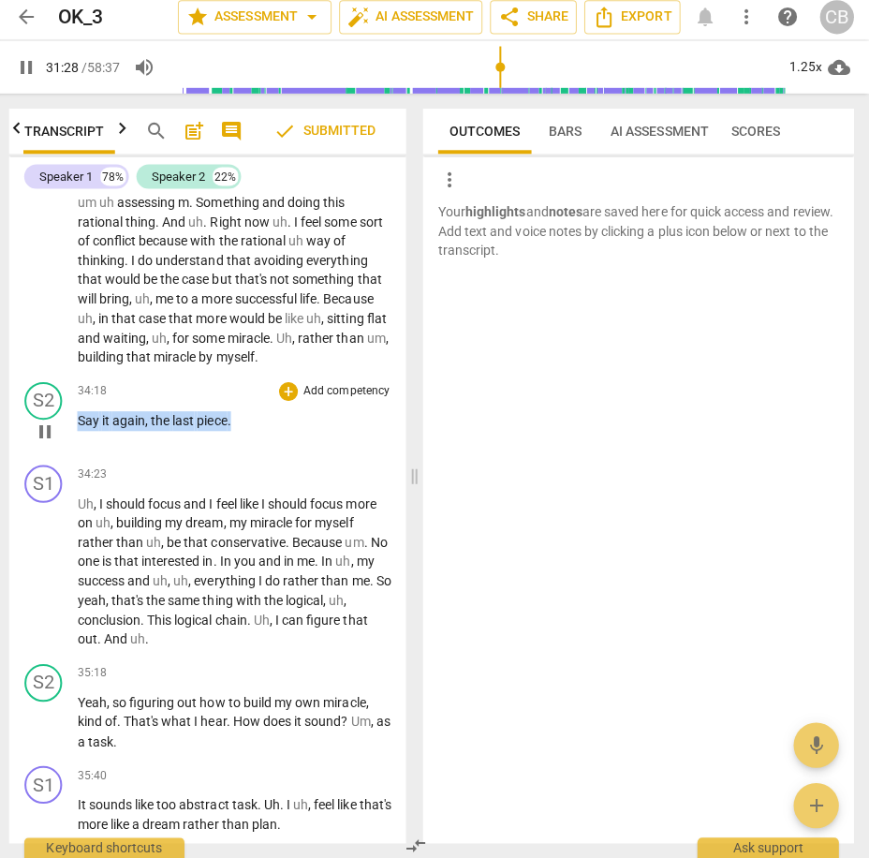
drag, startPoint x: 239, startPoint y: 602, endPoint x: 82, endPoint y: 606, distance: 157.5
click at [82, 434] on p "Say it again , the last piece ." at bounding box center [238, 424] width 312 height 20
copy p "Say it again , the last piece ."
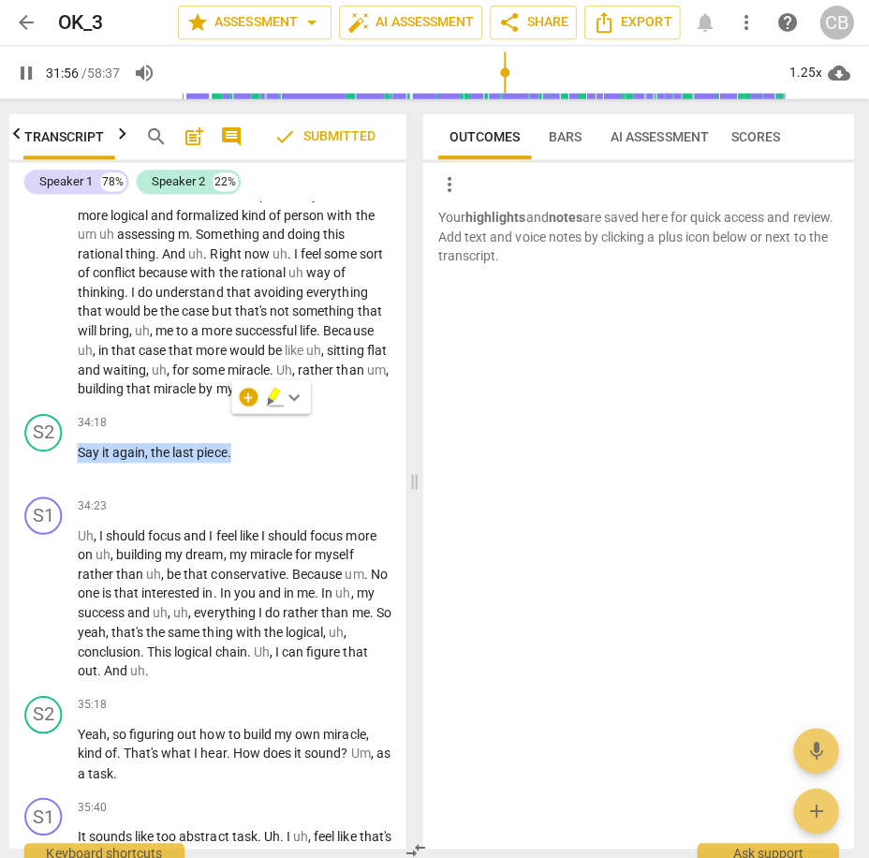
scroll to position [7836, 0]
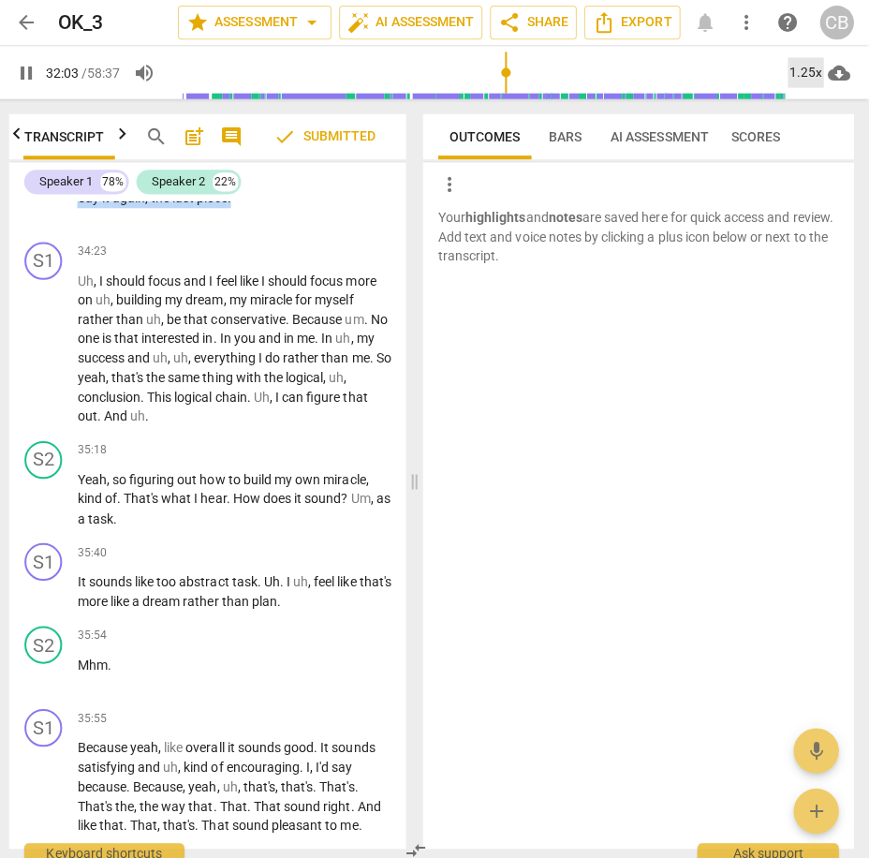
click at [799, 76] on div "1.25x" at bounding box center [807, 72] width 36 height 30
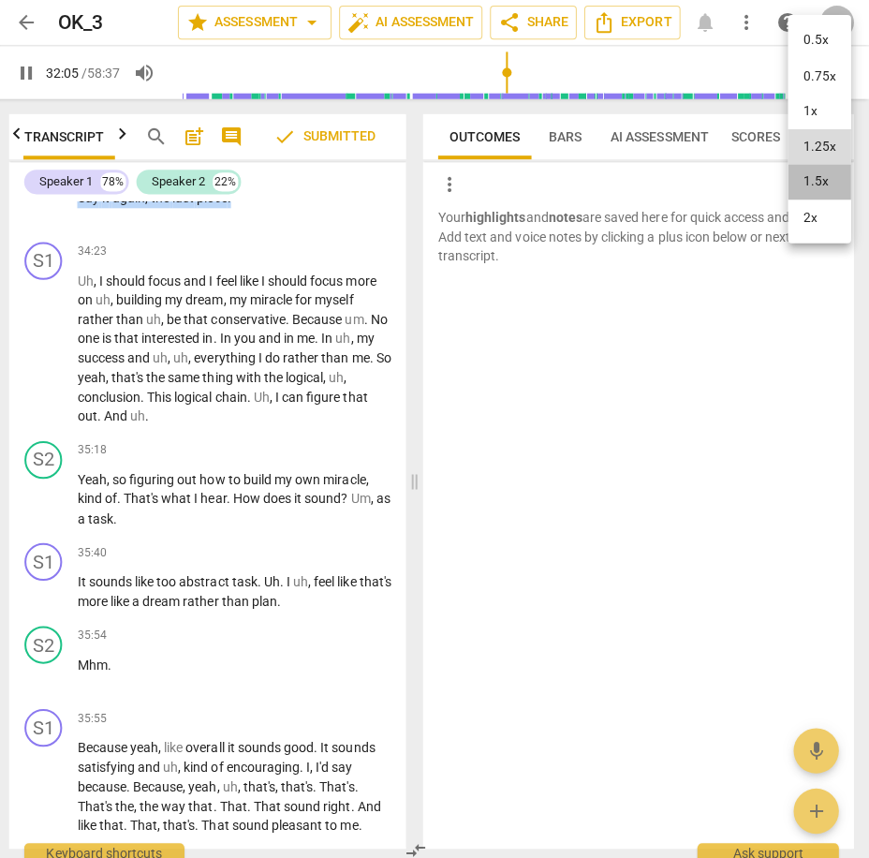
click at [820, 183] on li "1.5x" at bounding box center [820, 181] width 63 height 36
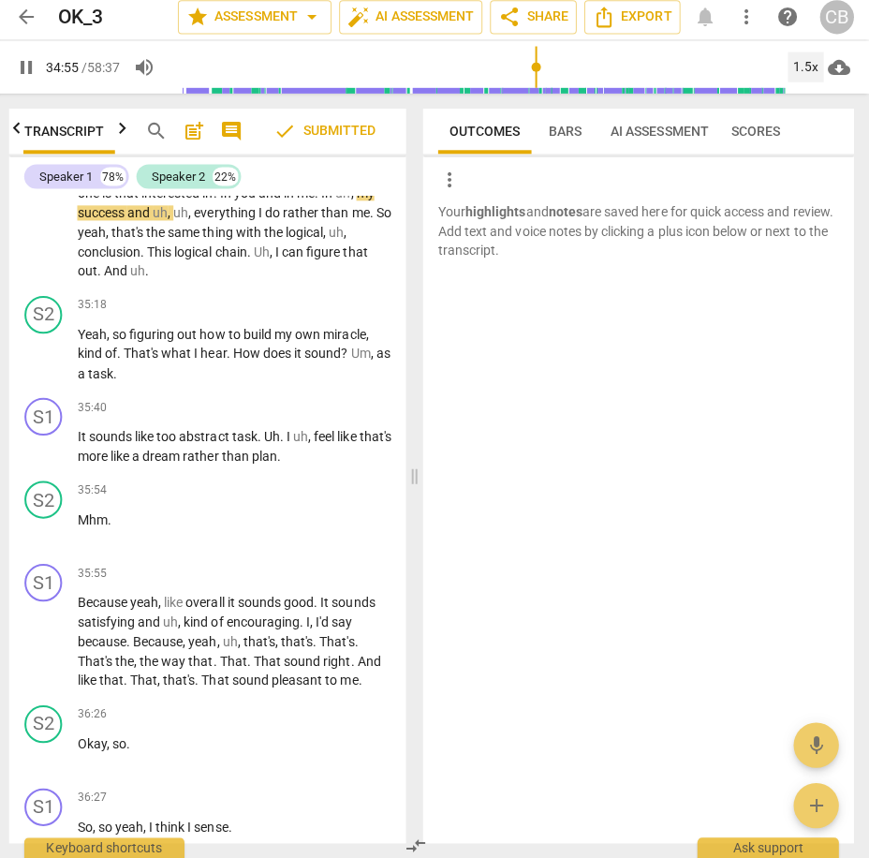
scroll to position [8013, 0]
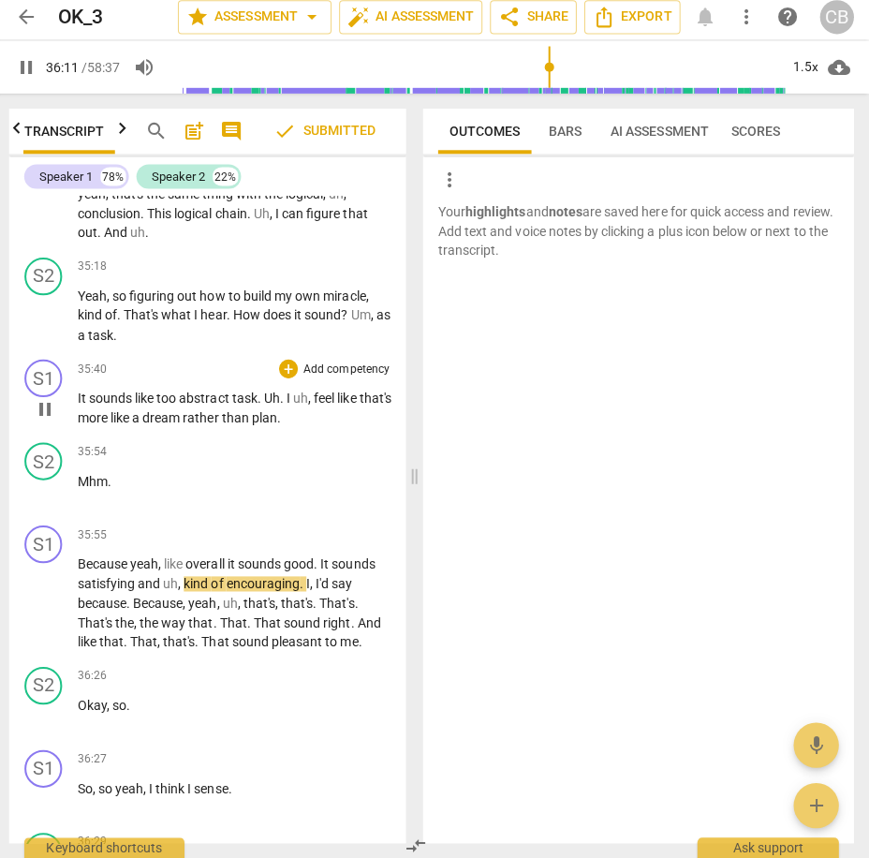
drag, startPoint x: 401, startPoint y: 530, endPoint x: 401, endPoint y: 542, distance: 12.2
click at [401, 542] on div "format_bold format_list_bulleted [PERSON_NAME] delete Summary: S1 play_arrow pa…" at bounding box center [212, 522] width 394 height 643
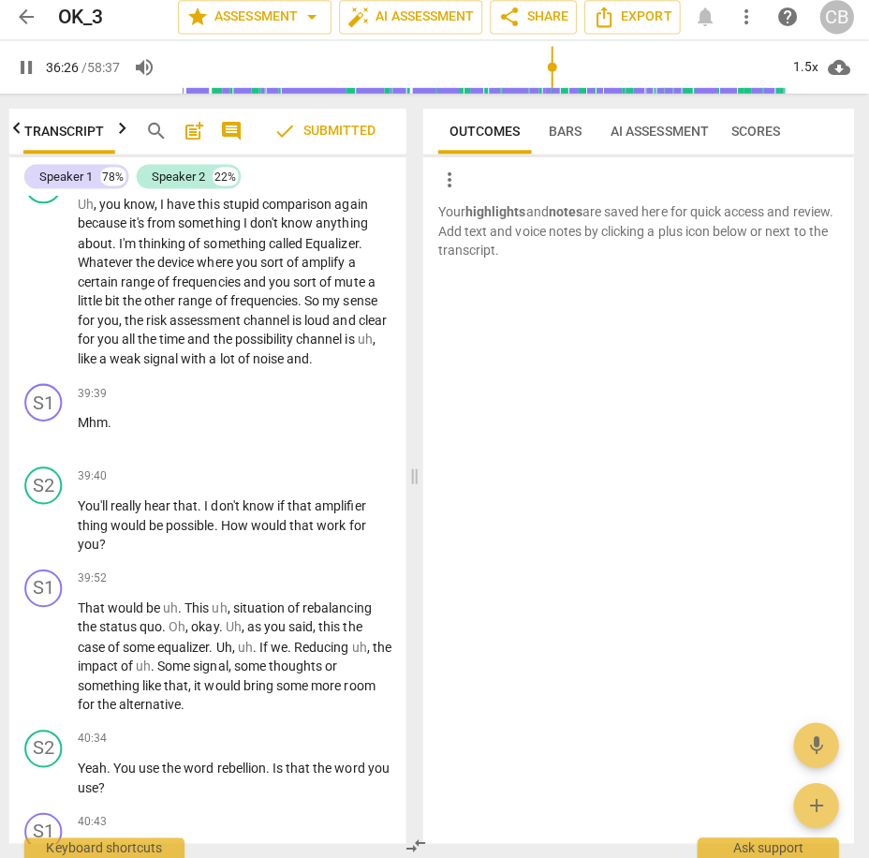
scroll to position [9312, 0]
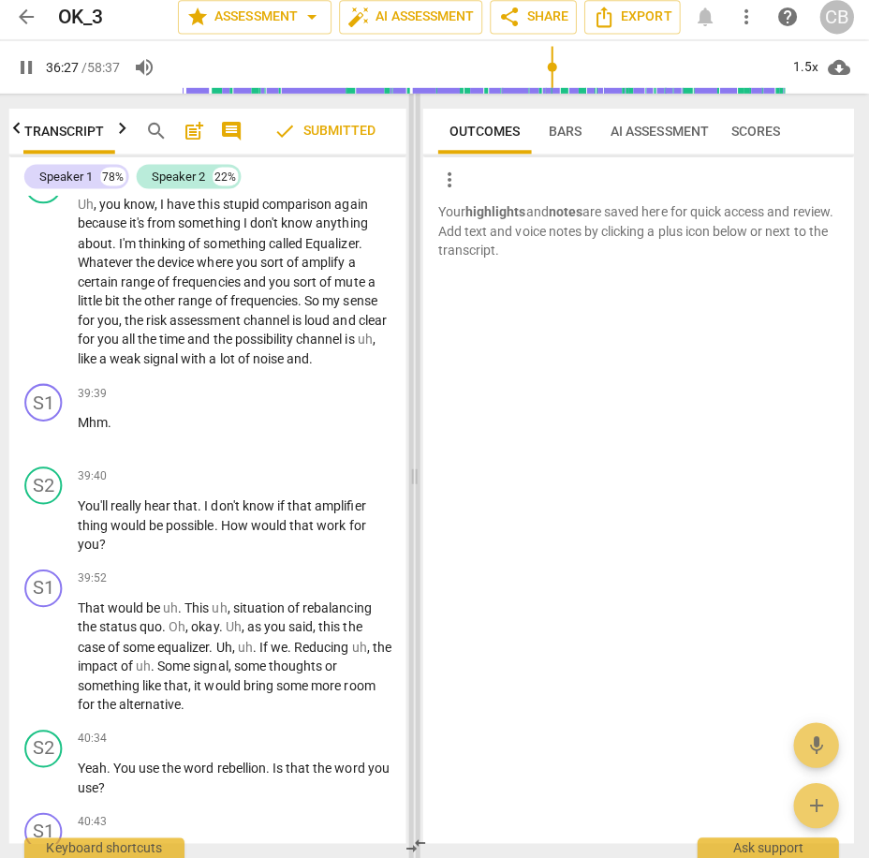
click at [412, 584] on span at bounding box center [417, 478] width 11 height 760
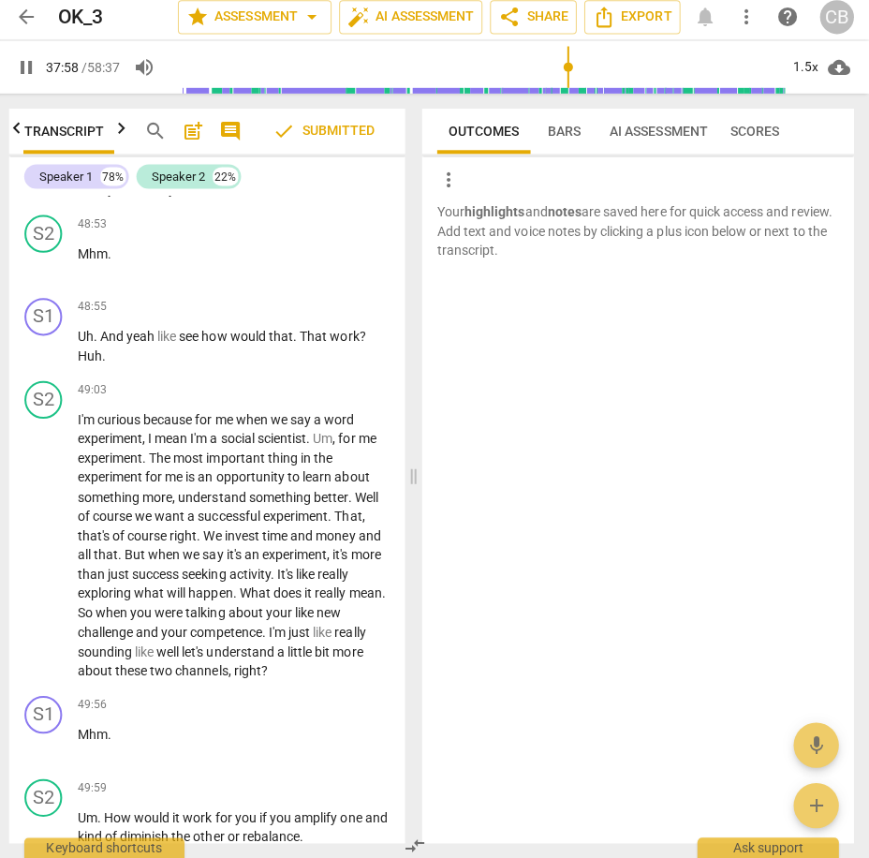
scroll to position [12573, 0]
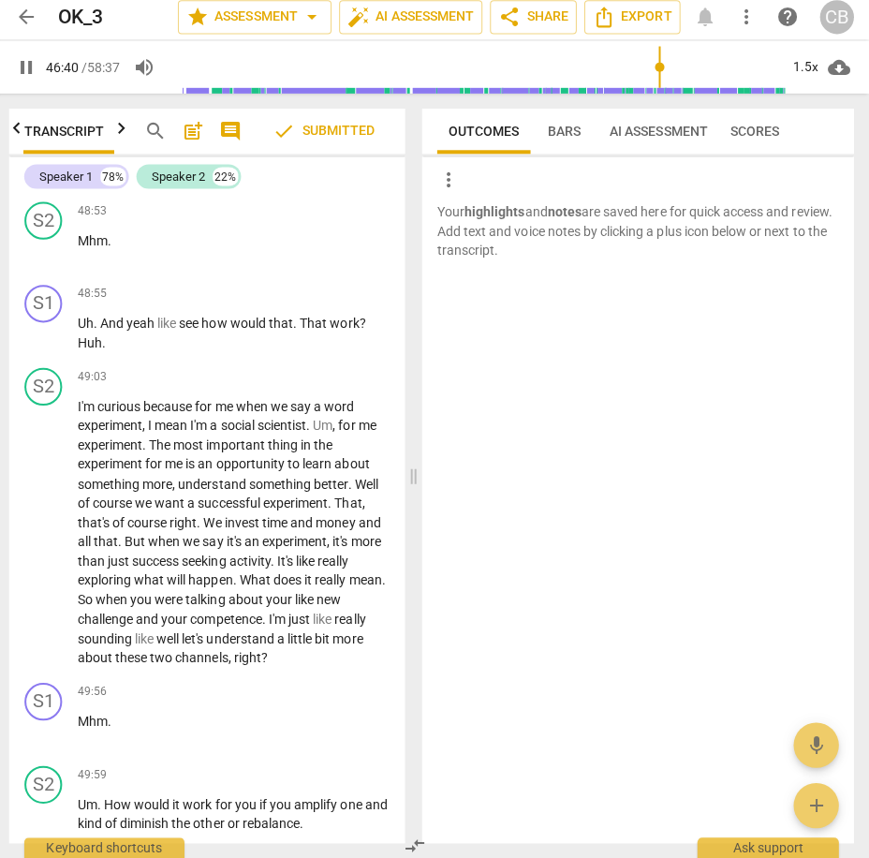
click at [660, 75] on input "range" at bounding box center [479, 72] width 612 height 60
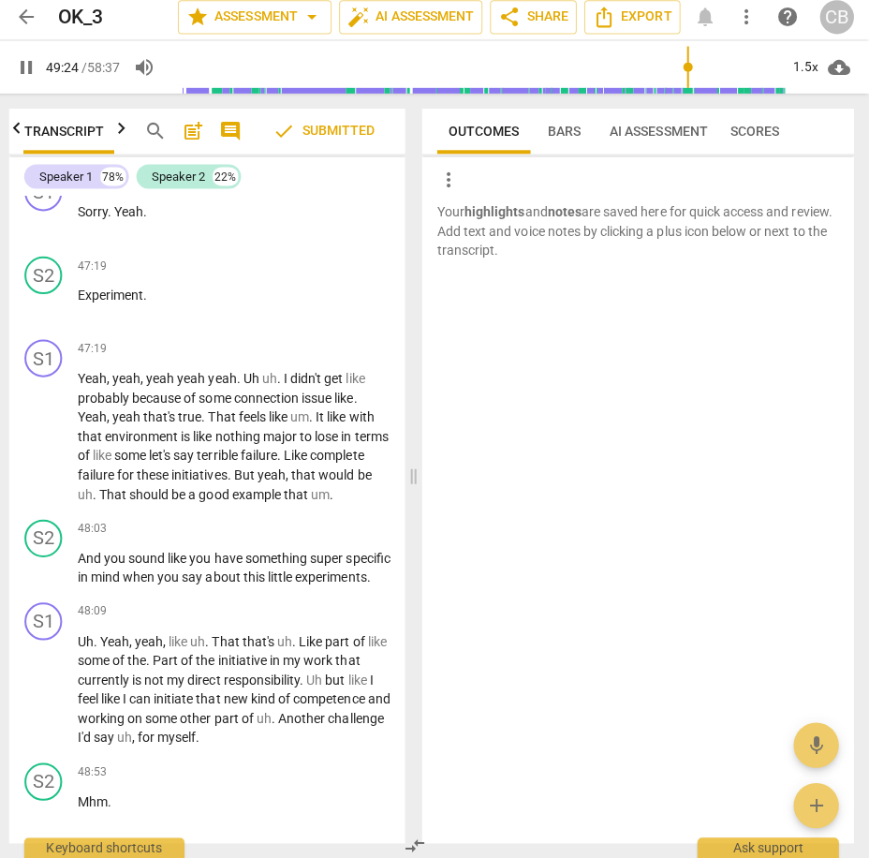
click at [689, 75] on input "range" at bounding box center [479, 72] width 612 height 60
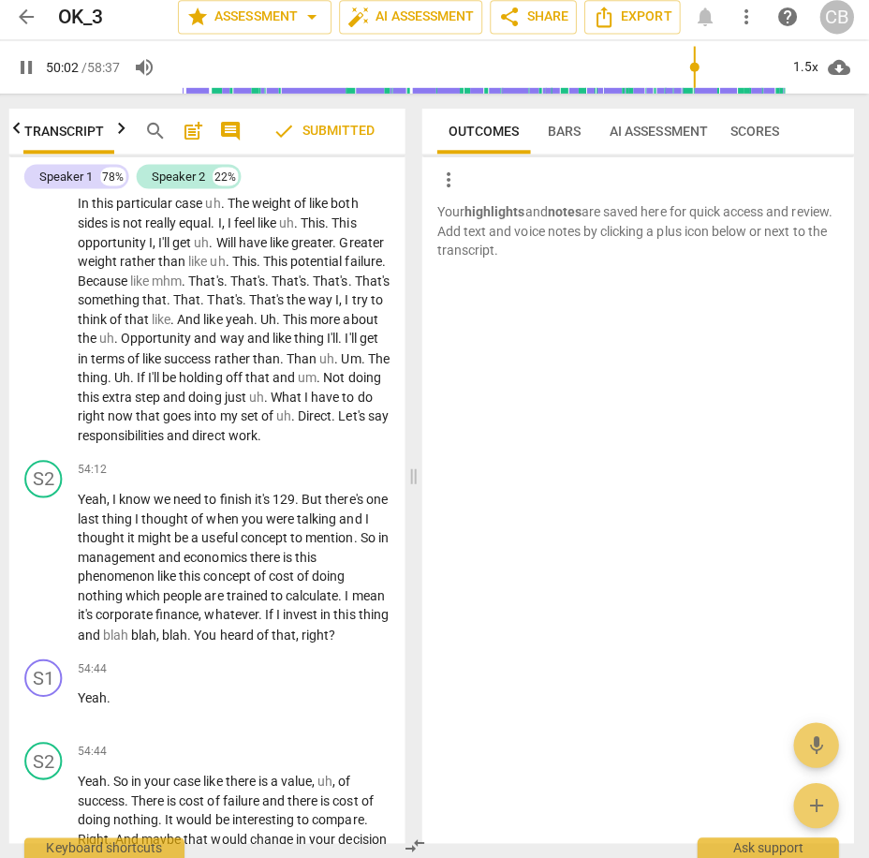
scroll to position [13787, 0]
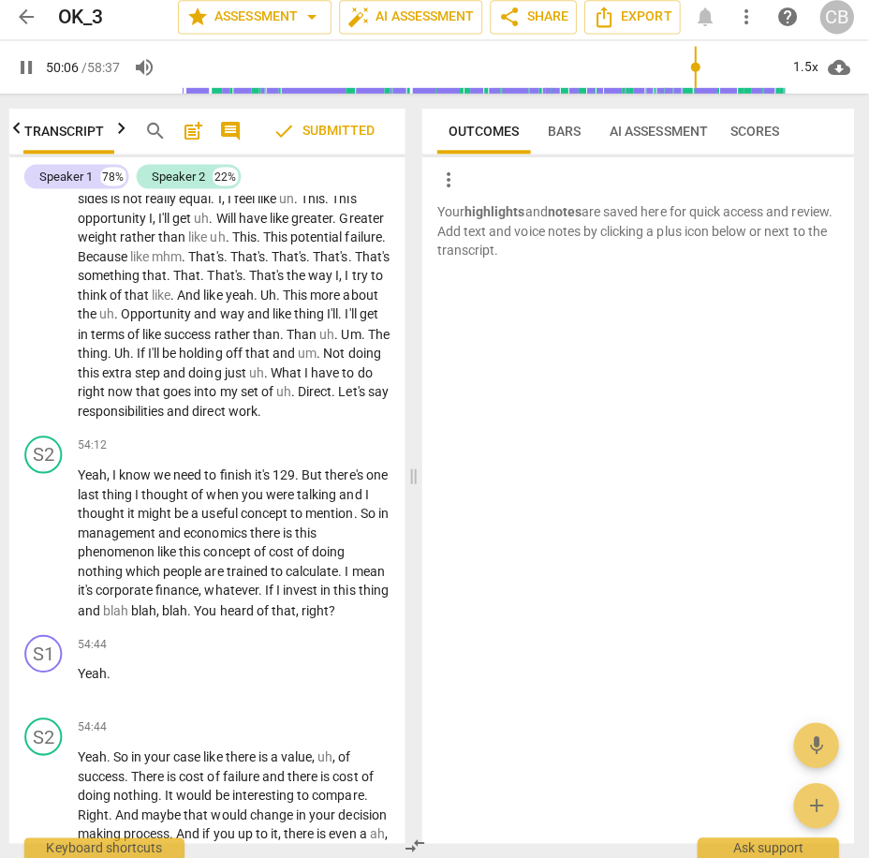
drag, startPoint x: 265, startPoint y: 311, endPoint x: 80, endPoint y: 290, distance: 186.8
click at [80, 80] on div "S2 play_arrow pause 52:16 + Add competency keyboard_arrow_right So what would b…" at bounding box center [212, 38] width 394 height 82
copy p "So what would be a more suitable mindset than the 8th grade student for this on…"
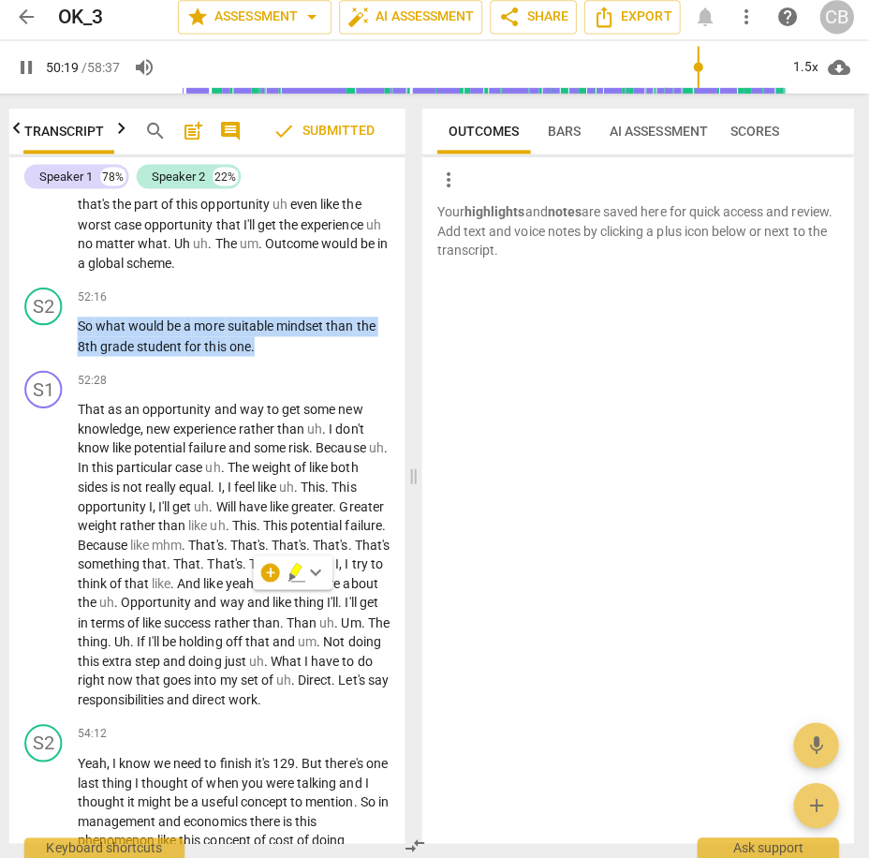
click at [525, 424] on div "Your highlights and notes are saved here for quick access and review. Add text …" at bounding box center [639, 524] width 429 height 637
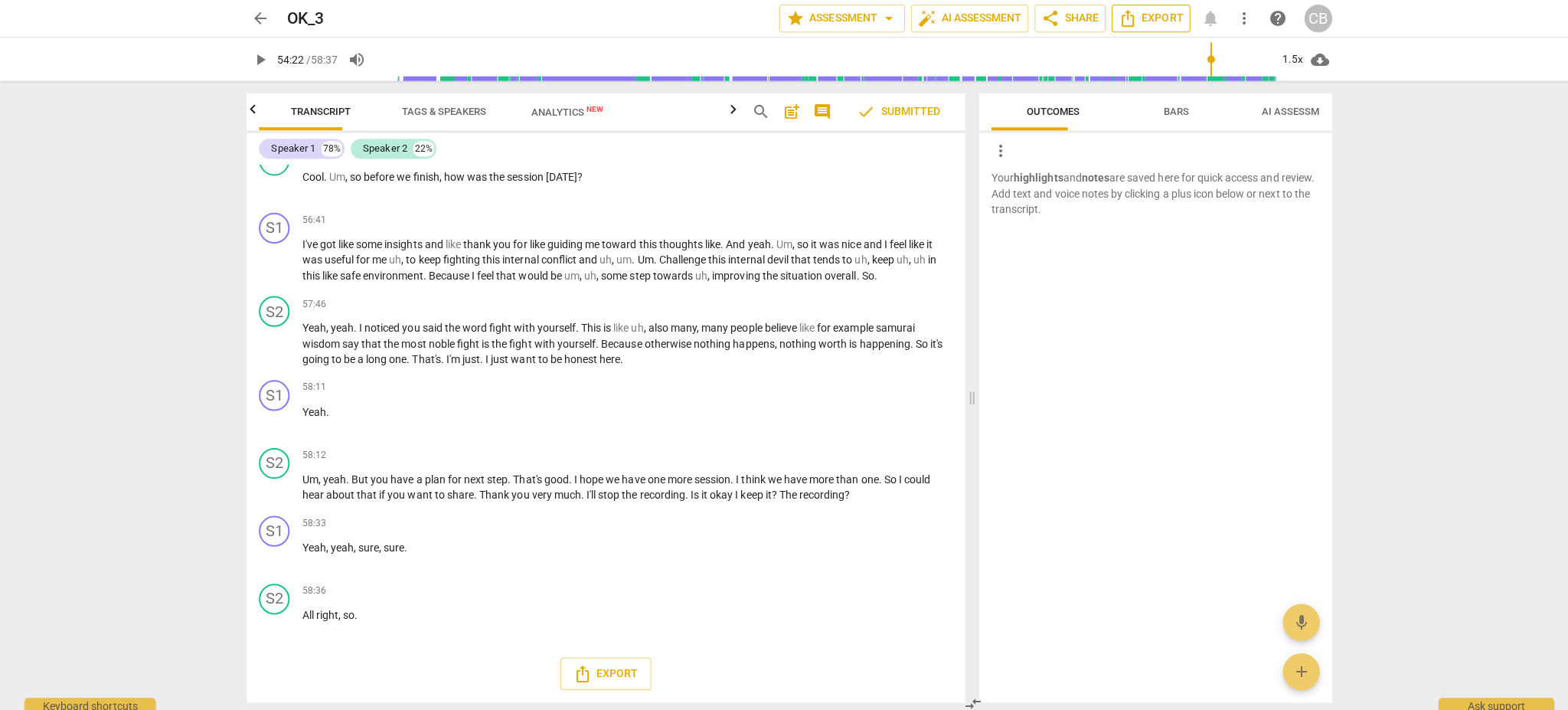
scroll to position [7424, 0]
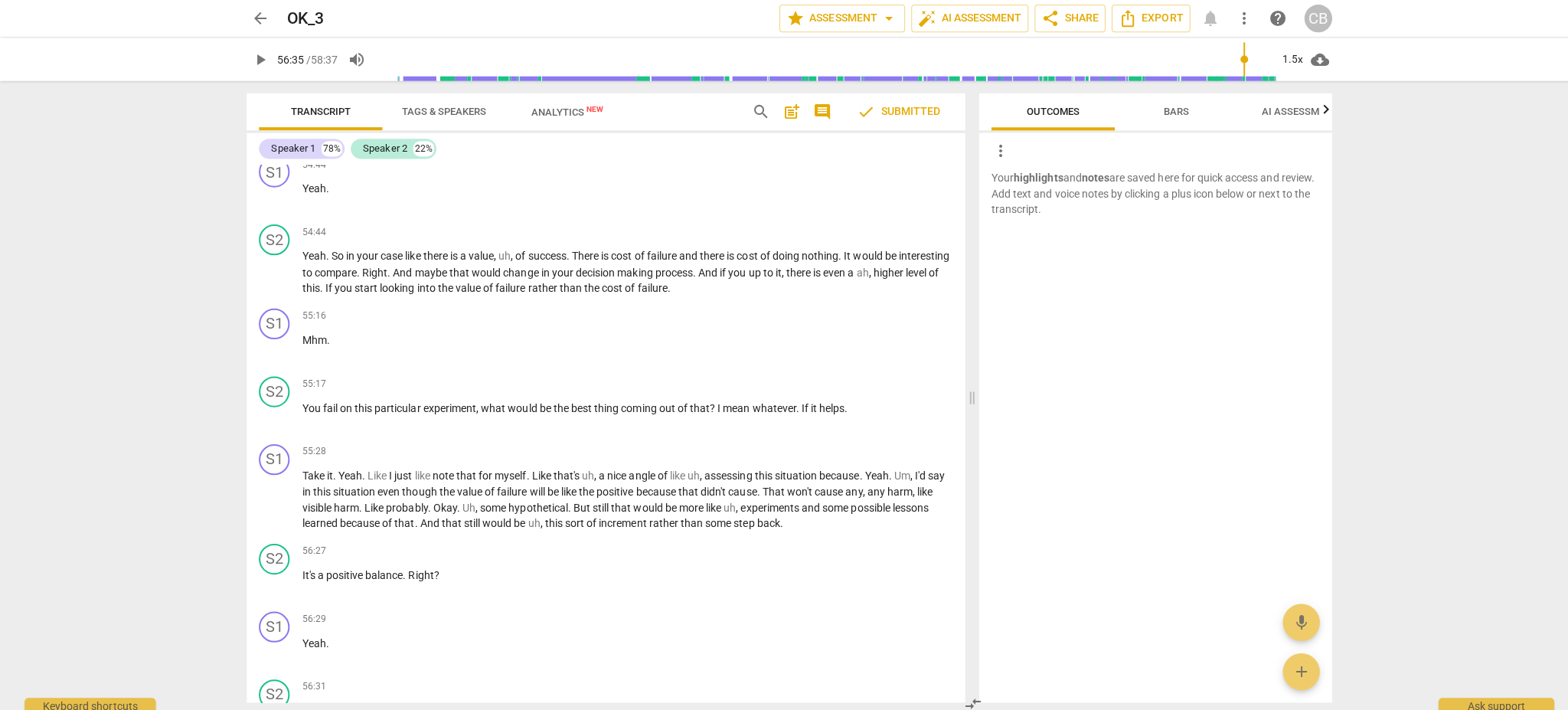
click at [1175, 61] on input "range" at bounding box center [820, 59] width 892 height 49
click at [264, 60] on span "play_arrow" at bounding box center [258, 59] width 18 height 18
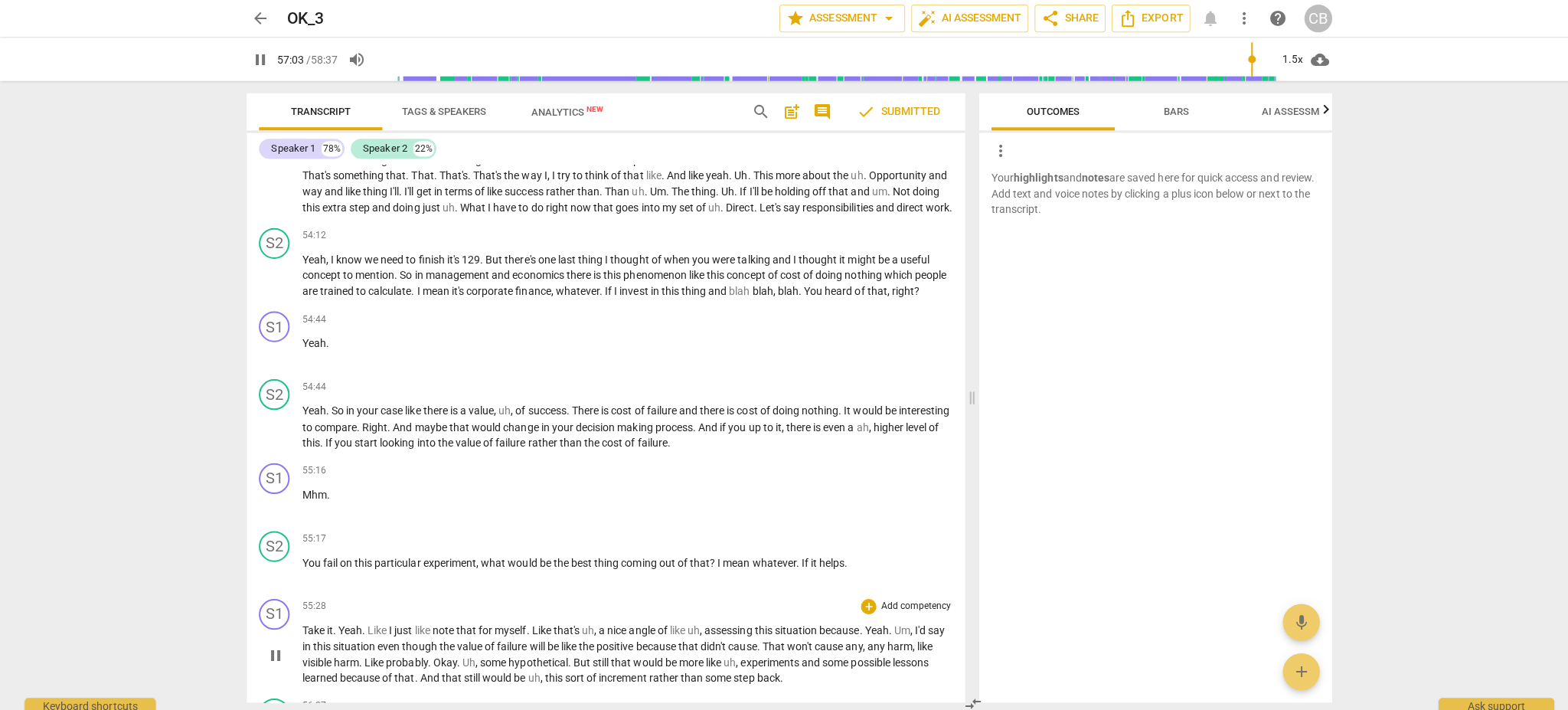
scroll to position [8030, 0]
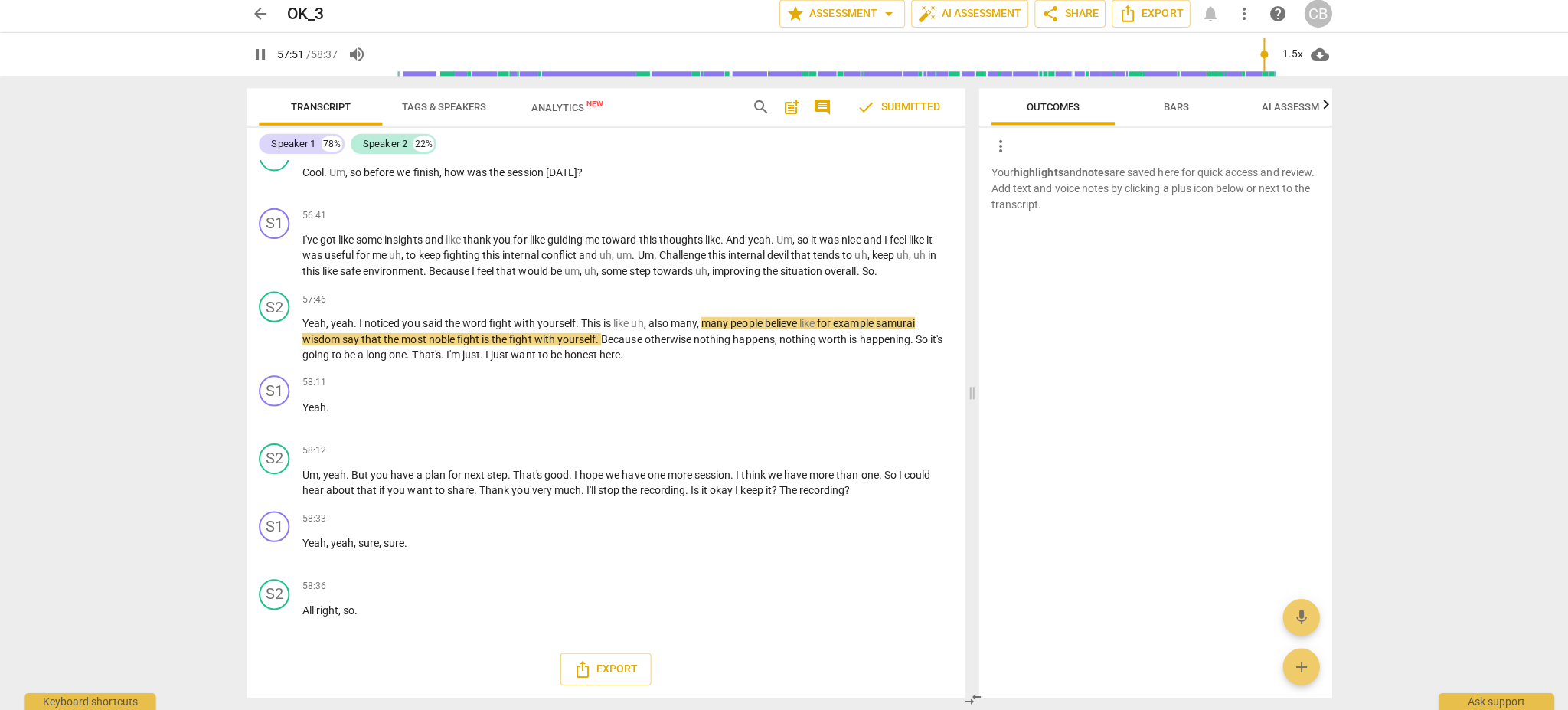
click at [1073, 443] on div "Your highlights and notes are saved here for quick access and review. Add text …" at bounding box center [1147, 432] width 351 height 529
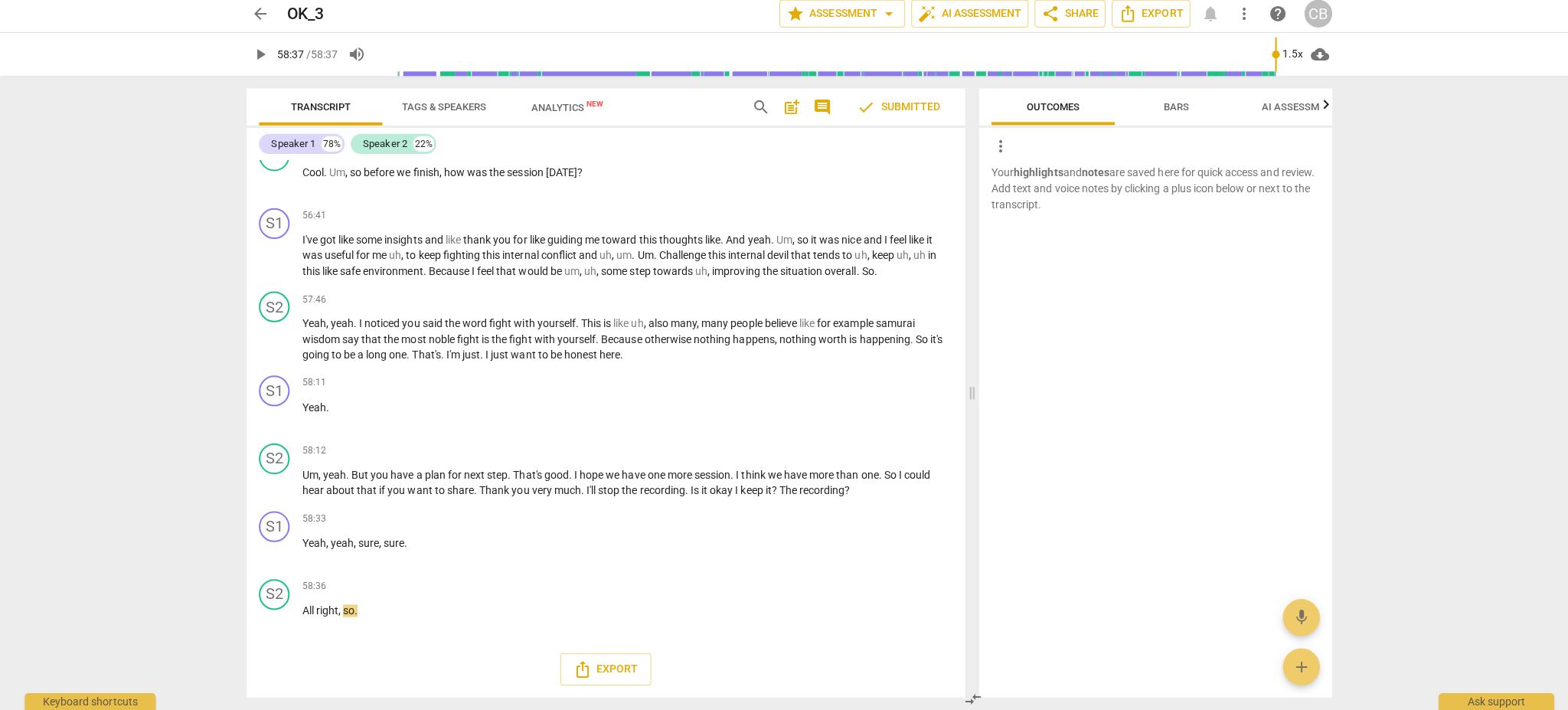
type input "3517"
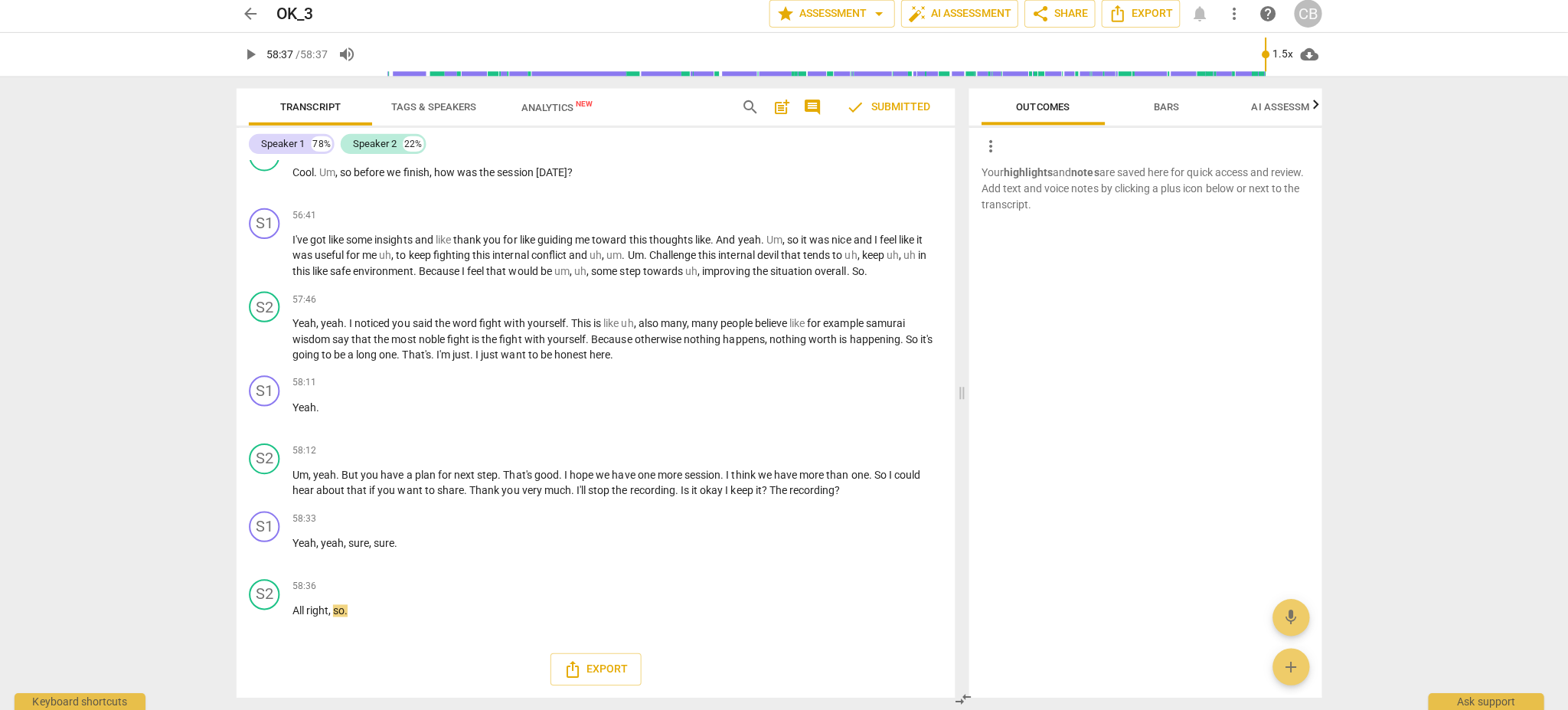
scroll to position [0, 0]
